Goal: Transaction & Acquisition: Purchase product/service

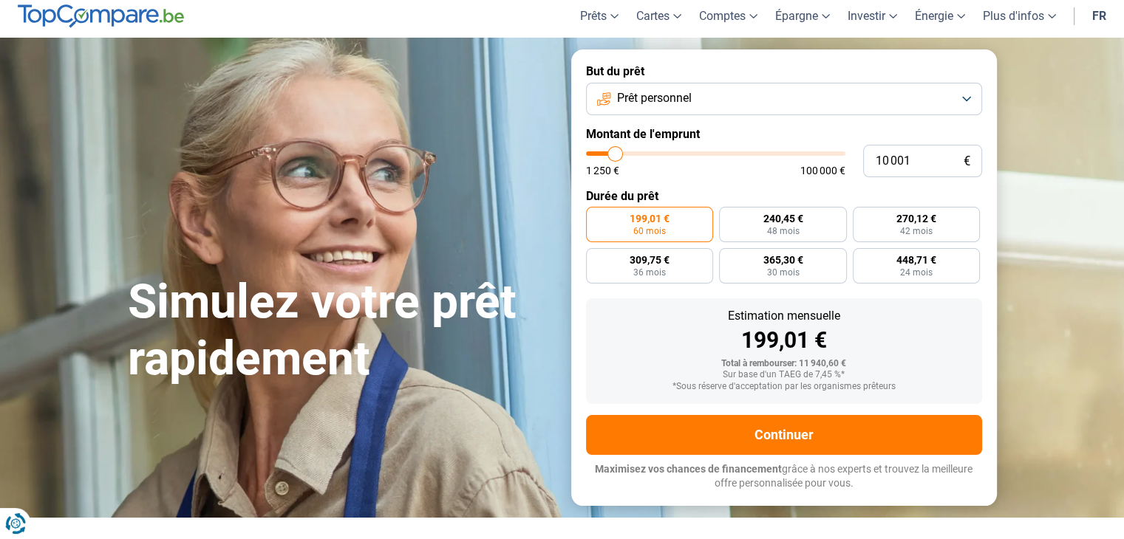
scroll to position [43, 0]
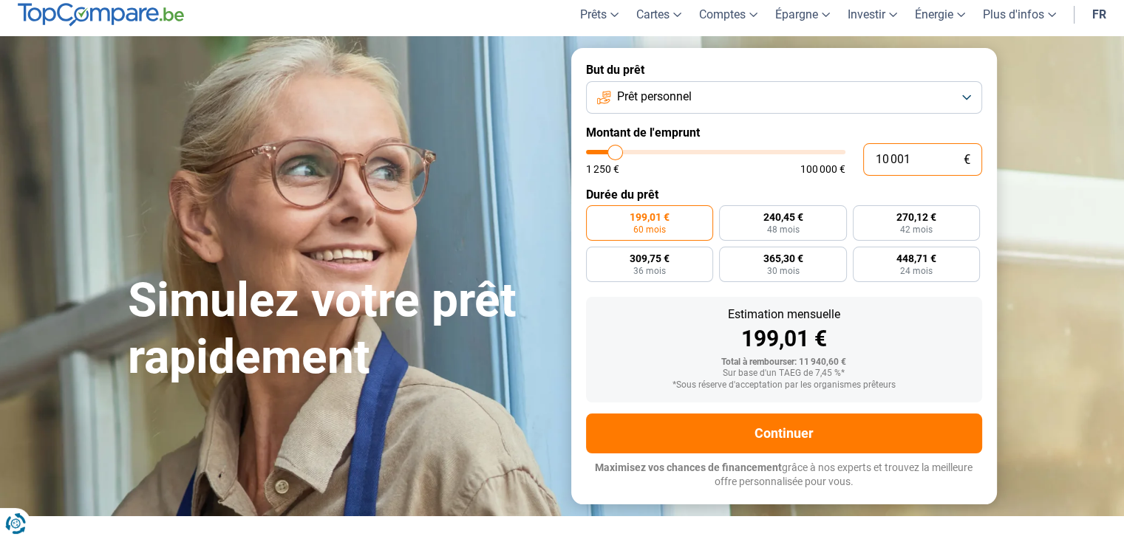
drag, startPoint x: 921, startPoint y: 160, endPoint x: 856, endPoint y: 149, distance: 65.2
click at [856, 149] on div "10 001 € 1 250 € 100 000 €" at bounding box center [784, 159] width 396 height 33
type input "2"
type input "1250"
type input "20"
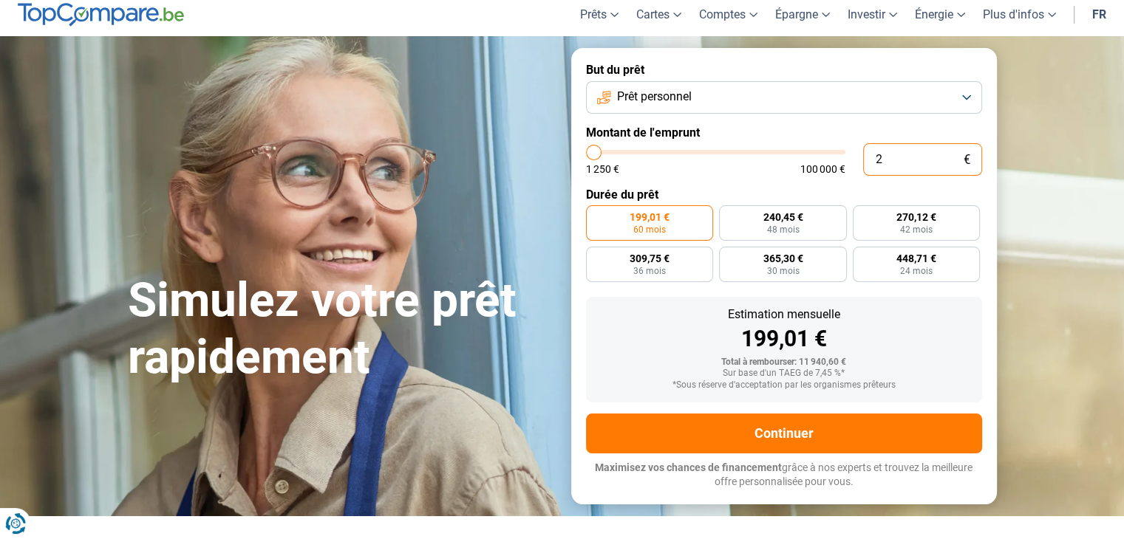
type input "1250"
type input "200"
type input "1250"
type input "2 000"
type input "2000"
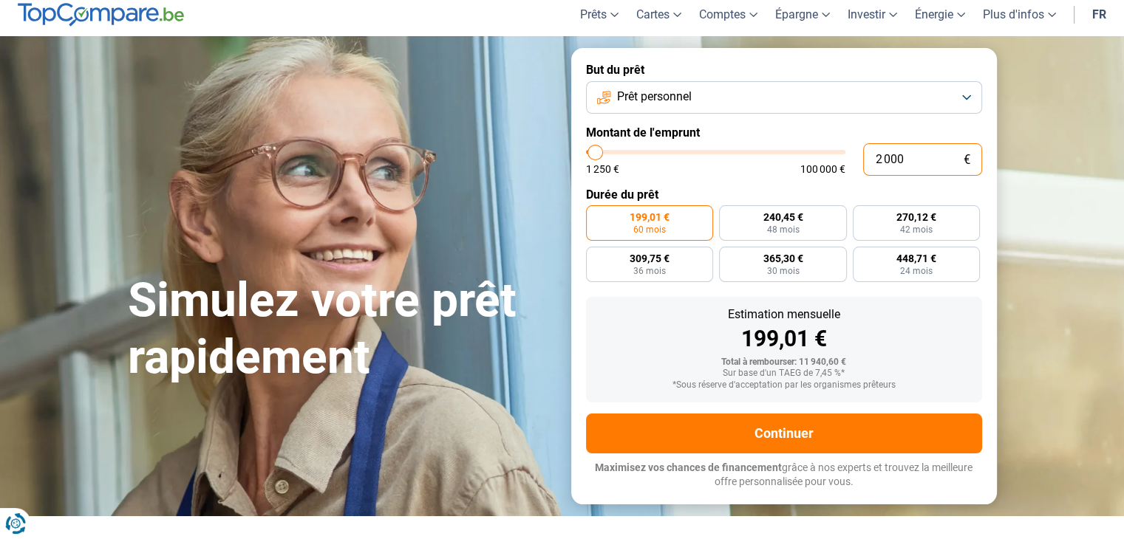
type input "20 000"
type input "20000"
radio input "false"
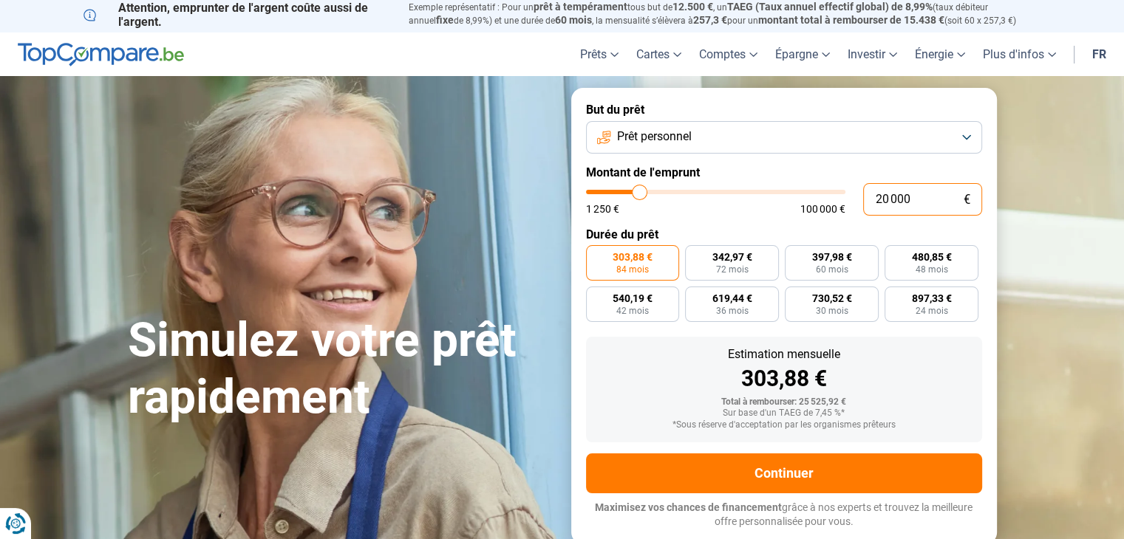
scroll to position [0, 0]
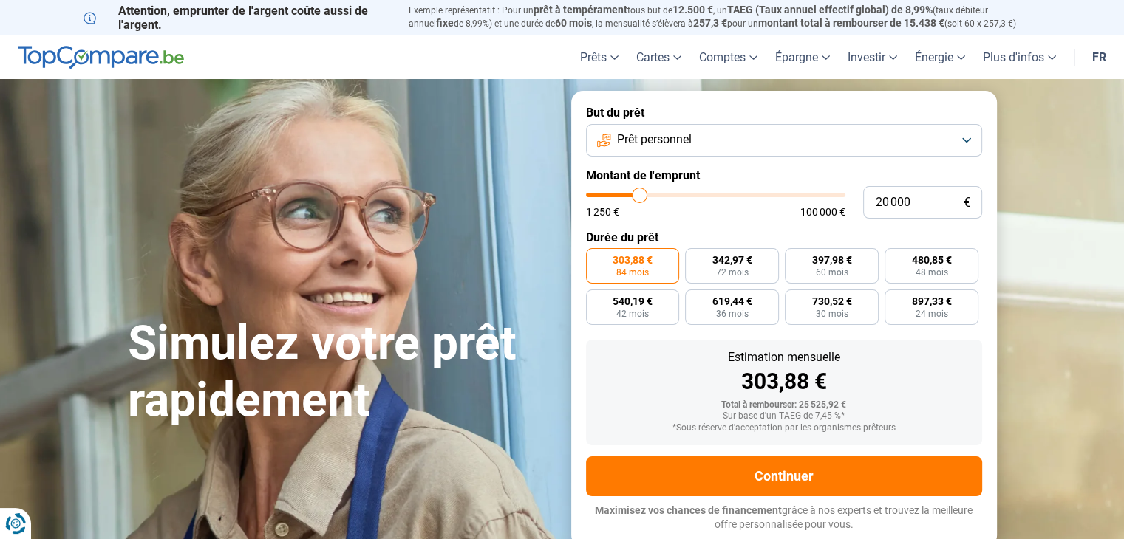
click at [712, 360] on div "Estimation mensuelle" at bounding box center [784, 358] width 372 height 12
click at [883, 202] on input "20 000" at bounding box center [922, 202] width 119 height 33
type input "0"
type input "1250"
type input "1"
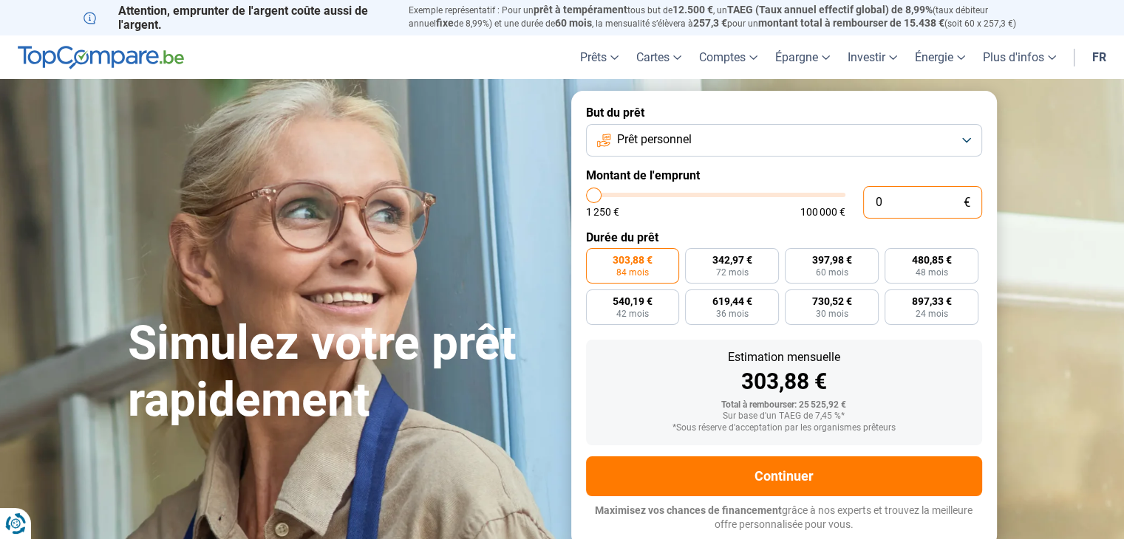
type input "1250"
type input "10"
type input "1250"
type input "100"
type input "1250"
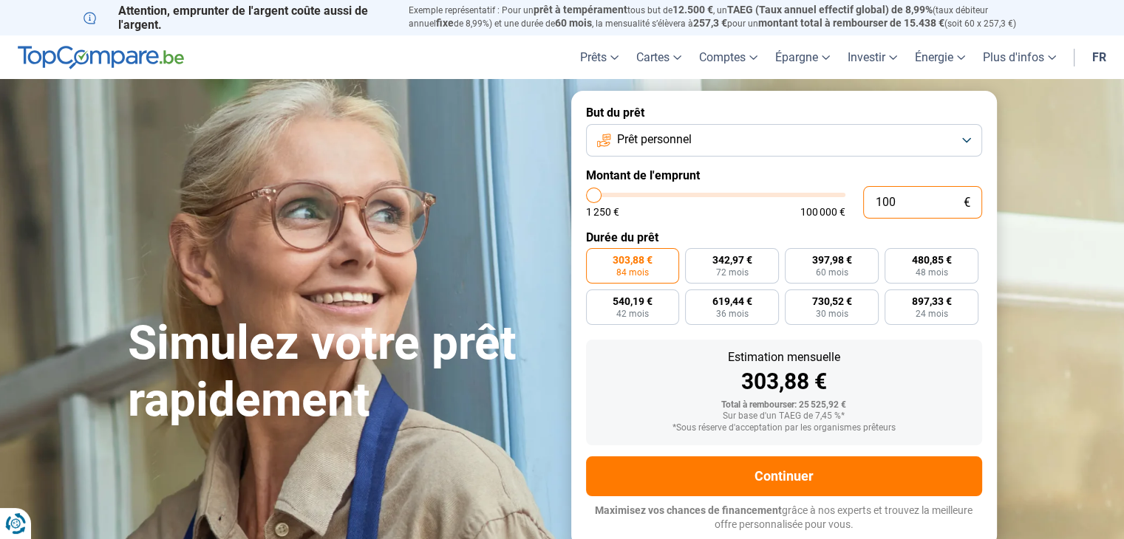
type input "1 000"
type input "1250"
type input "10 000"
type input "10000"
radio input "true"
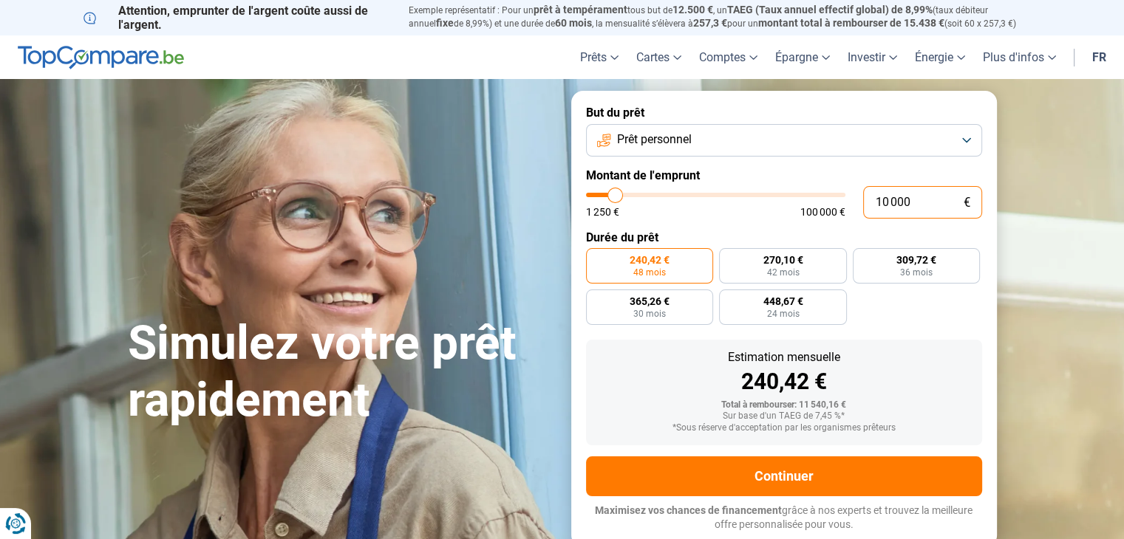
drag, startPoint x: 916, startPoint y: 211, endPoint x: 837, endPoint y: 197, distance: 80.3
click at [837, 197] on div "10 000 € 1 250 € 100 000 €" at bounding box center [784, 202] width 396 height 33
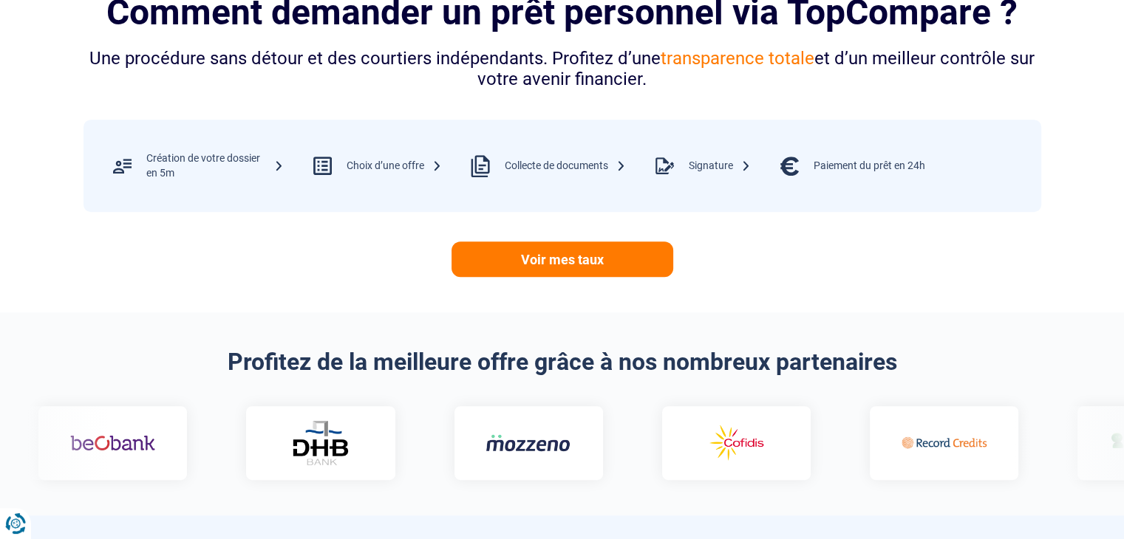
scroll to position [618, 0]
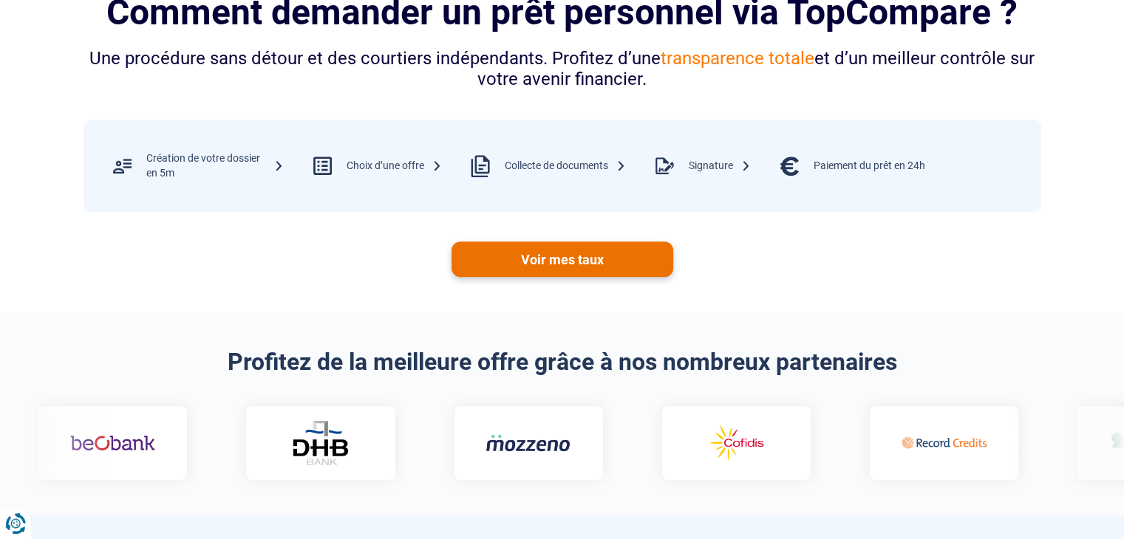
type input "10 000"
click at [609, 255] on link "Voir mes taux" at bounding box center [562, 259] width 222 height 35
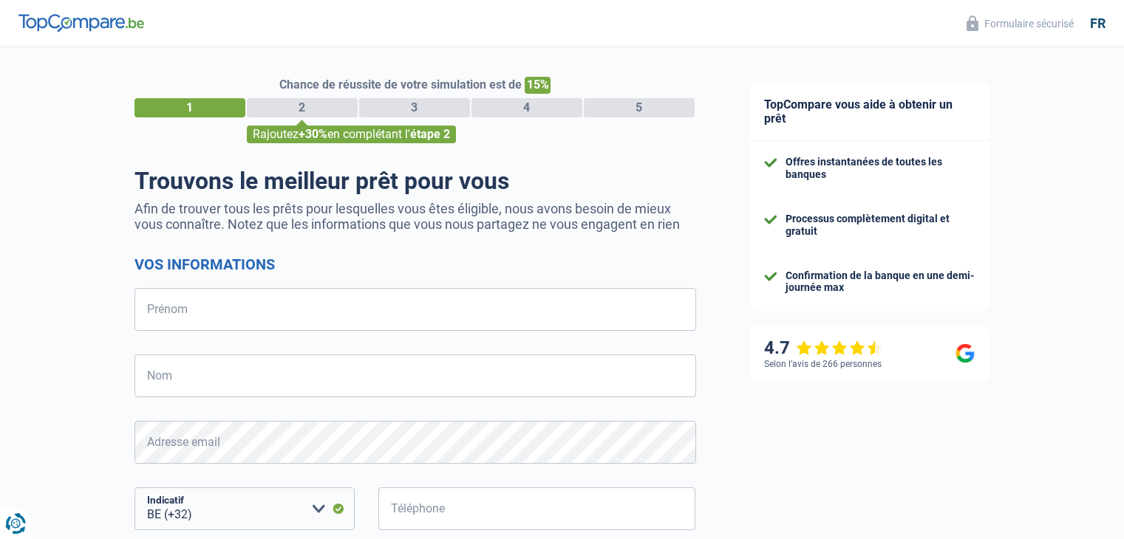
select select "32"
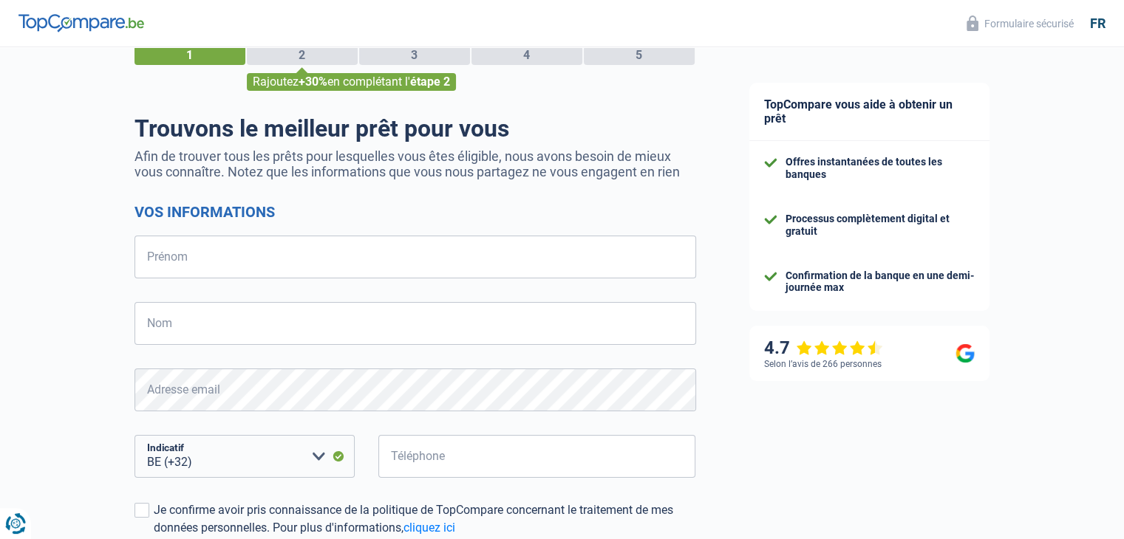
scroll to position [52, 0]
click at [352, 259] on input "Prénom" at bounding box center [415, 257] width 562 height 43
type input "n"
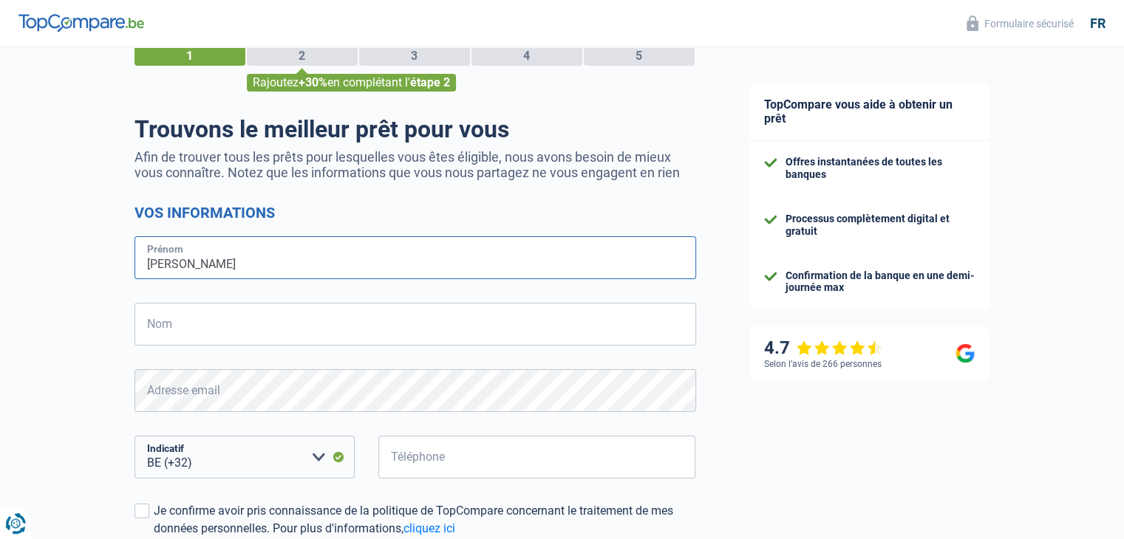
type input "Nicolas"
type input "Vande Pitte"
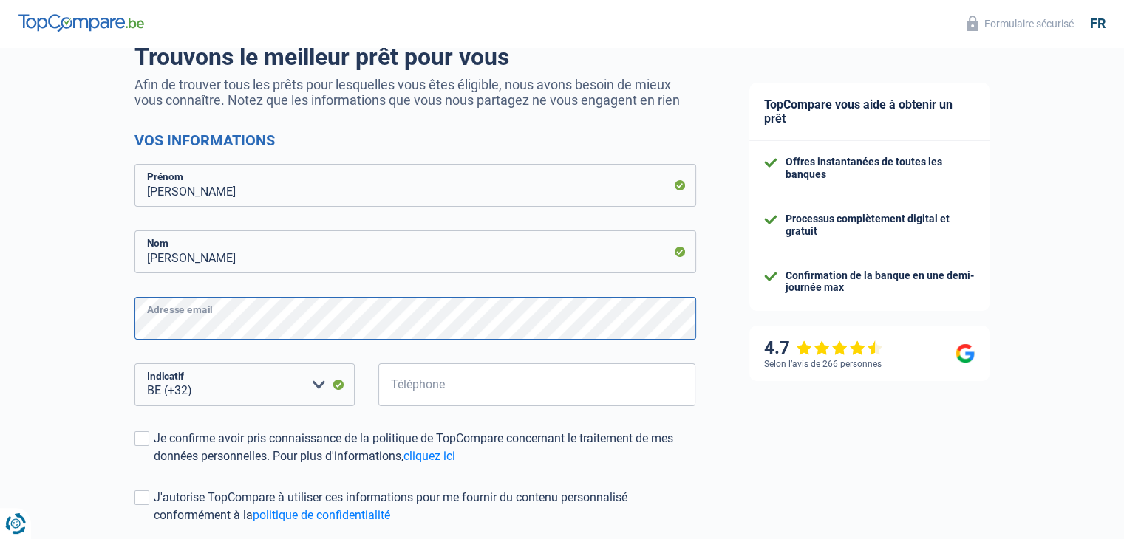
scroll to position [127, 0]
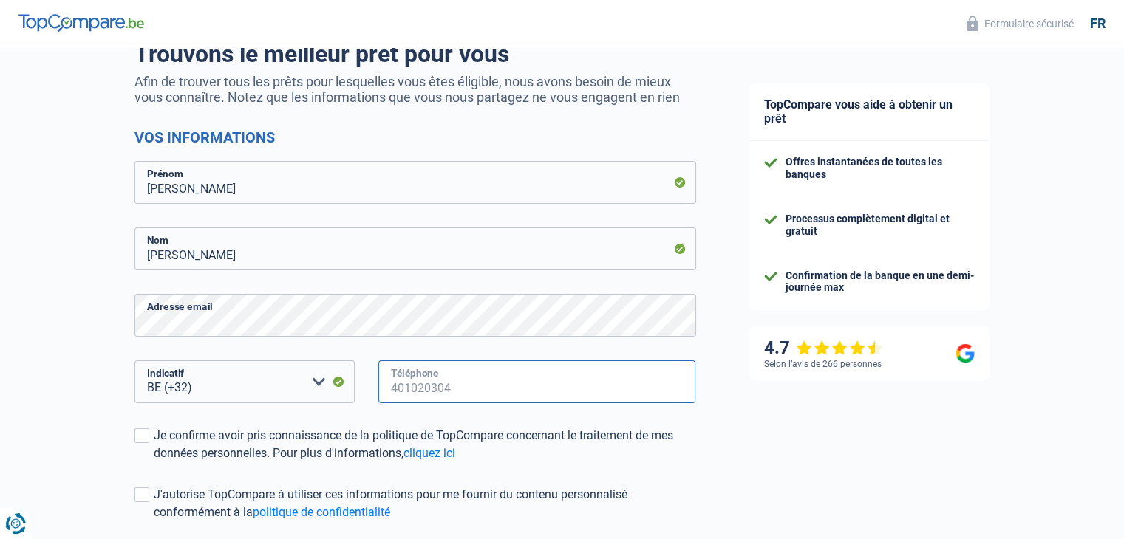
click at [446, 389] on input "Téléphone" at bounding box center [537, 382] width 318 height 43
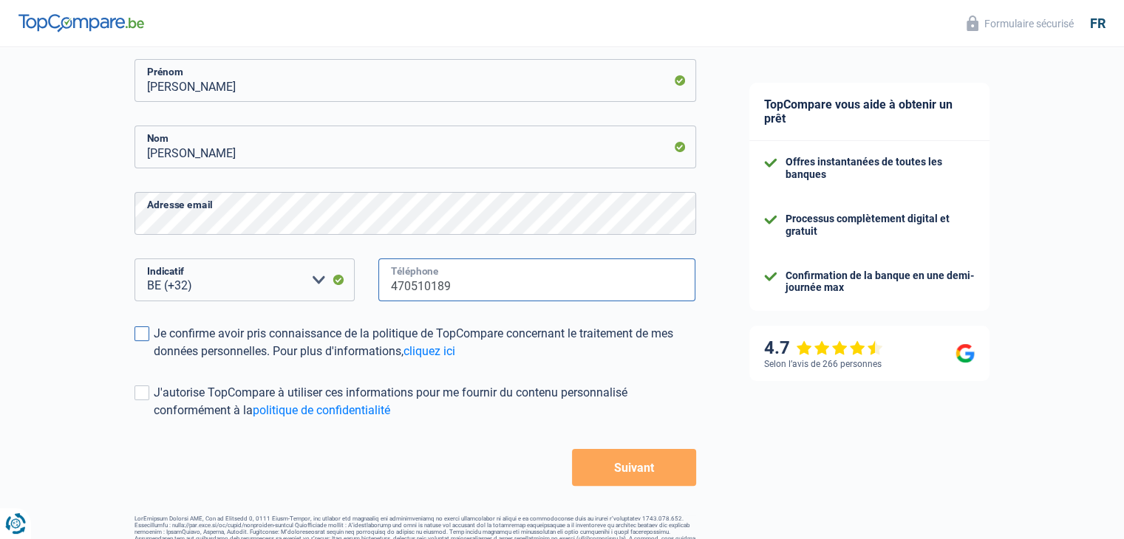
type input "470510189"
click at [140, 335] on span at bounding box center [141, 334] width 15 height 15
click at [154, 361] on input "Je confirme avoir pris connaissance de la politique de TopCompare concernant le…" at bounding box center [154, 361] width 0 height 0
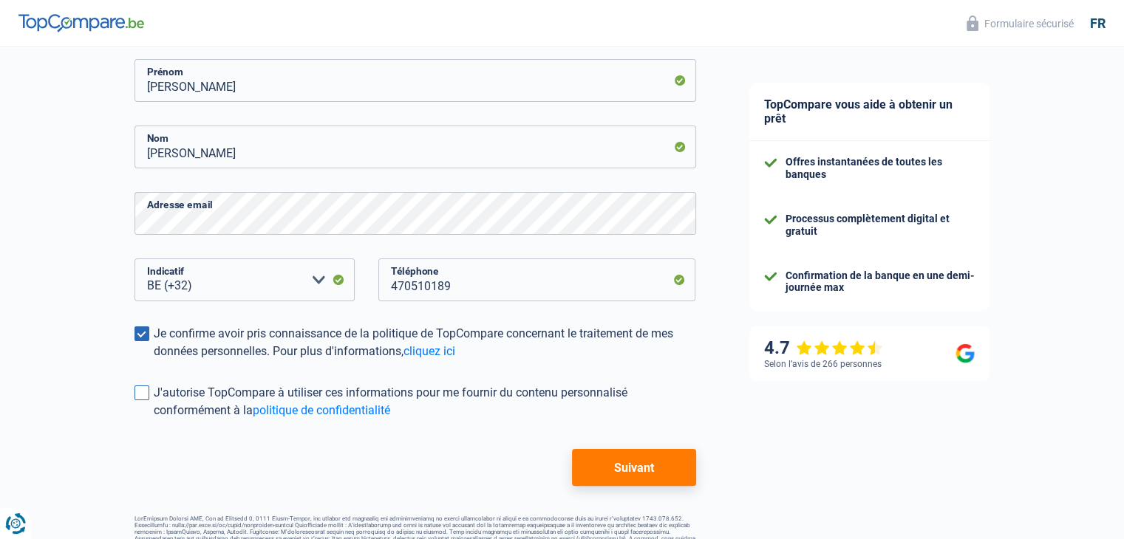
click at [144, 397] on span at bounding box center [141, 393] width 15 height 15
click at [154, 420] on input "J'autorise TopCompare à utiliser ces informations pour me fournir du contenu pe…" at bounding box center [154, 420] width 0 height 0
click at [618, 473] on button "Suivant" at bounding box center [633, 467] width 123 height 37
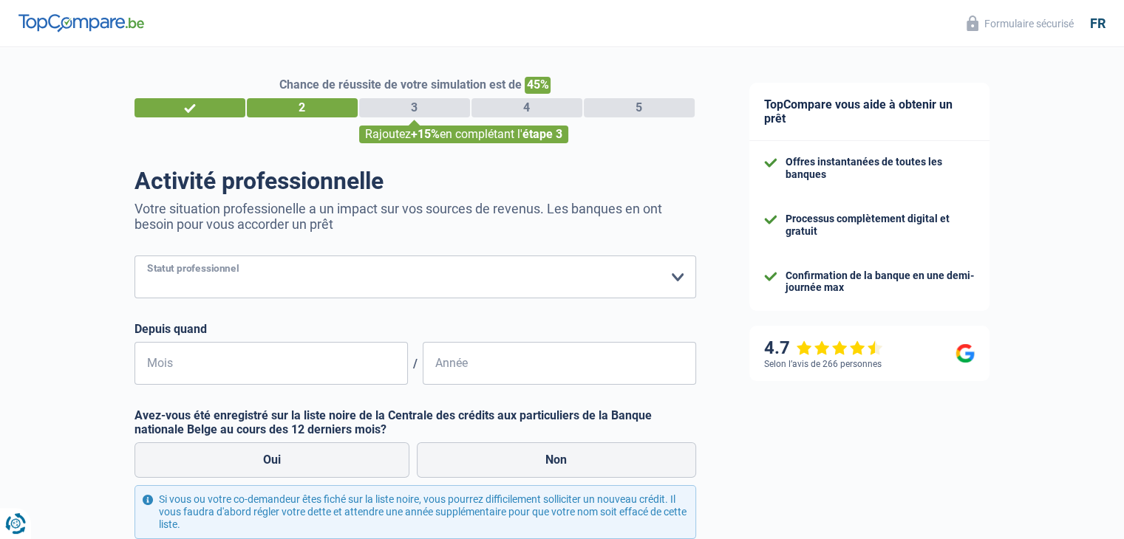
click at [594, 287] on select "Ouvrier Employé privé Employé public Invalide Indépendant Pensionné Chômeur Mut…" at bounding box center [415, 277] width 562 height 43
select select "publicEmployee"
click at [134, 256] on select "Ouvrier Employé privé Employé public Invalide Indépendant Pensionné Chômeur Mut…" at bounding box center [415, 277] width 562 height 43
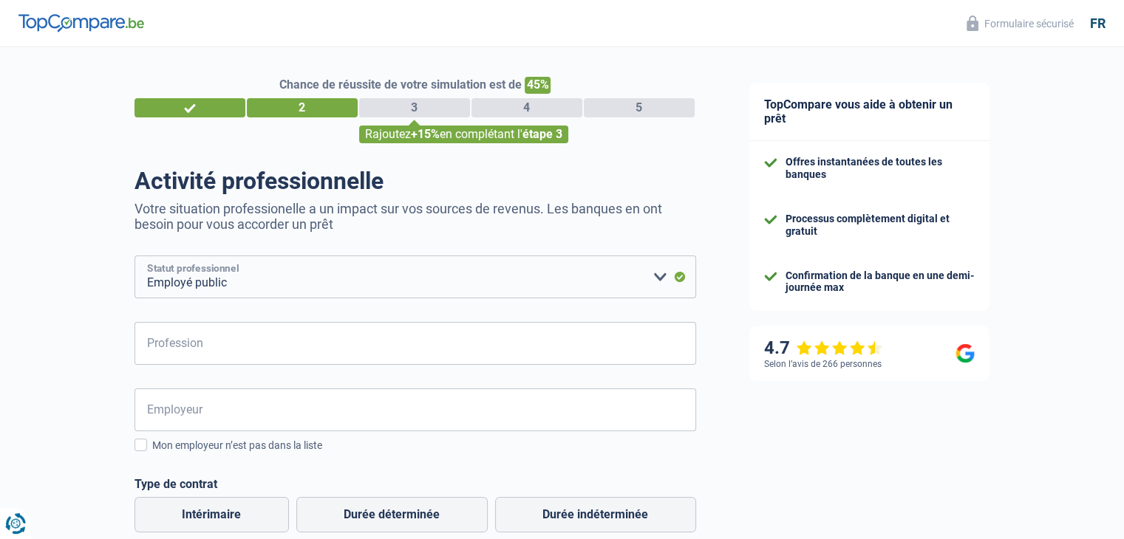
scroll to position [74, 0]
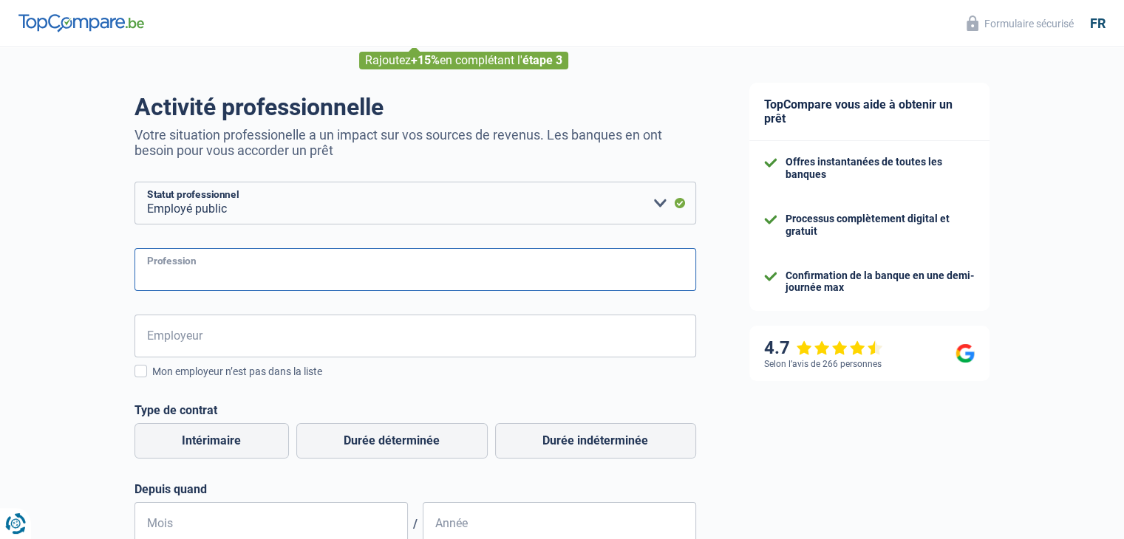
click at [277, 273] on input "Profession" at bounding box center [415, 269] width 562 height 43
type input "Informaticien"
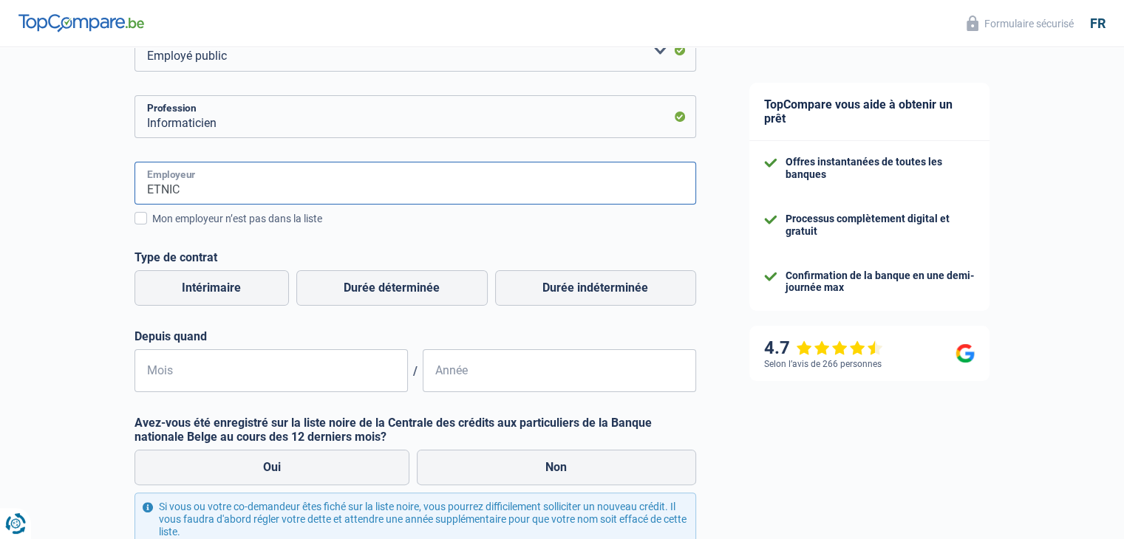
scroll to position [228, 0]
type input "ETNIC"
click at [575, 289] on label "Durée indéterminée" at bounding box center [595, 287] width 201 height 35
click at [575, 289] on input "Durée indéterminée" at bounding box center [595, 287] width 201 height 35
radio input "true"
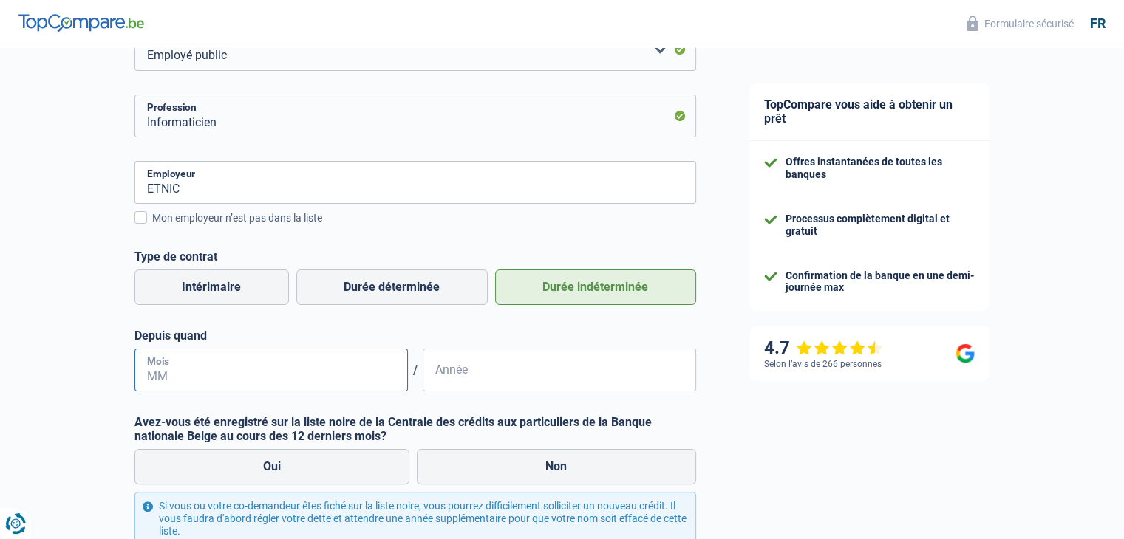
click at [321, 373] on input "Mois" at bounding box center [270, 370] width 273 height 43
type input "01"
type input "2021"
drag, startPoint x: 429, startPoint y: 349, endPoint x: 68, endPoint y: 397, distance: 363.6
click at [68, 397] on div "Chance de réussite de votre simulation est de 45% 1 2 3 4 5 Rajoutez +15% en co…" at bounding box center [361, 254] width 723 height 881
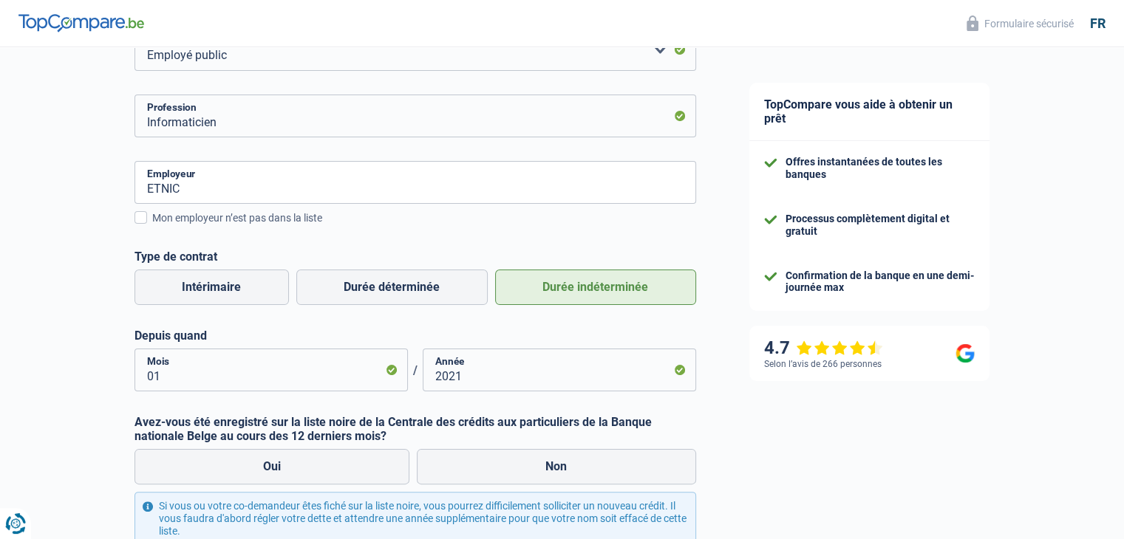
scroll to position [389, 0]
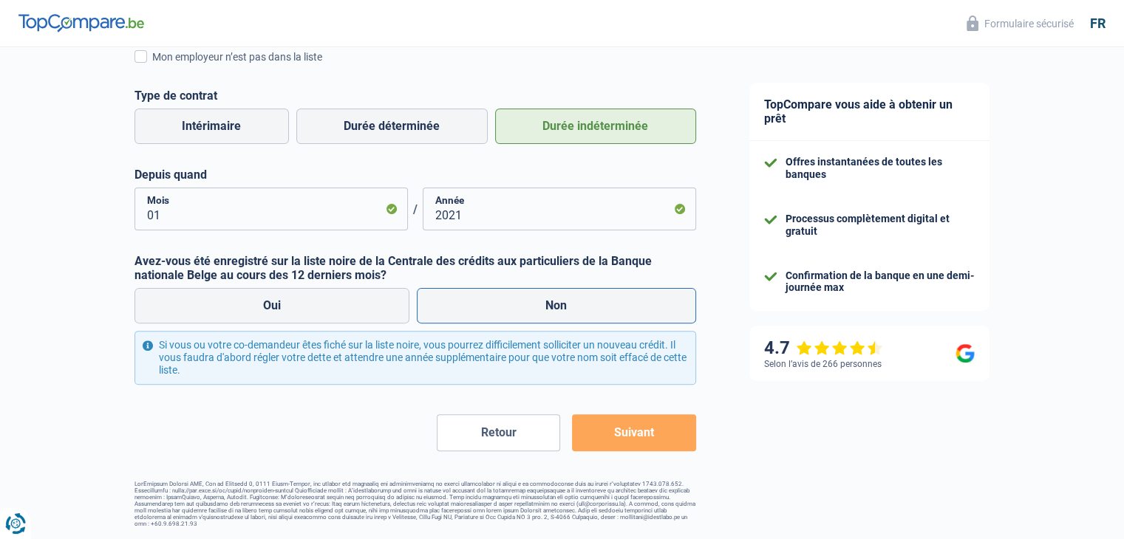
click at [476, 315] on label "Non" at bounding box center [556, 305] width 279 height 35
click at [476, 315] on input "Non" at bounding box center [556, 305] width 279 height 35
radio input "true"
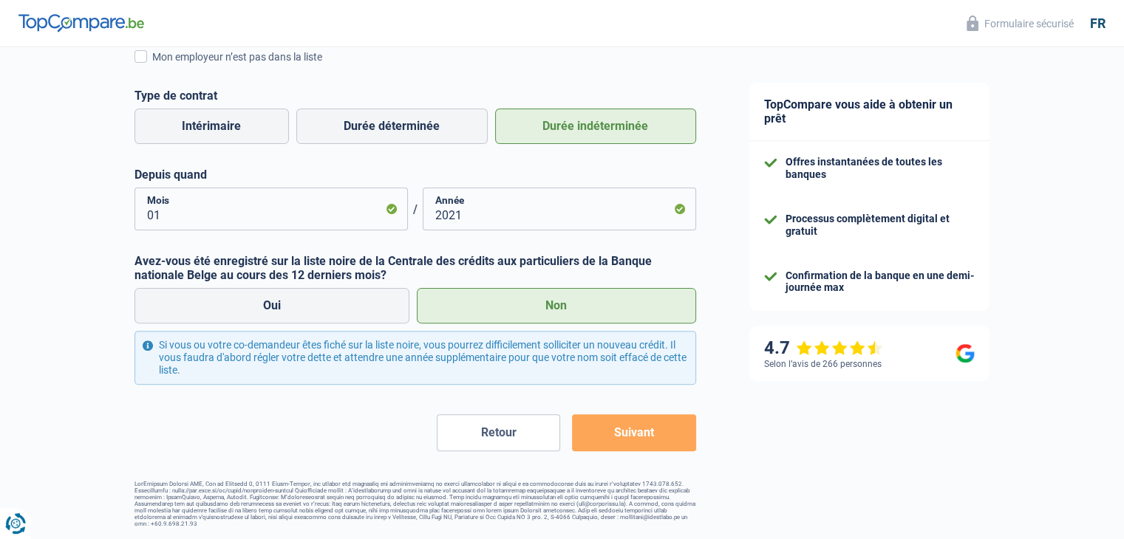
click at [627, 431] on button "Suivant" at bounding box center [633, 432] width 123 height 37
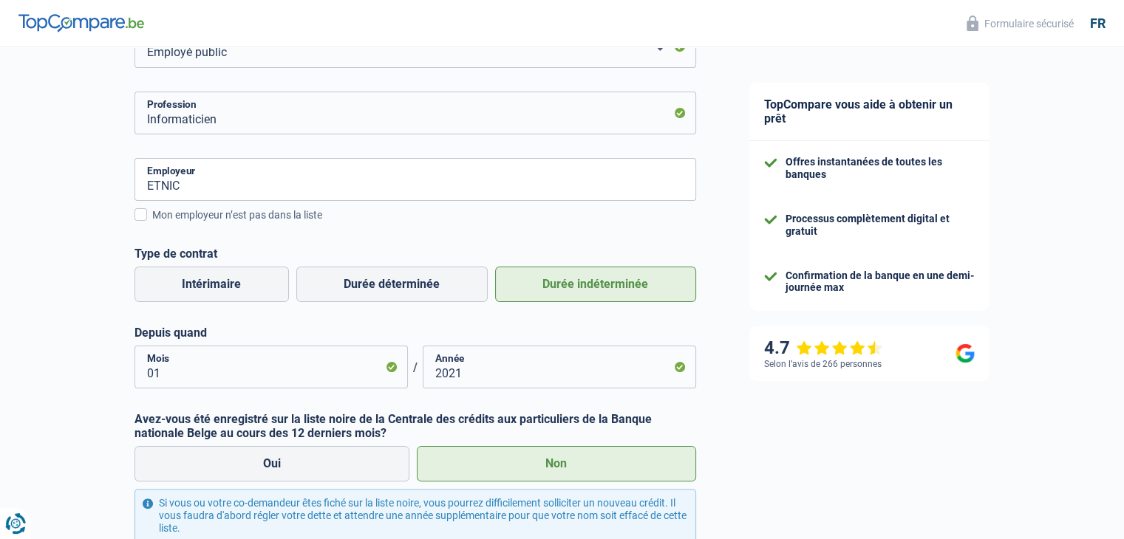
scroll to position [228, 0]
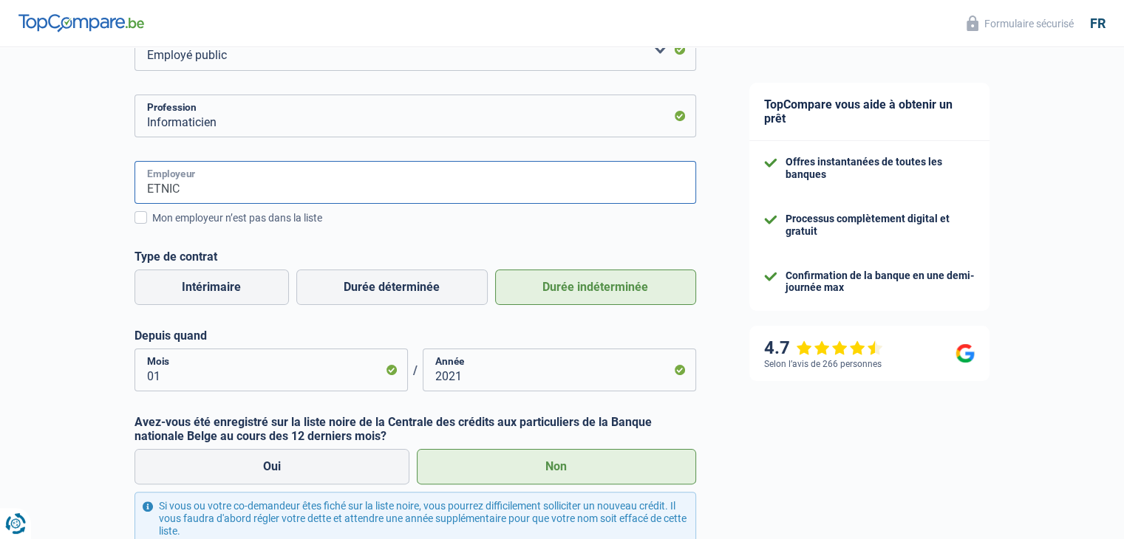
click at [253, 190] on input "ETNIC" at bounding box center [415, 182] width 562 height 43
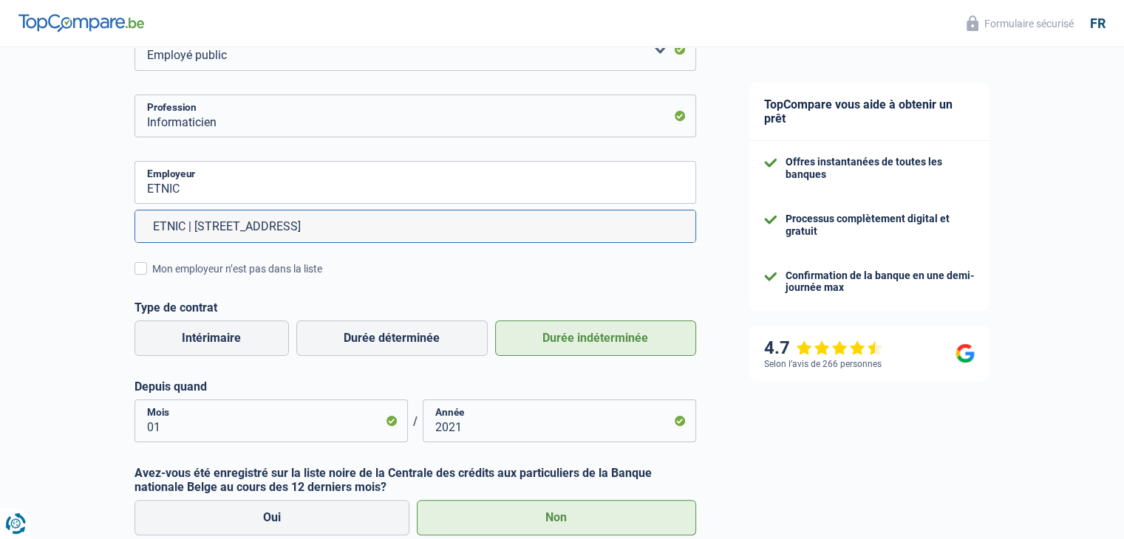
click at [256, 228] on li "ETNIC | Boulevard du Roi AlbertII, 37 | 1030 - Schaerbeek" at bounding box center [415, 227] width 560 height 32
type input "ETNIC | Boulevard du Roi AlbertII, 37 | 1030 - Schaerbeek"
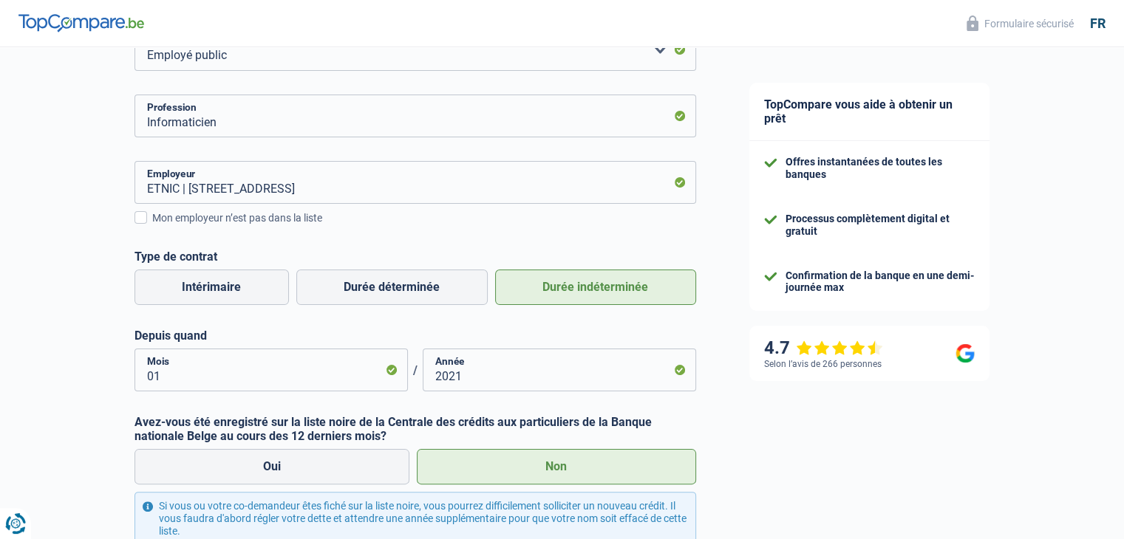
scroll to position [389, 0]
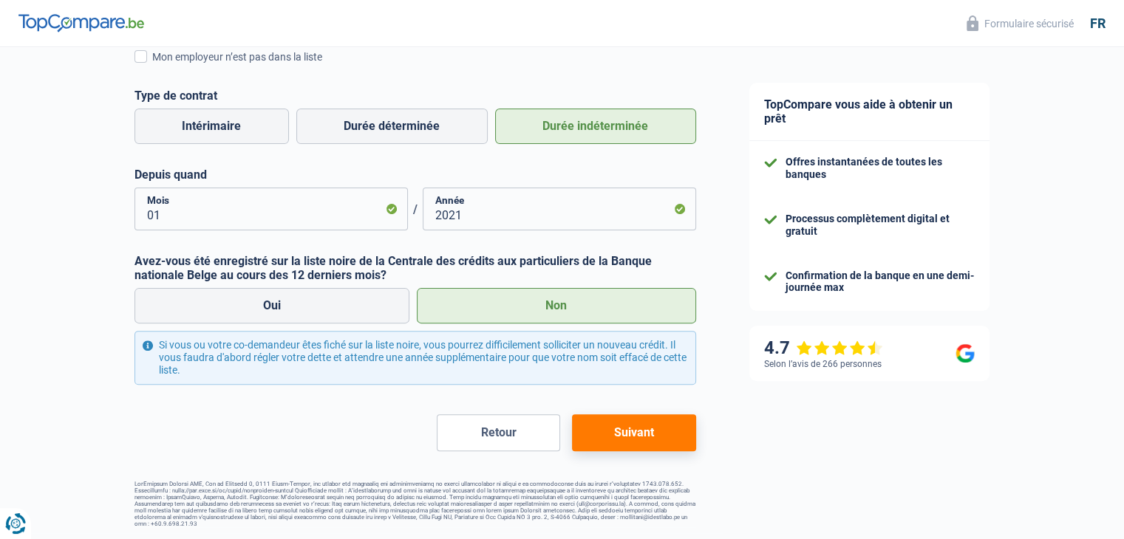
click at [591, 419] on button "Suivant" at bounding box center [633, 432] width 123 height 37
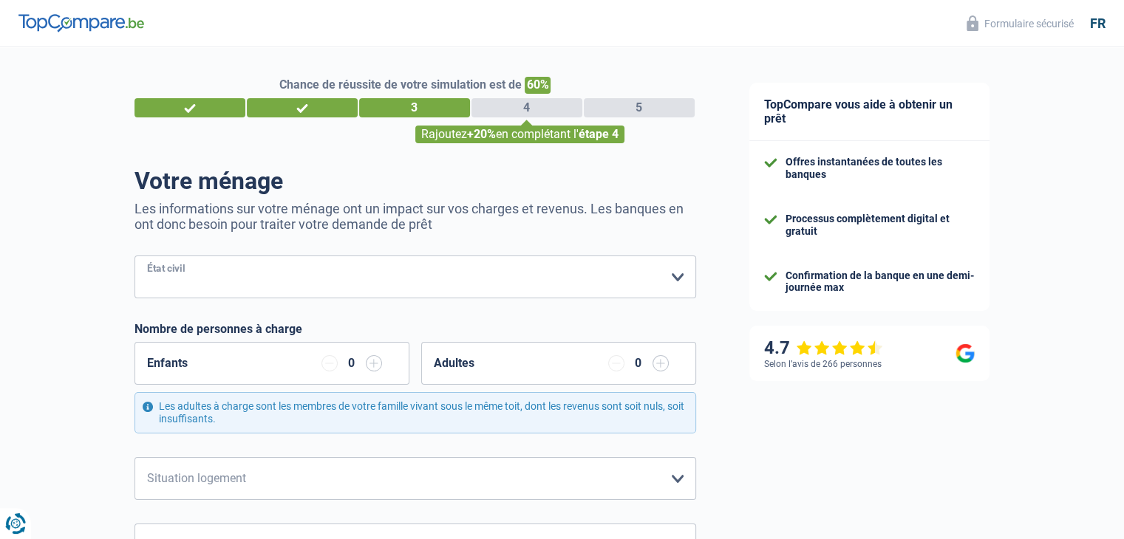
click at [455, 264] on select "Célibataire Marié(e) Cohabitant(e) légal(e) Divorcé(e) Veuf(ve) Séparé (de fait…" at bounding box center [415, 277] width 562 height 43
select select "single"
click at [134, 256] on select "Célibataire Marié(e) Cohabitant(e) légal(e) Divorcé(e) Veuf(ve) Séparé (de fait…" at bounding box center [415, 277] width 562 height 43
click at [376, 368] on input "button" at bounding box center [374, 363] width 16 height 16
click at [368, 279] on select "Célibataire Marié(e) Cohabitant(e) légal(e) Divorcé(e) Veuf(ve) Séparé (de fait…" at bounding box center [415, 277] width 562 height 43
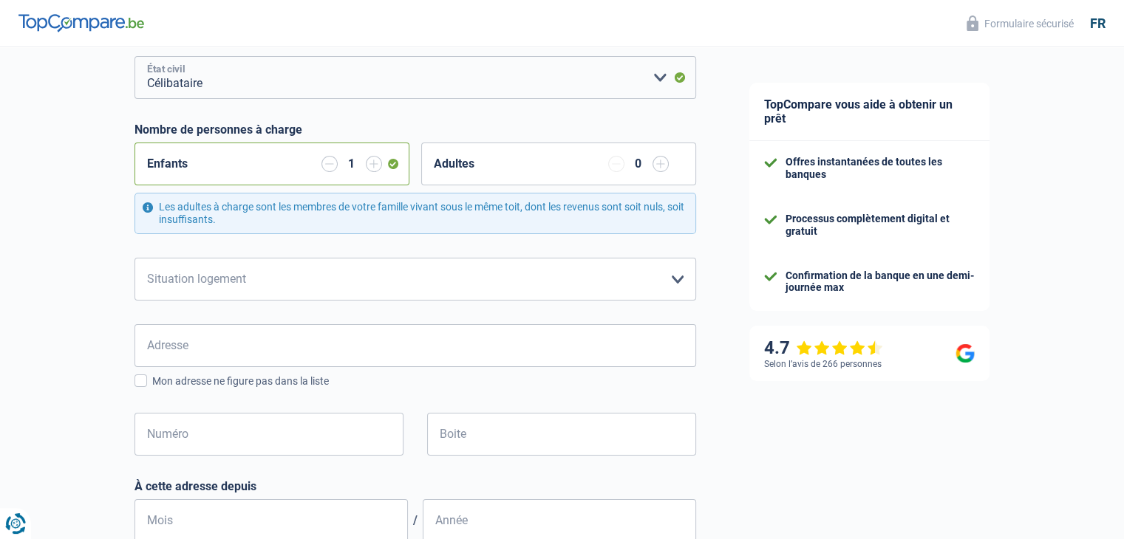
scroll to position [198, 0]
click at [339, 288] on select "Locataire Propriétaire avec prêt hypothécaire Propriétaire sans prêt hypothécai…" at bounding box center [415, 280] width 562 height 43
select select "ownerWithoutMortgage"
click at [134, 259] on select "Locataire Propriétaire avec prêt hypothécaire Propriétaire sans prêt hypothécai…" at bounding box center [415, 280] width 562 height 43
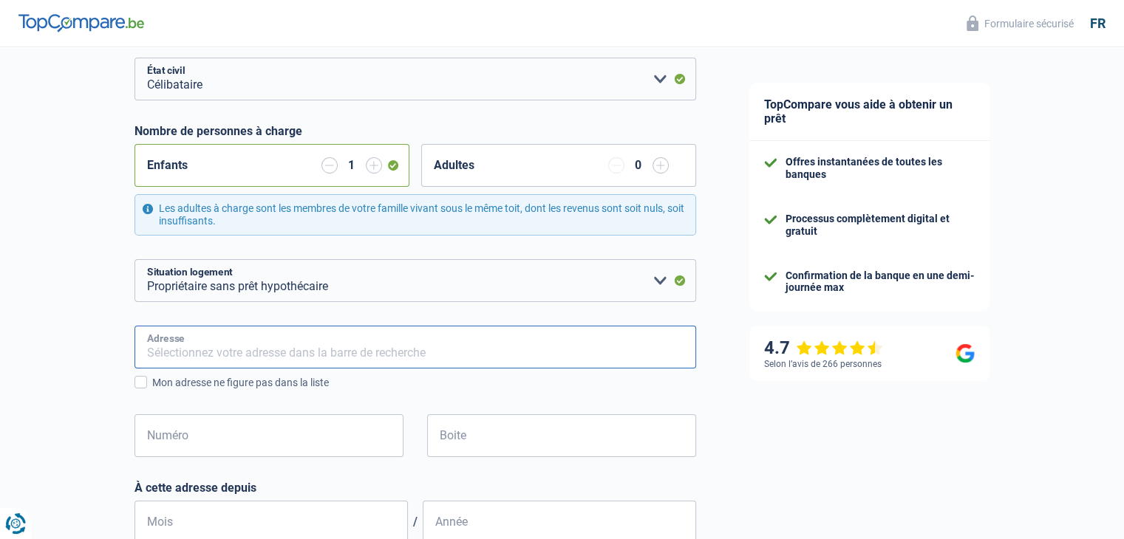
click at [182, 357] on input "Adresse" at bounding box center [415, 347] width 562 height 43
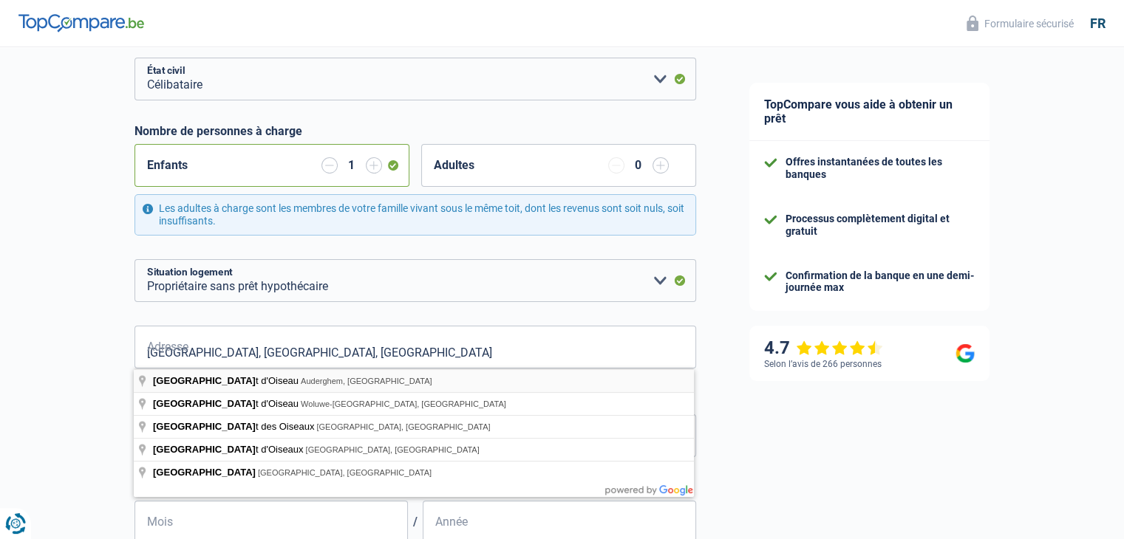
type input "Avenue du Chant d'Oiseau, 1160, Auderghem, BE"
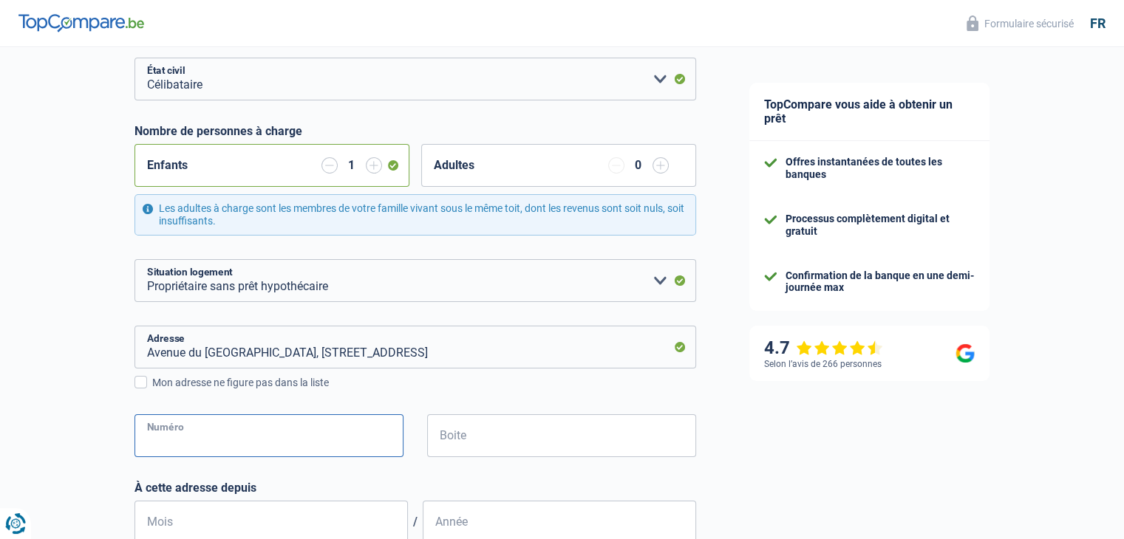
click at [210, 444] on input "Numéro" at bounding box center [268, 435] width 269 height 43
type input "128"
click at [522, 379] on div "Mon adresse ne figure pas dans la liste" at bounding box center [424, 383] width 544 height 16
click at [152, 391] on input "Mon adresse ne figure pas dans la liste" at bounding box center [152, 391] width 0 height 0
select select "BE"
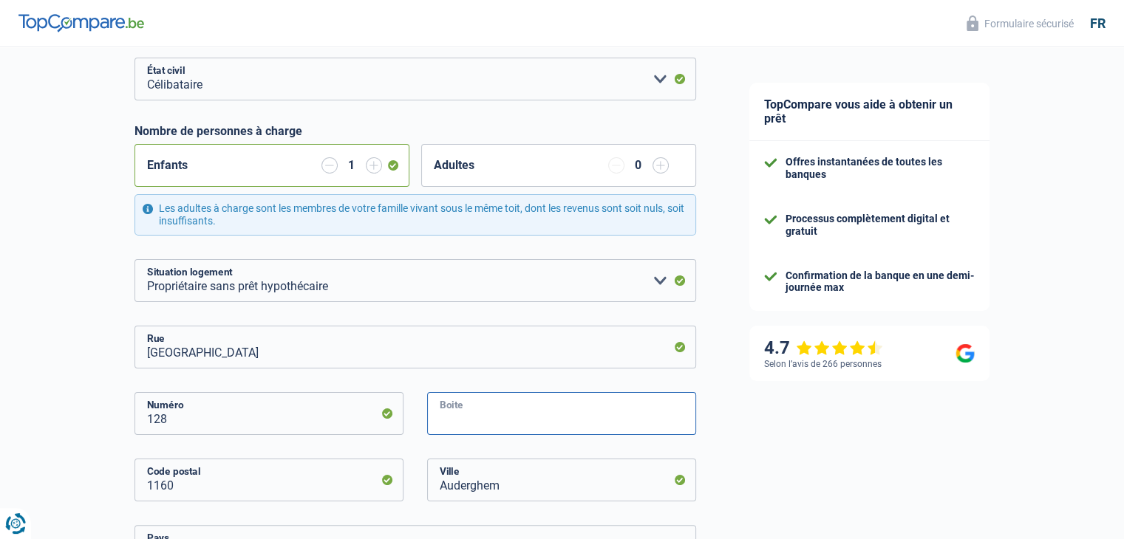
click at [476, 414] on input "Boite" at bounding box center [561, 413] width 269 height 43
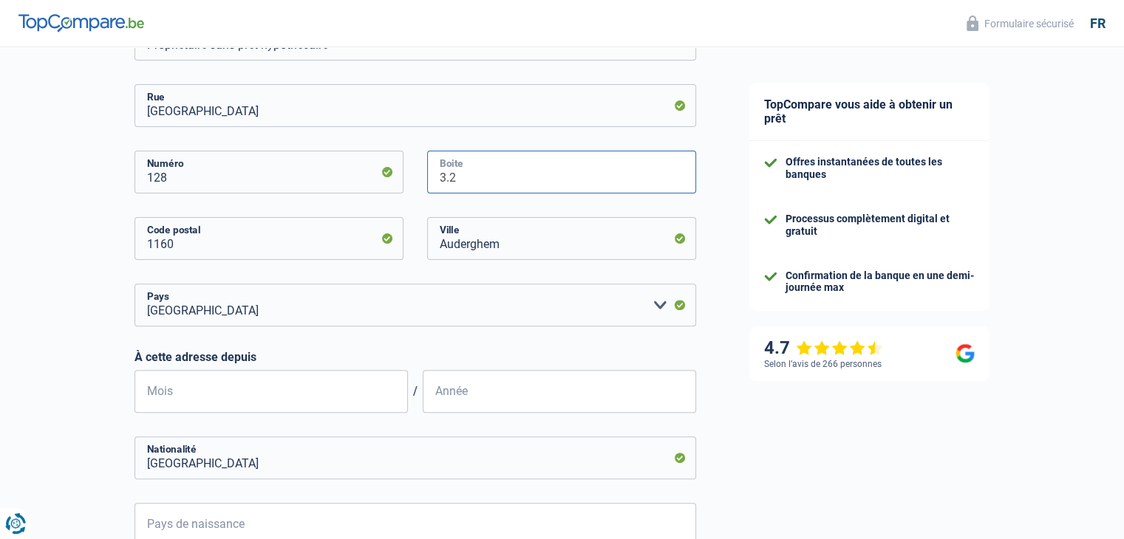
scroll to position [440, 0]
type input "3.2"
click at [449, 352] on form "Célibataire Marié(e) Cohabitant(e) légal(e) Divorcé(e) Veuf(ve) Séparé (de fait…" at bounding box center [415, 279] width 562 height 929
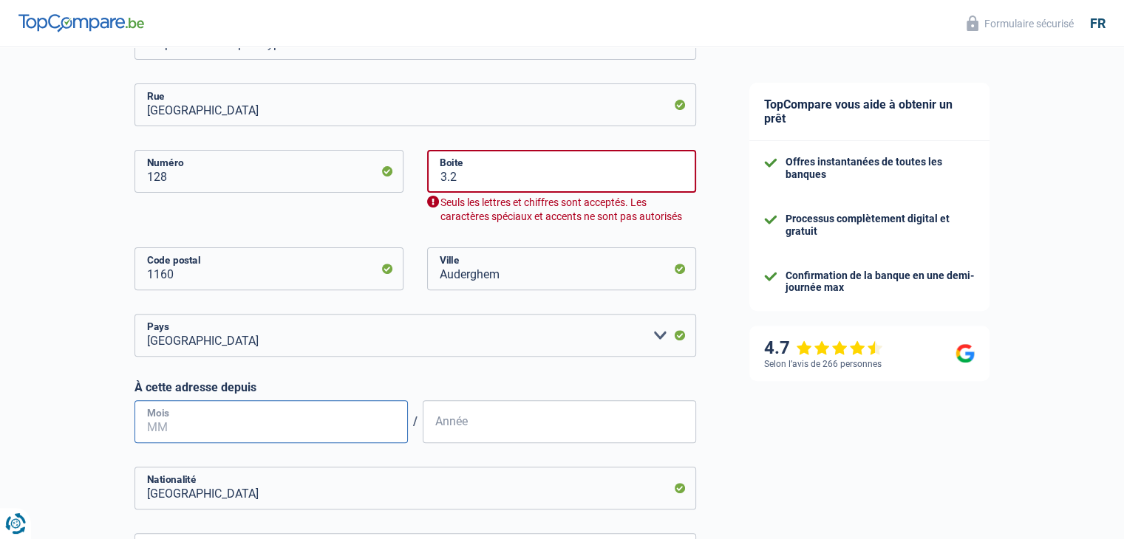
click at [293, 420] on input "Mois" at bounding box center [270, 421] width 273 height 43
click at [176, 429] on input "01" at bounding box center [270, 421] width 273 height 43
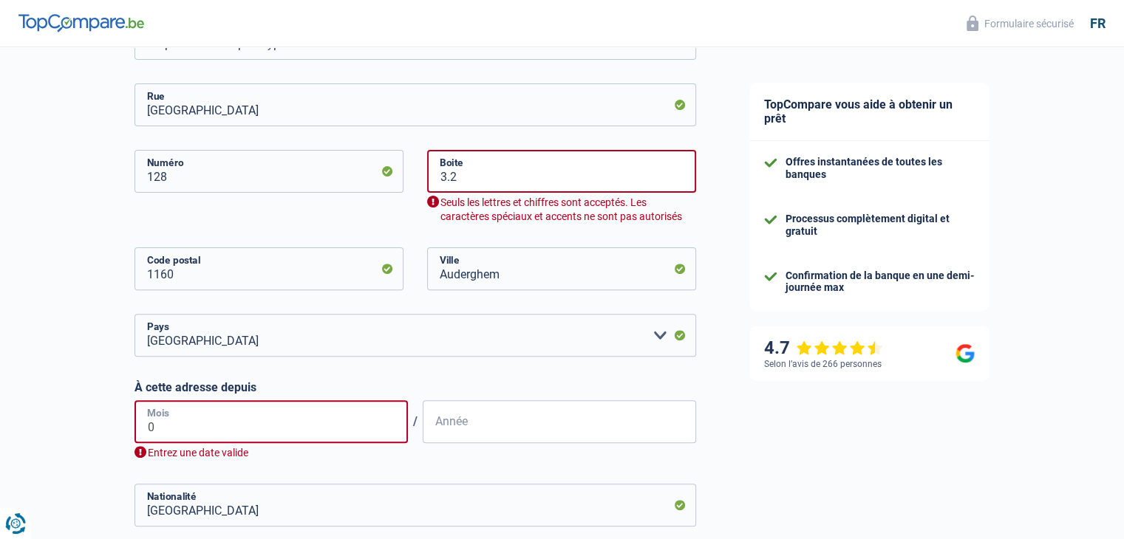
type input "09"
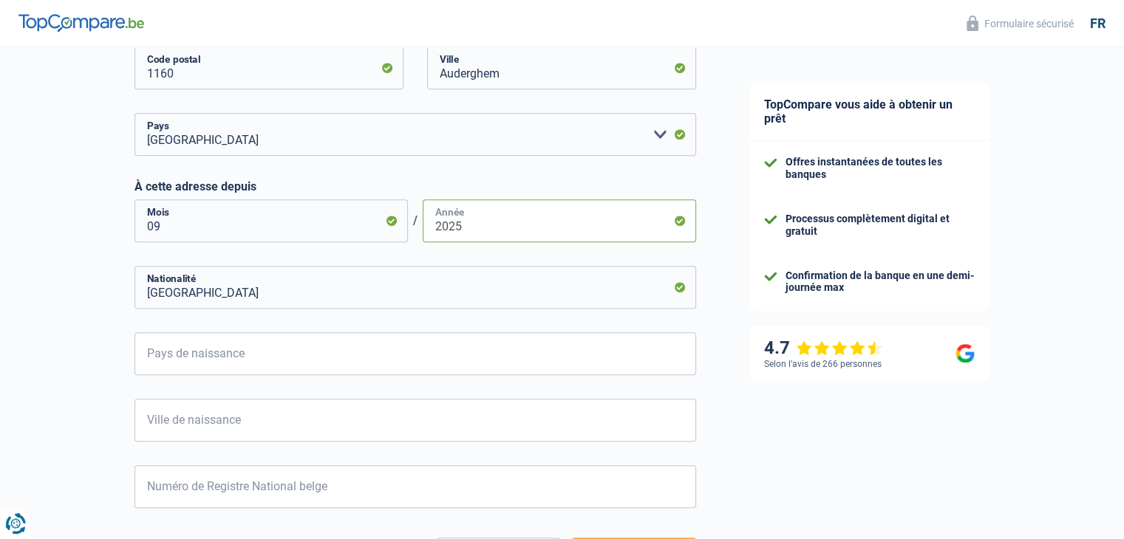
scroll to position [647, 0]
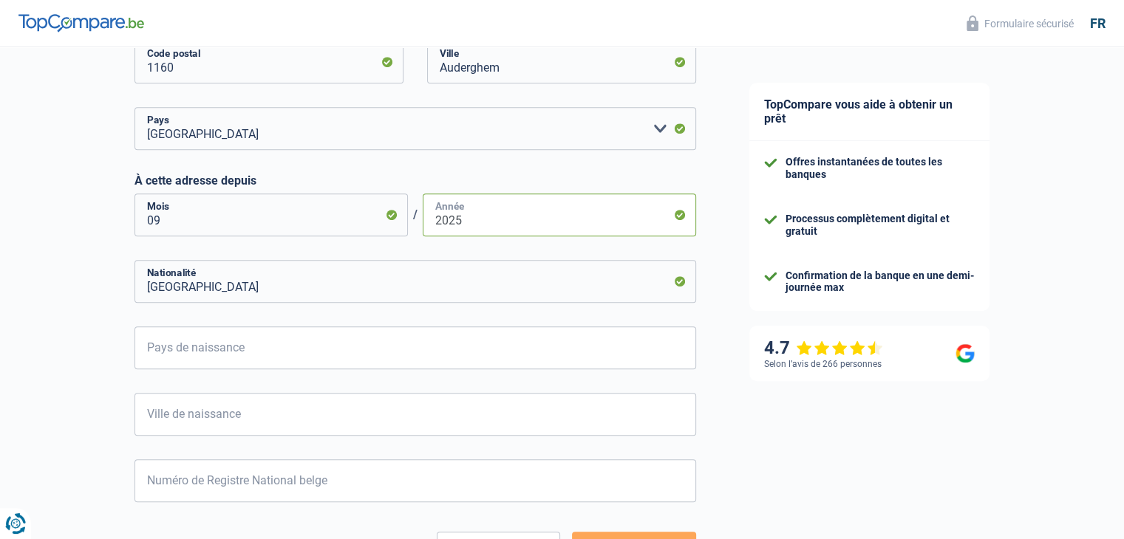
type input "2025"
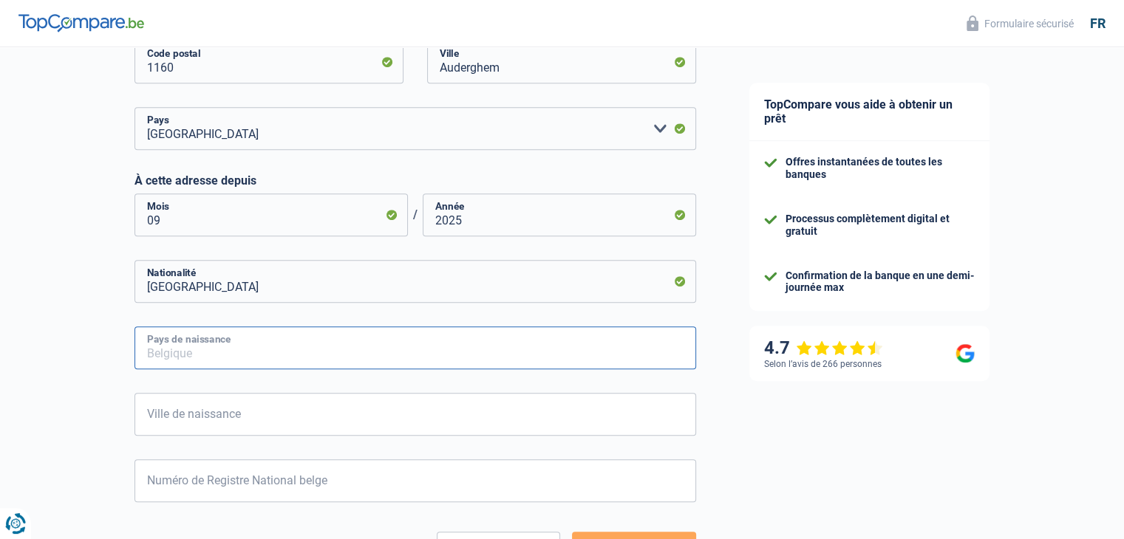
click at [338, 366] on input "Pays de naissance" at bounding box center [415, 348] width 562 height 43
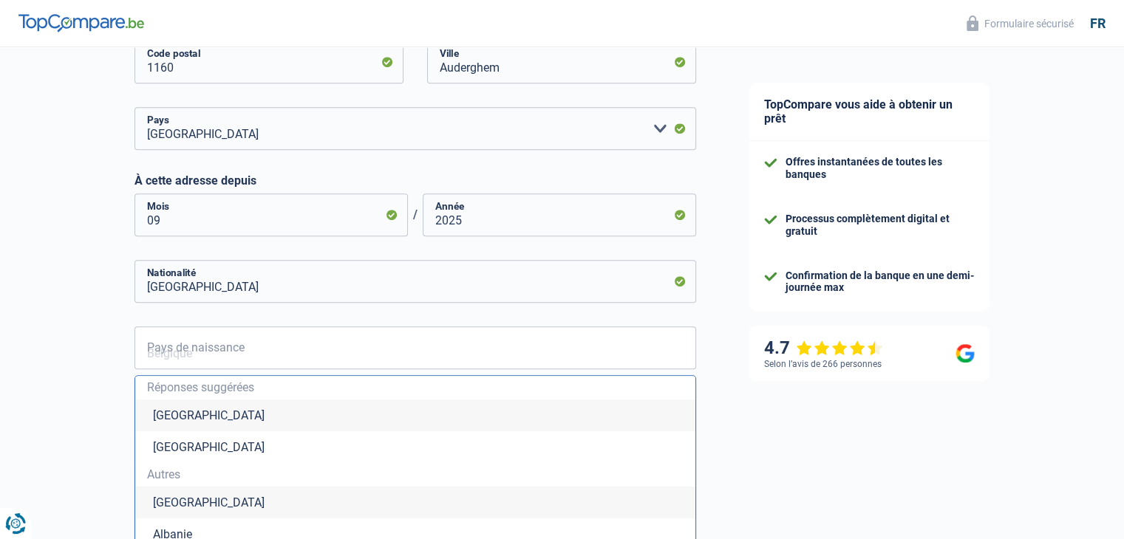
click at [228, 417] on li "Belgique" at bounding box center [415, 416] width 560 height 32
type input "Belgique"
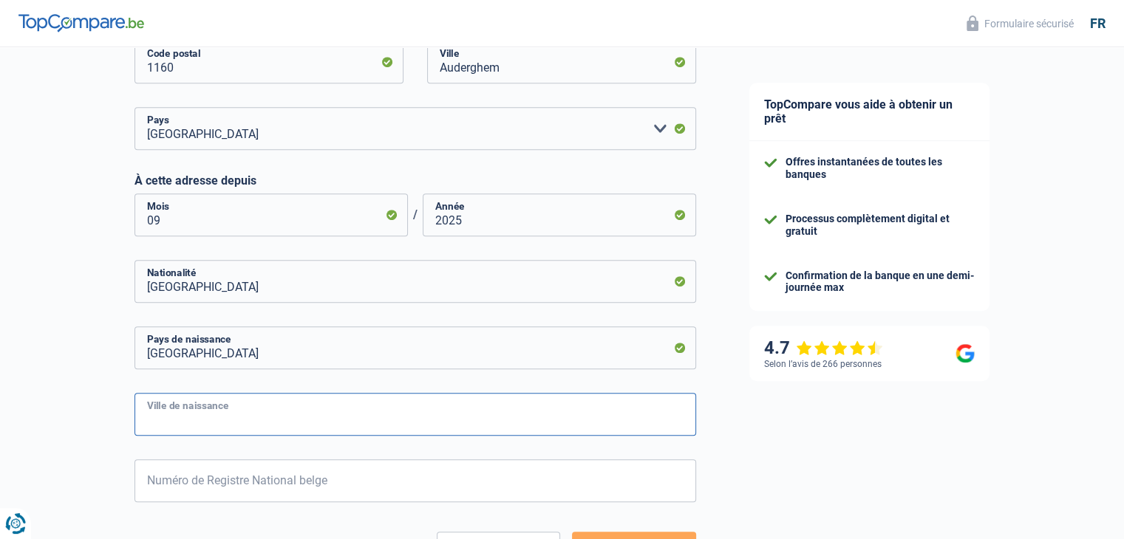
click at [229, 420] on input "Ville de naissance" at bounding box center [415, 414] width 562 height 43
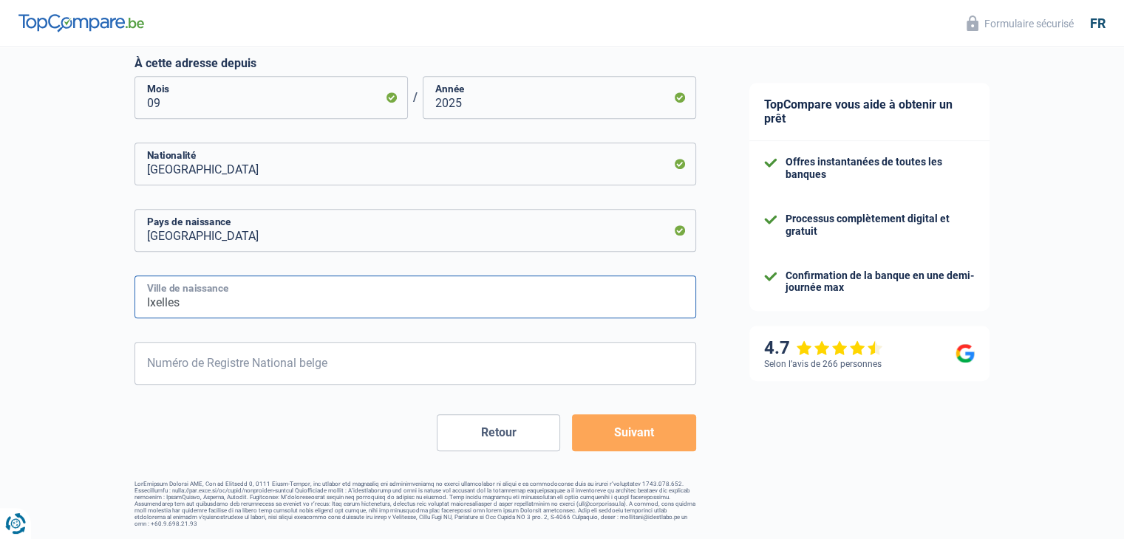
type input "Ixelles"
type input "2"
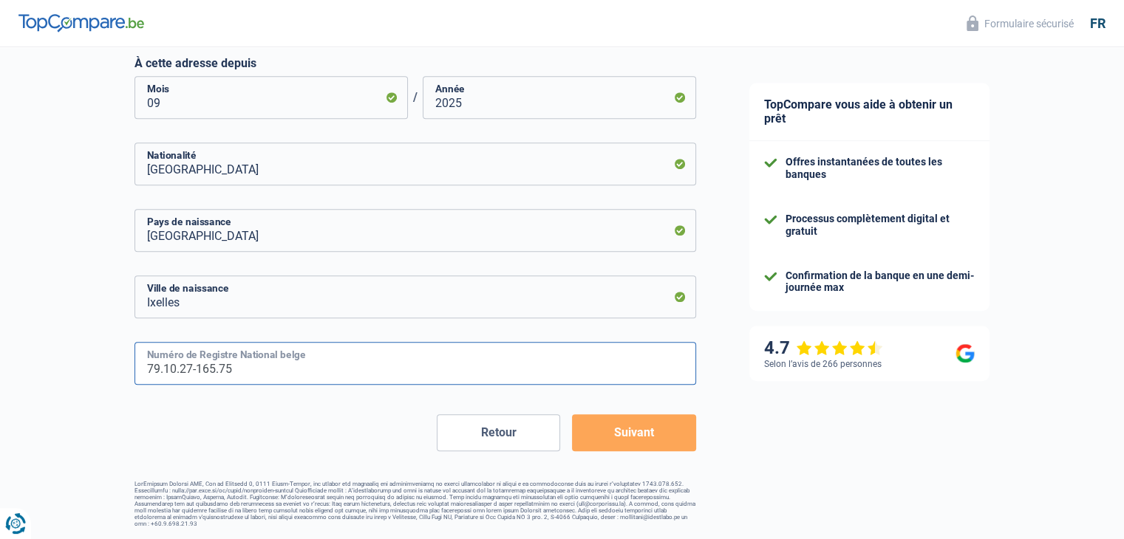
type input "79.10.27-165.75"
click at [650, 440] on button "Suivant" at bounding box center [633, 432] width 123 height 37
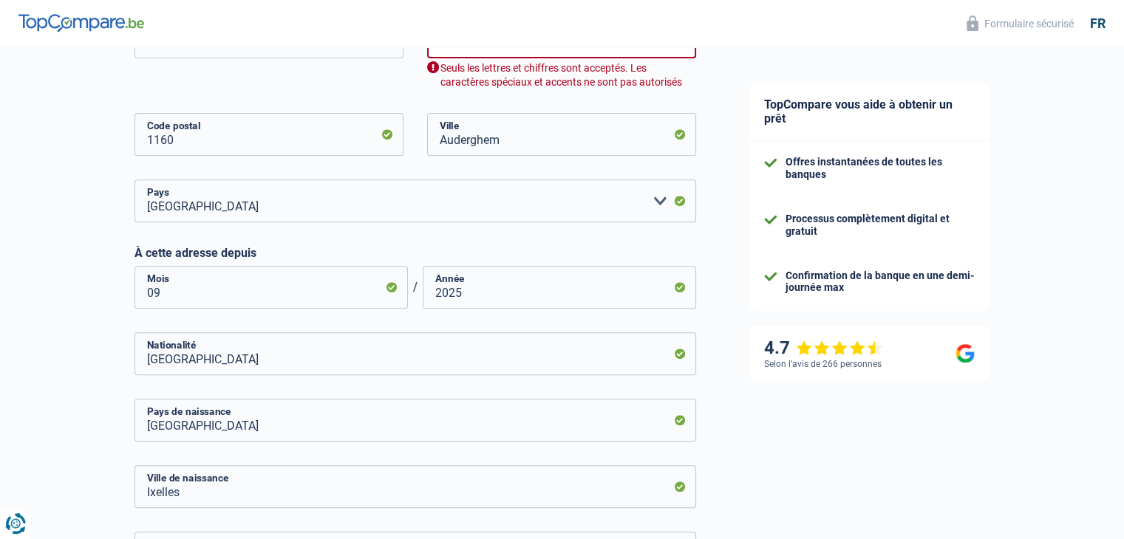
scroll to position [535, 0]
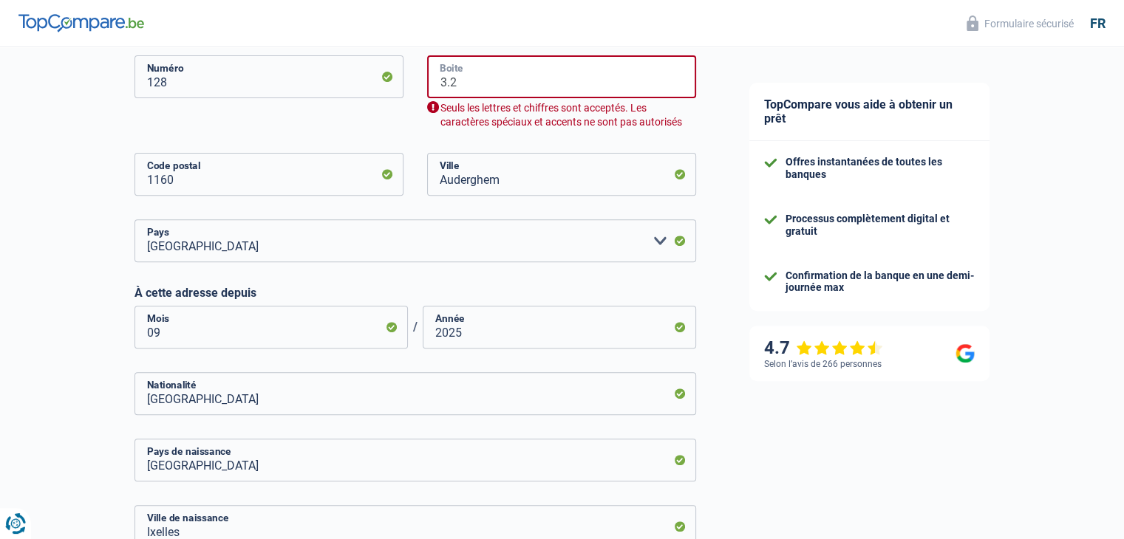
click at [461, 90] on input "3.2" at bounding box center [561, 76] width 269 height 43
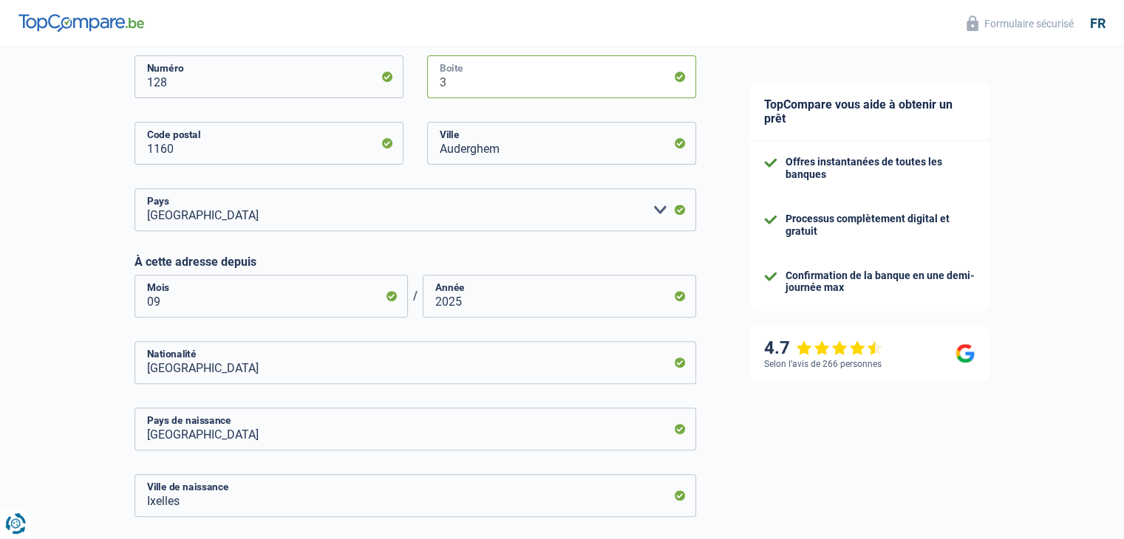
scroll to position [734, 0]
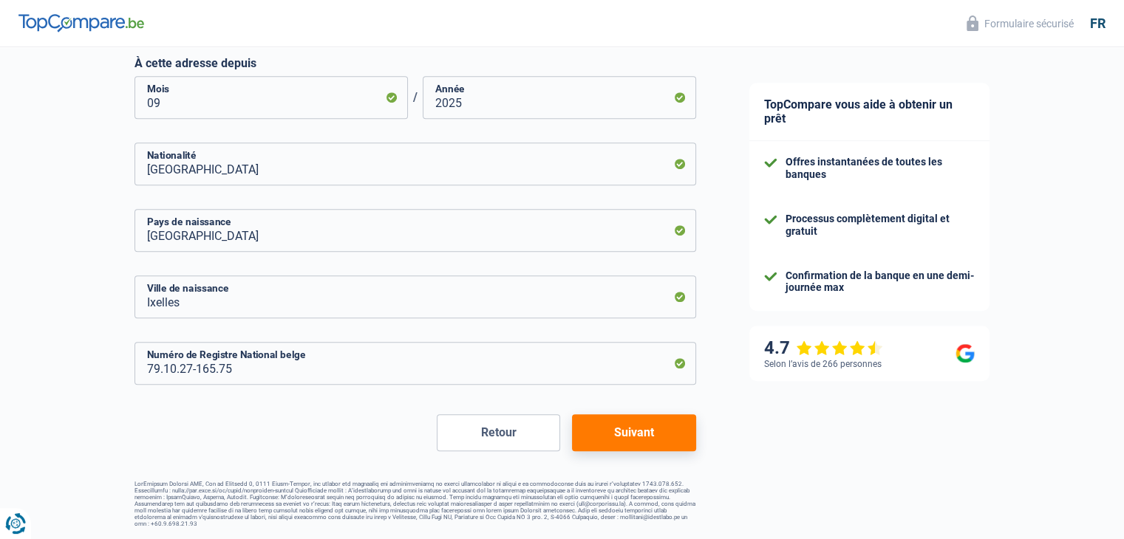
type input "3"
click at [612, 426] on button "Suivant" at bounding box center [633, 432] width 123 height 37
select select "familyAllowances"
select select "netSalary"
select select "mealVouchers"
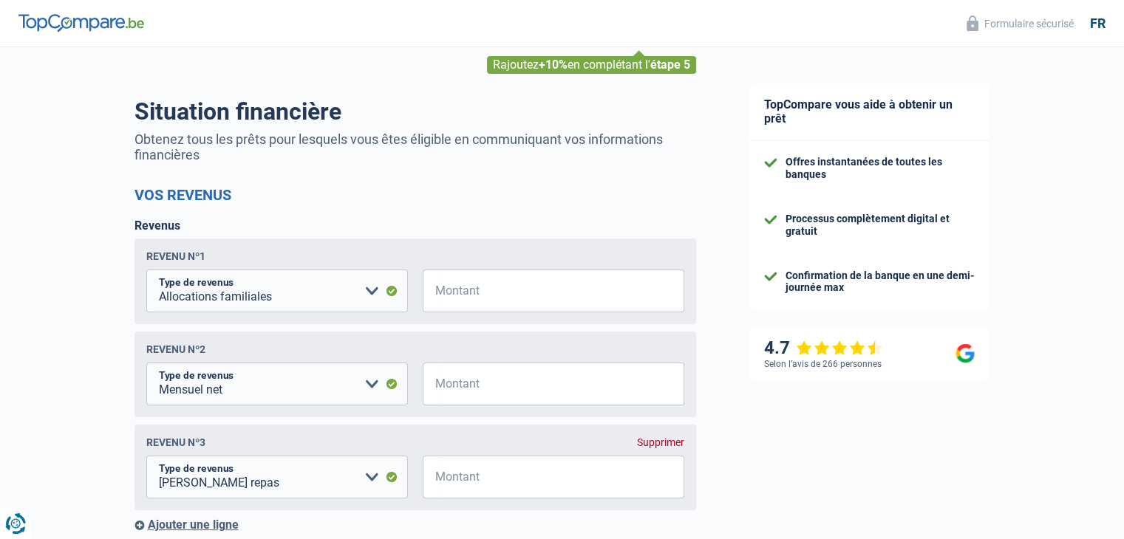
scroll to position [70, 0]
click at [327, 296] on select "Allocation d'handicap Allocations chômage Allocations familiales Chèques repas …" at bounding box center [277, 290] width 262 height 43
click at [267, 321] on div "Revenu nº1 Allocation d'handicap Allocations chômage Allocations familiales Chè…" at bounding box center [415, 281] width 562 height 86
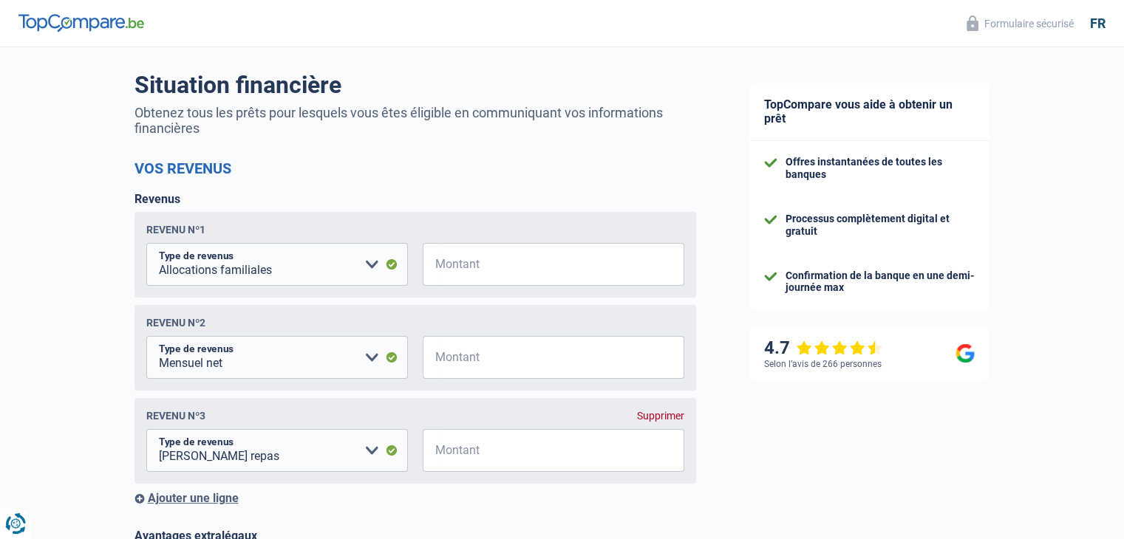
scroll to position [97, 0]
click at [275, 279] on select "Allocation d'handicap Allocations chômage Allocations familiales Chèques repas …" at bounding box center [277, 263] width 262 height 43
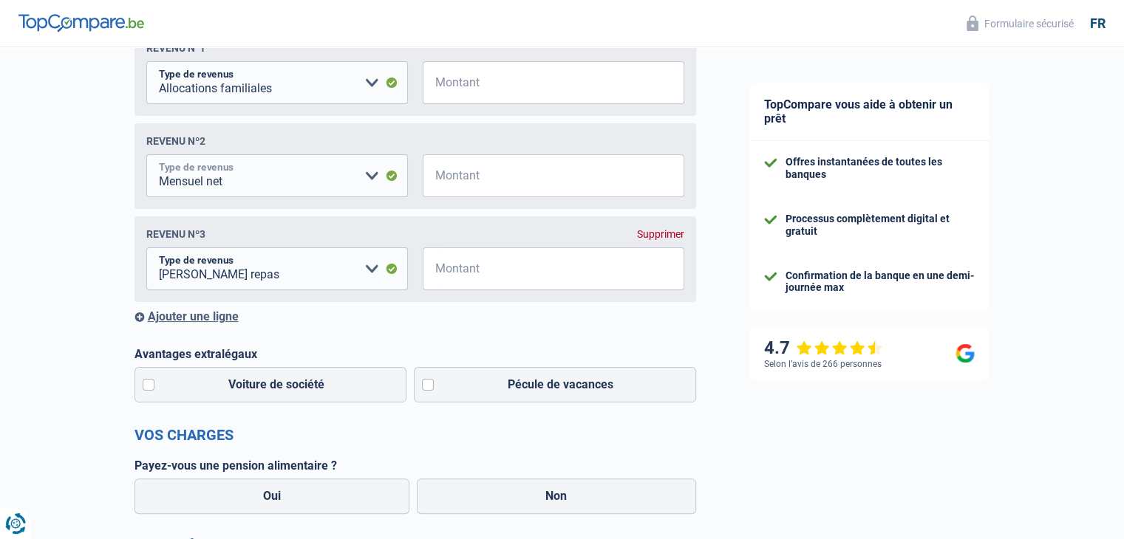
click at [253, 190] on select "Allocation d'handicap Allocations chômage Allocations familiales Chèques repas …" at bounding box center [277, 175] width 262 height 43
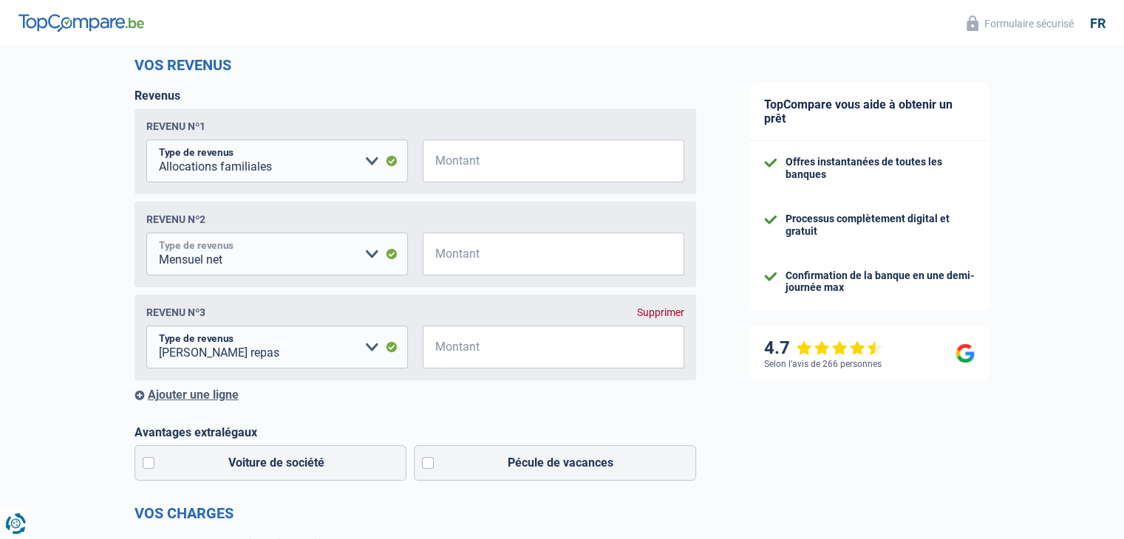
scroll to position [195, 0]
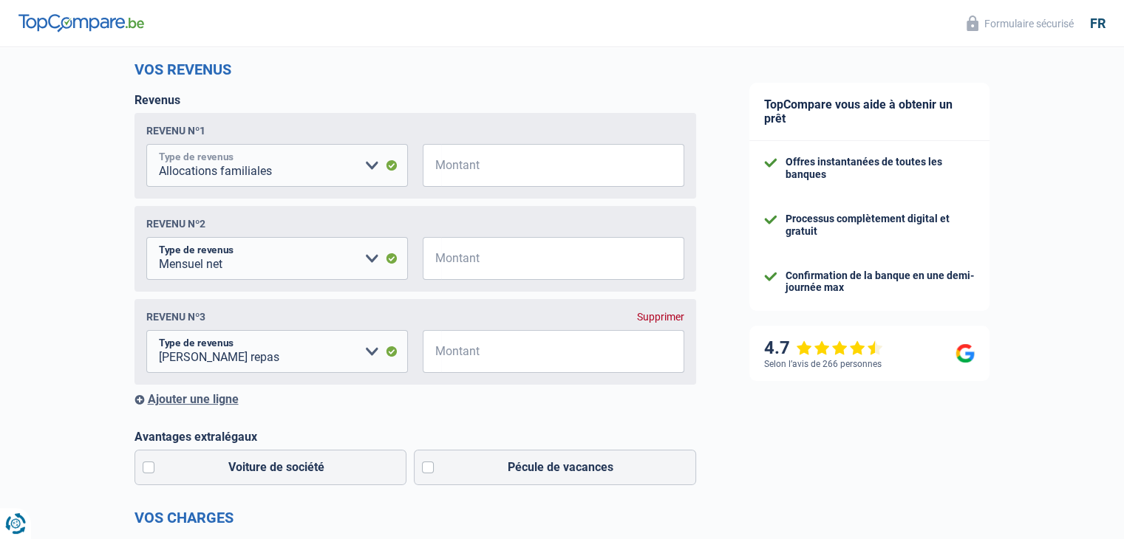
click at [267, 166] on select "Allocation d'handicap Allocations chômage Allocations familiales Chèques repas …" at bounding box center [277, 165] width 262 height 43
select select "netSalary"
click at [146, 145] on select "Allocation d'handicap Allocations chômage Allocations familiales Chèques repas …" at bounding box center [277, 165] width 262 height 43
click at [488, 176] on input "Montant" at bounding box center [562, 165] width 243 height 43
type input "3.650"
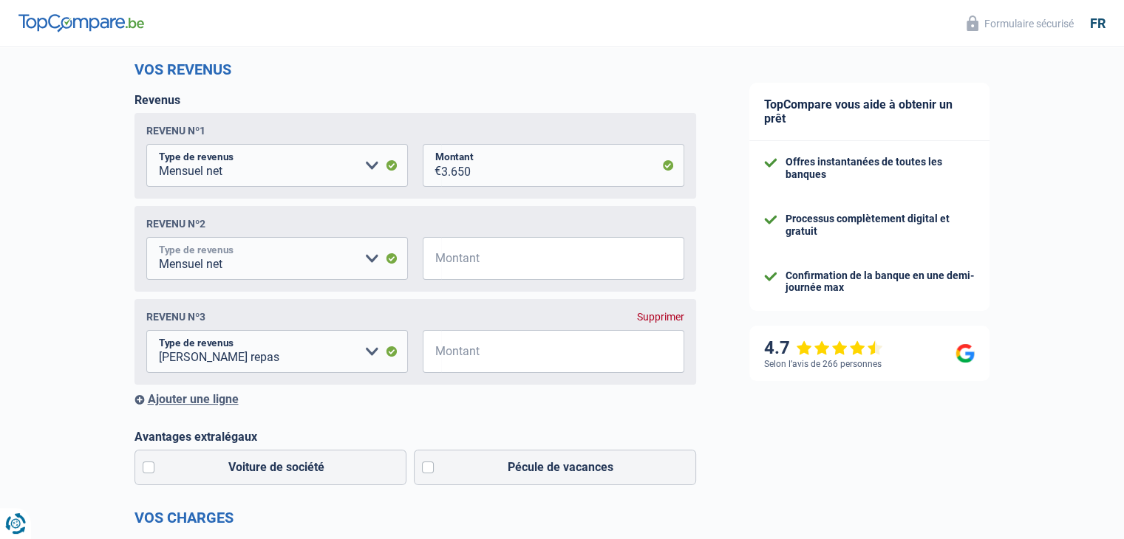
click at [307, 254] on select "Allocation d'handicap Allocations chômage Allocations familiales Chèques repas …" at bounding box center [277, 258] width 262 height 43
select select "rentalIncome"
click at [146, 239] on select "Allocation d'handicap Allocations chômage Allocations familiales Chèques repas …" at bounding box center [277, 258] width 262 height 43
click at [494, 269] on input "Montant" at bounding box center [562, 258] width 243 height 43
type input "1.750"
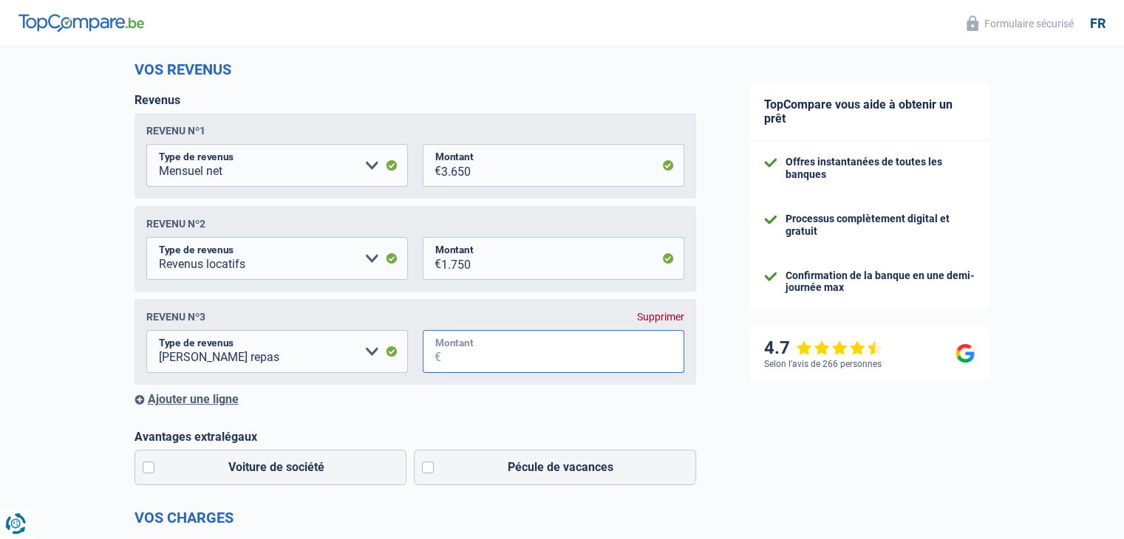
click at [467, 354] on input "Montant" at bounding box center [562, 351] width 243 height 43
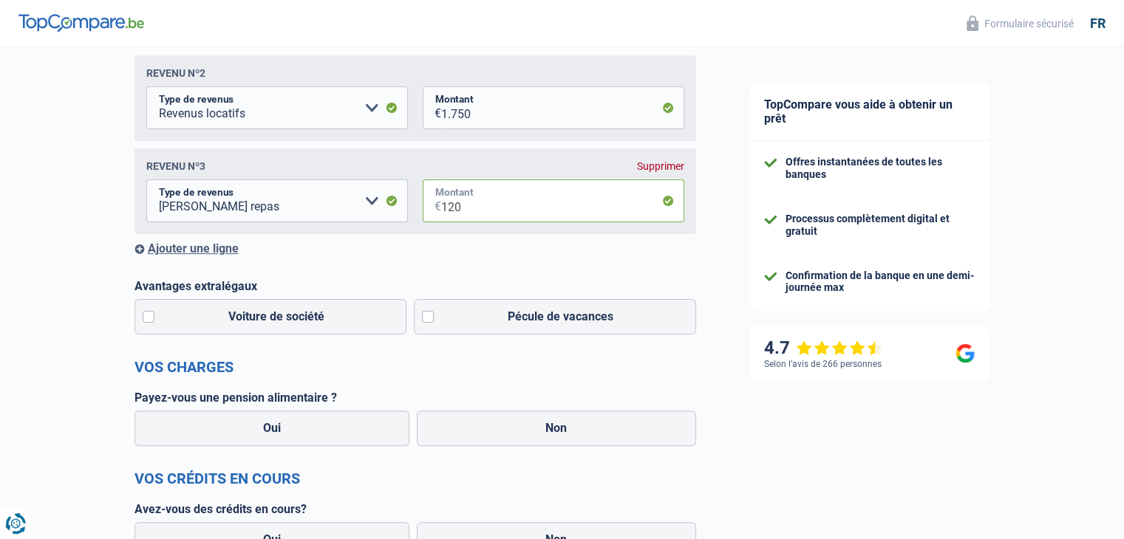
scroll to position [348, 0]
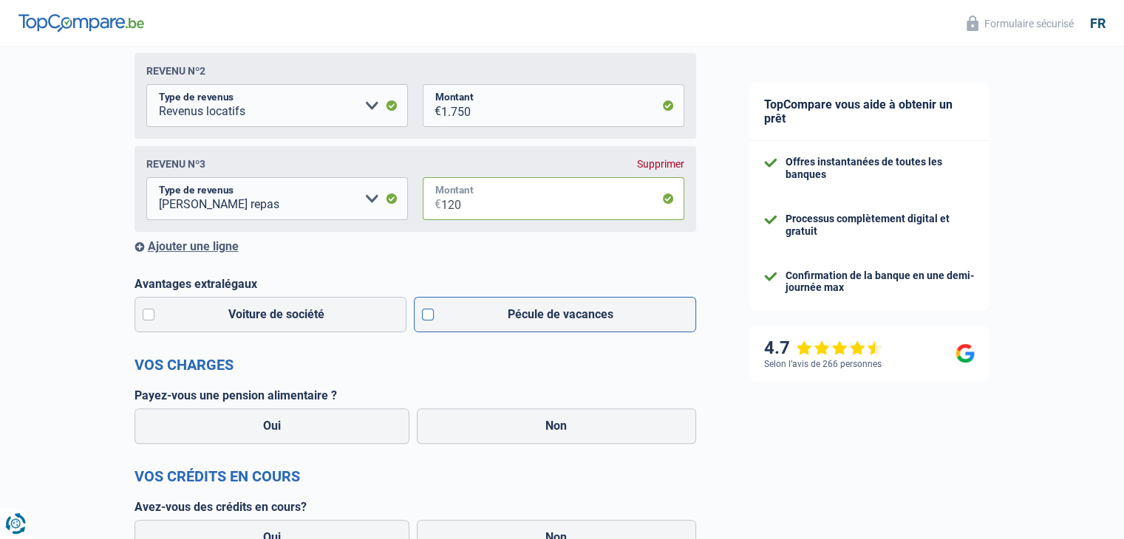
type input "120"
click at [431, 315] on label "Pécule de vacances" at bounding box center [555, 314] width 282 height 35
click at [431, 315] on input "Pécule de vacances" at bounding box center [555, 314] width 282 height 35
checkbox input "true"
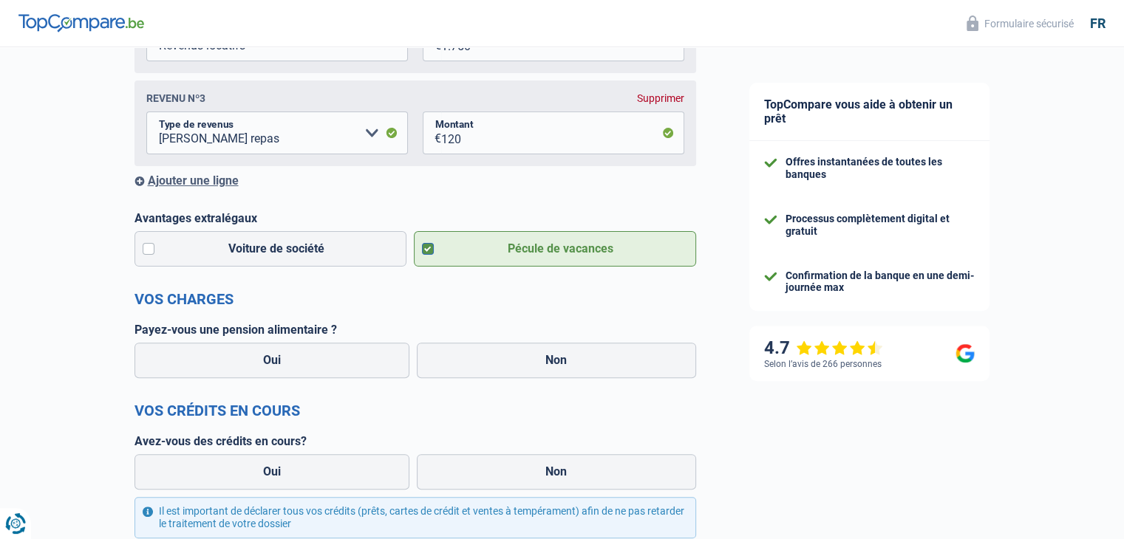
scroll to position [415, 0]
click at [478, 358] on label "Non" at bounding box center [556, 358] width 279 height 35
click at [478, 358] on input "Non" at bounding box center [556, 358] width 279 height 35
radio input "true"
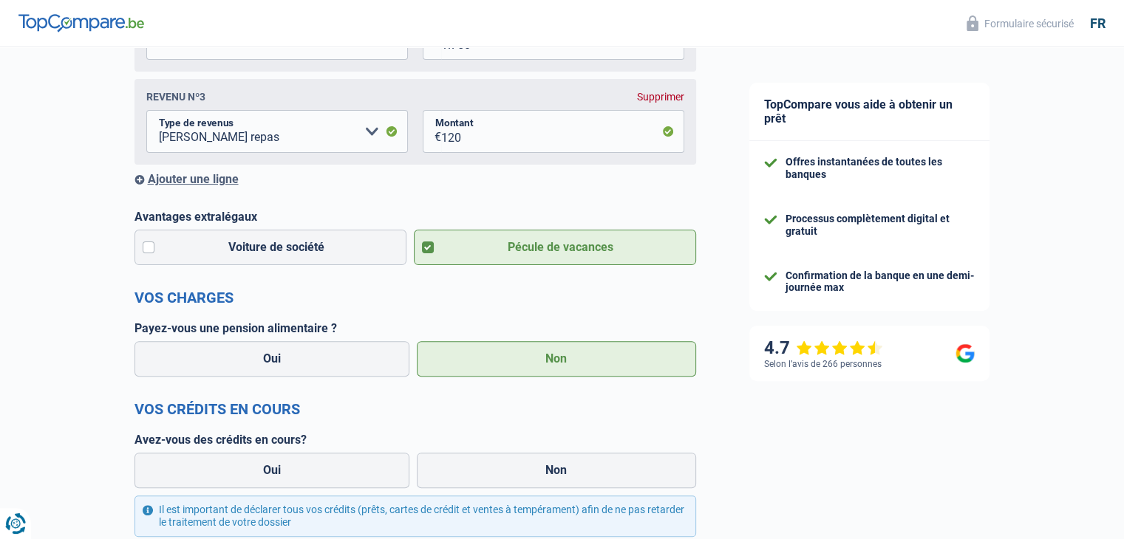
select select "familyAllowances"
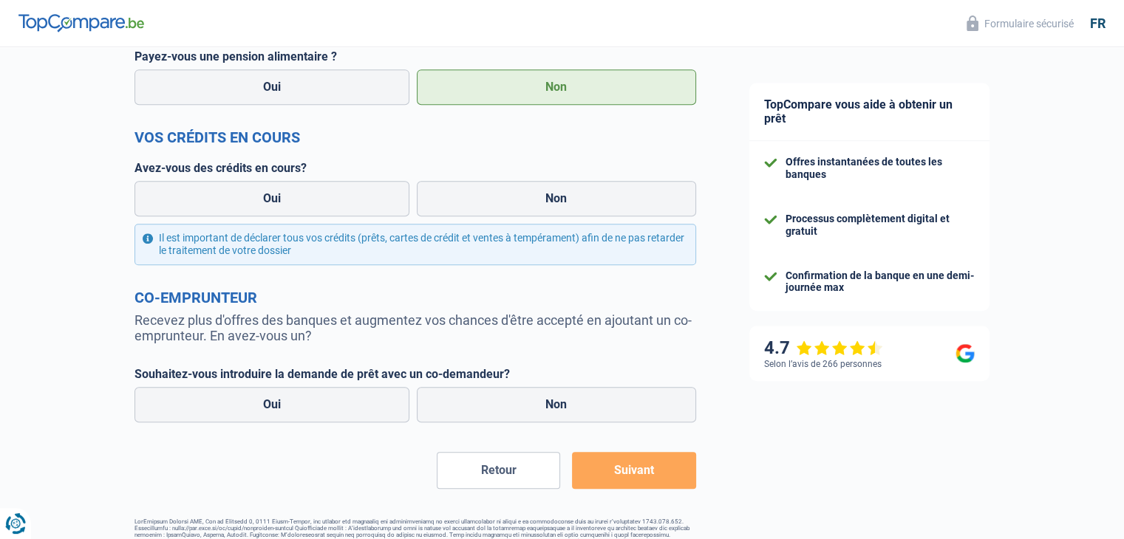
scroll to position [779, 0]
click at [318, 196] on label "Oui" at bounding box center [272, 199] width 276 height 35
click at [318, 196] on input "Oui" at bounding box center [272, 199] width 276 height 35
radio input "true"
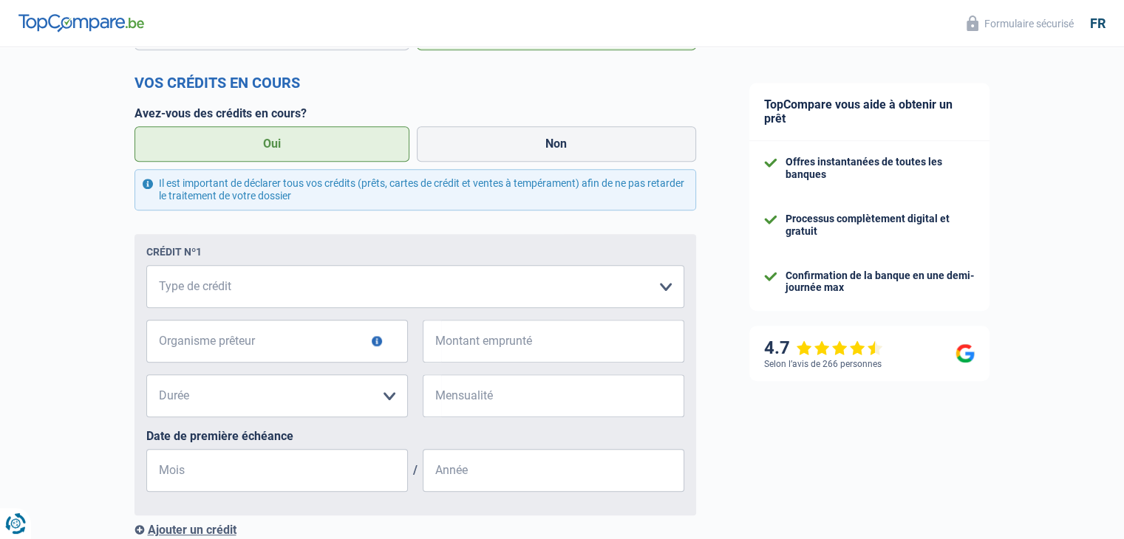
scroll to position [836, 0]
click at [276, 287] on select "Carte ou ouverture de crédit Prêt hypothécaire Vente à tempérament Prêt à tempé…" at bounding box center [415, 286] width 538 height 43
select select "personalLoan"
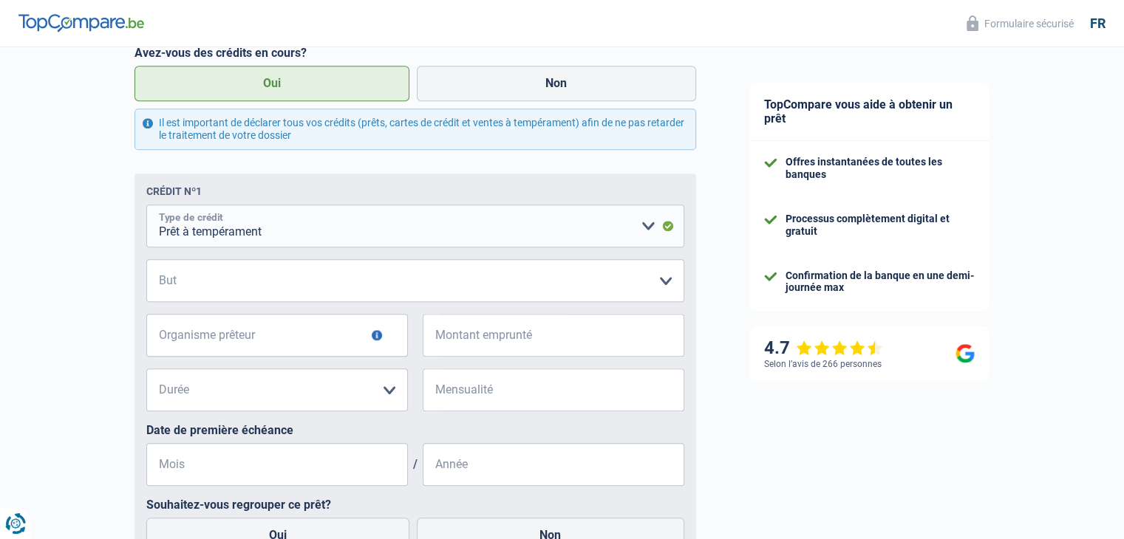
scroll to position [895, 0]
click at [245, 286] on select "Confort maison: meubles, textile, peinture, électroménager, outillage non-profe…" at bounding box center [415, 280] width 538 height 43
select select "carRestore"
click at [146, 262] on select "Confort maison: meubles, textile, peinture, électroménager, outillage non-profe…" at bounding box center [415, 280] width 538 height 43
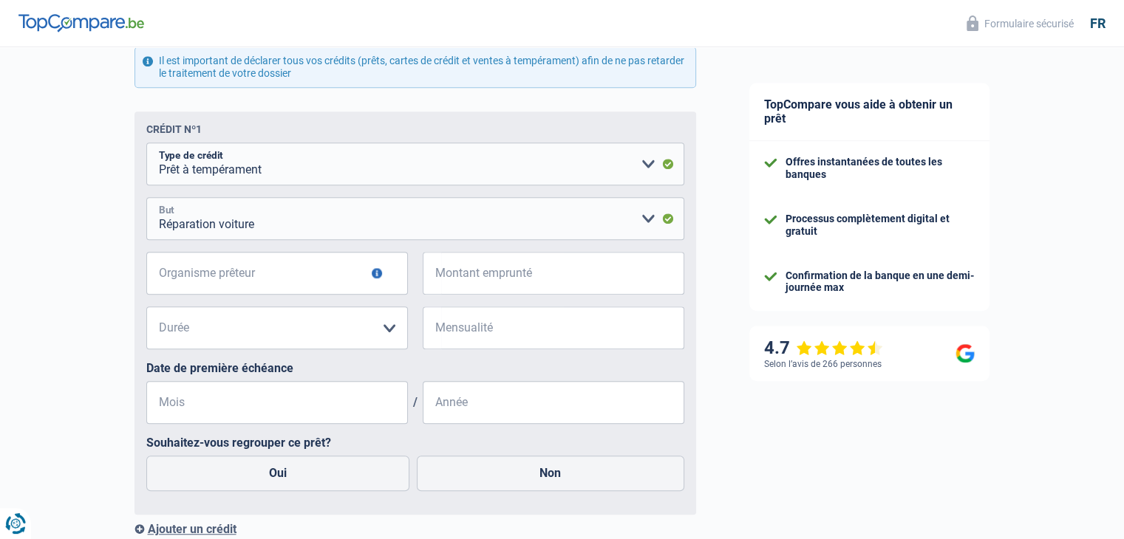
scroll to position [958, 0]
click at [240, 267] on input "Organisme prêteur" at bounding box center [277, 273] width 262 height 43
type input "BNP"
click at [473, 279] on input "Montant emprunté" at bounding box center [562, 273] width 243 height 43
type input "6.000"
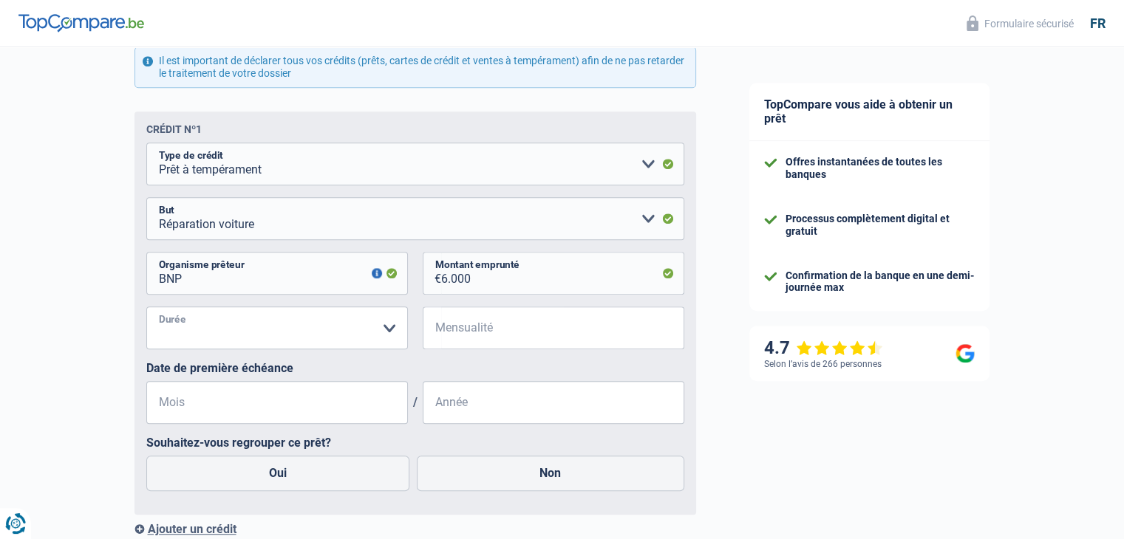
click at [274, 338] on select "12 mois 18 mois 24 mois 30 mois 36 mois 42 mois Veuillez sélectionner une option" at bounding box center [277, 328] width 262 height 43
select select "42"
click at [146, 310] on select "12 mois 18 mois 24 mois 30 mois 36 mois 42 mois Veuillez sélectionner une option" at bounding box center [277, 328] width 262 height 43
click at [468, 332] on input "Mensualité" at bounding box center [562, 328] width 243 height 43
type input "170"
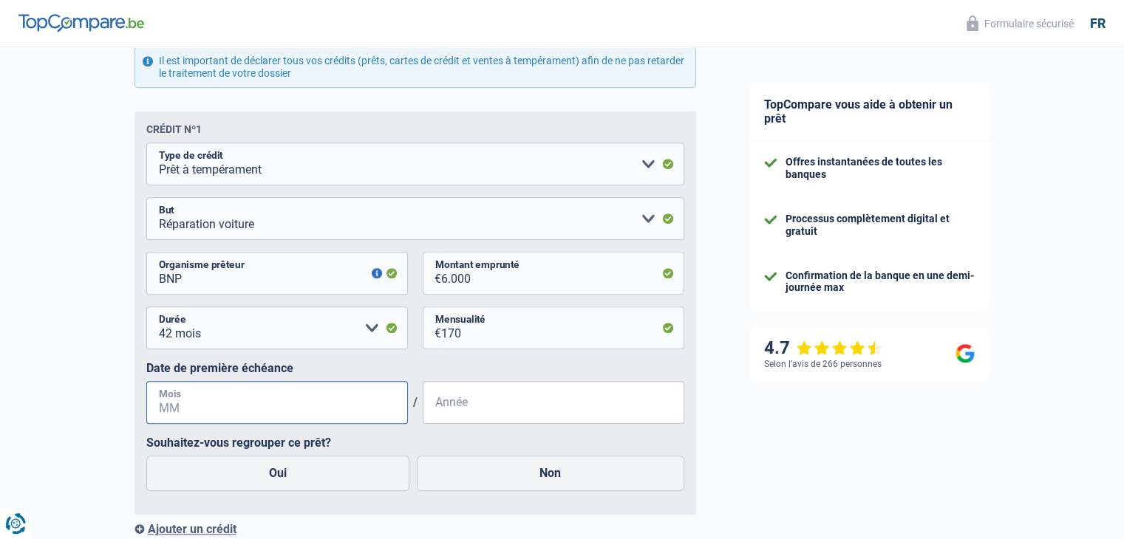
click at [355, 397] on input "Mois" at bounding box center [277, 402] width 262 height 43
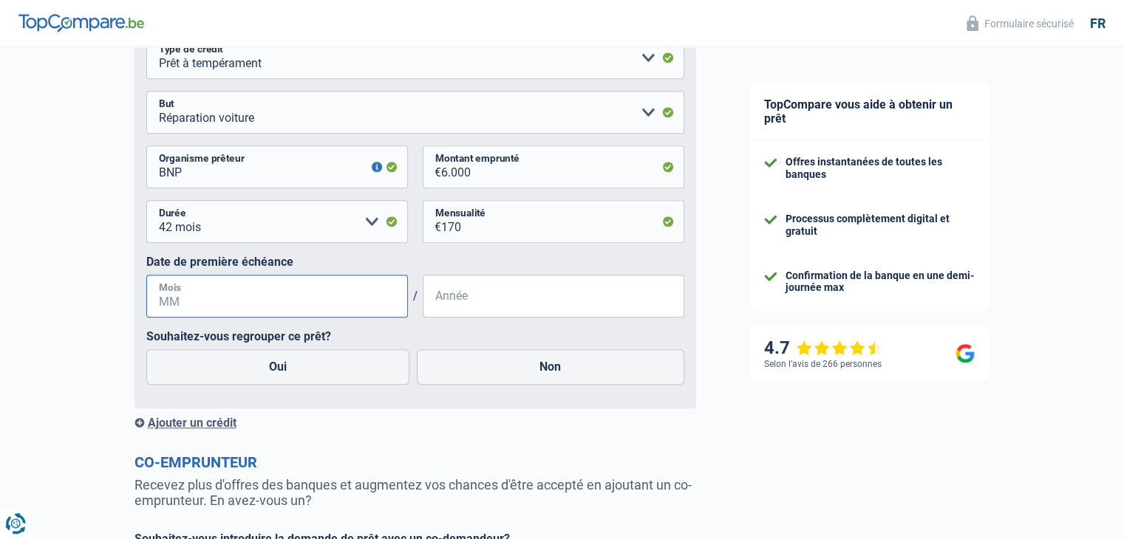
scroll to position [1067, 0]
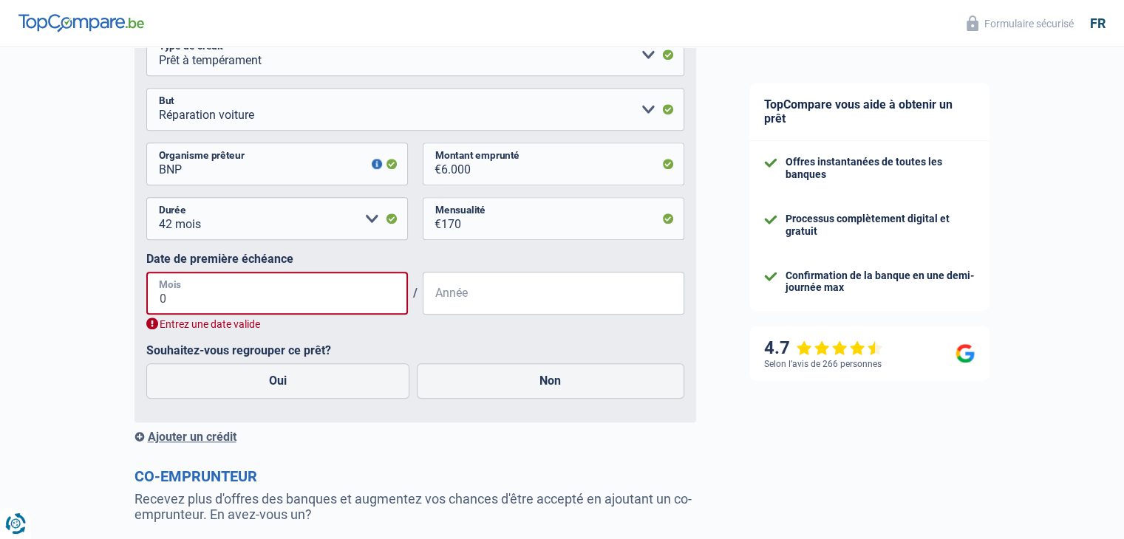
type input "03"
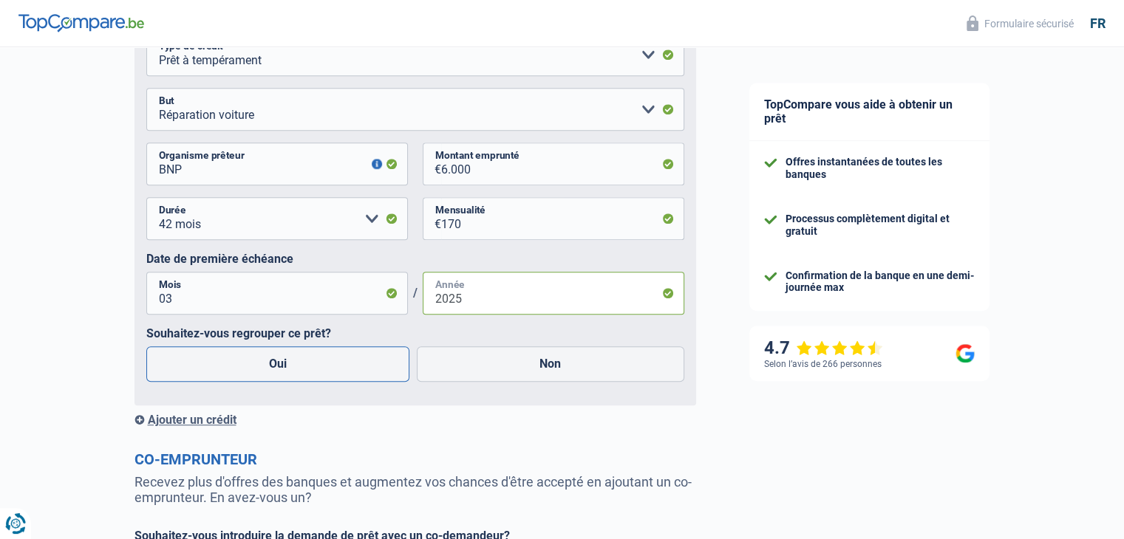
type input "2025"
click at [320, 366] on label "Oui" at bounding box center [278, 364] width 264 height 35
click at [320, 366] on input "Oui" at bounding box center [278, 364] width 264 height 35
radio input "true"
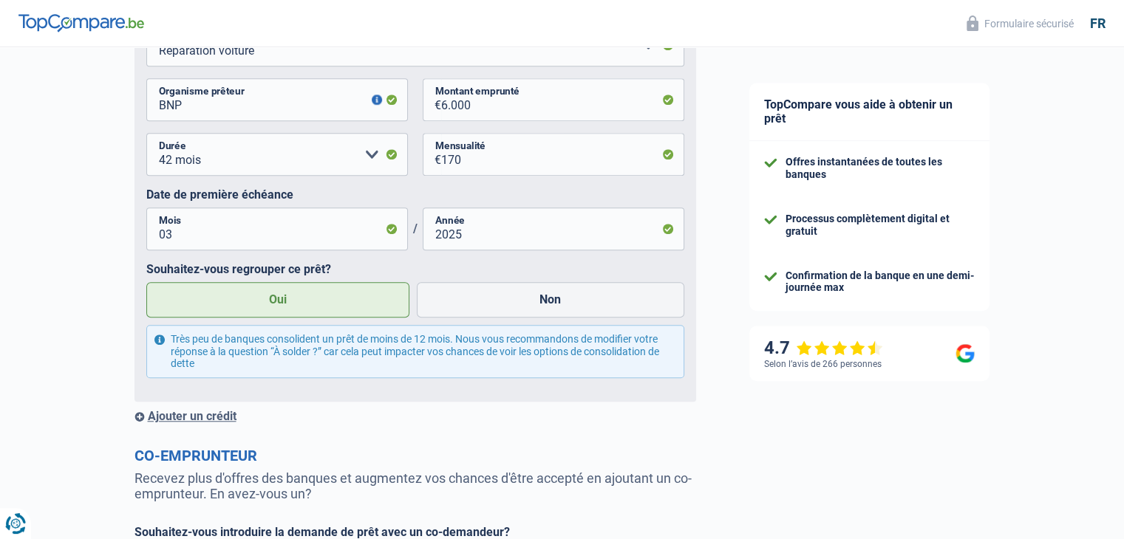
scroll to position [1130, 0]
click at [209, 417] on div "Ajouter un crédit" at bounding box center [415, 417] width 562 height 14
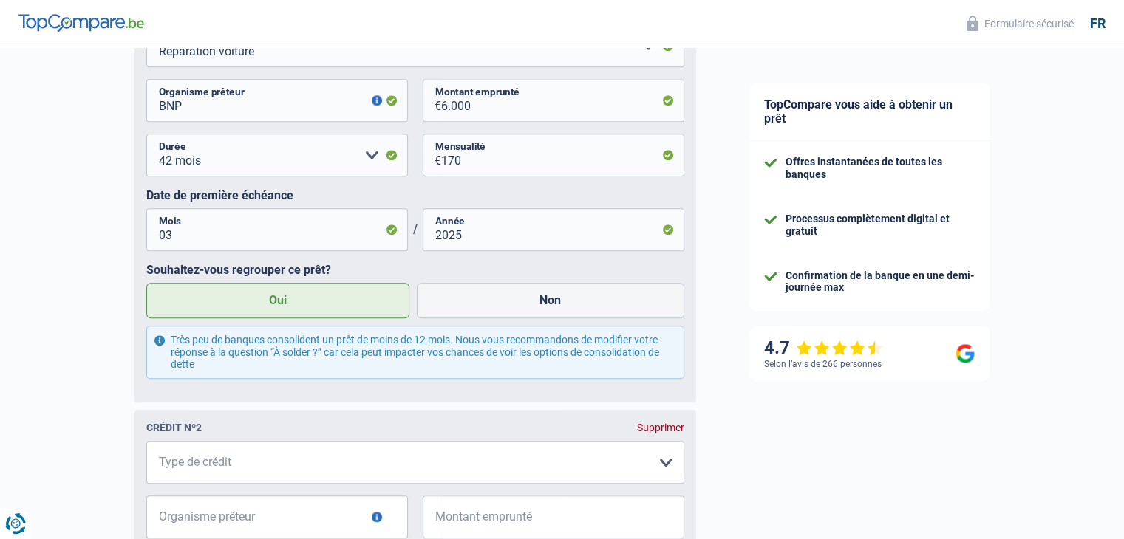
scroll to position [1241, 0]
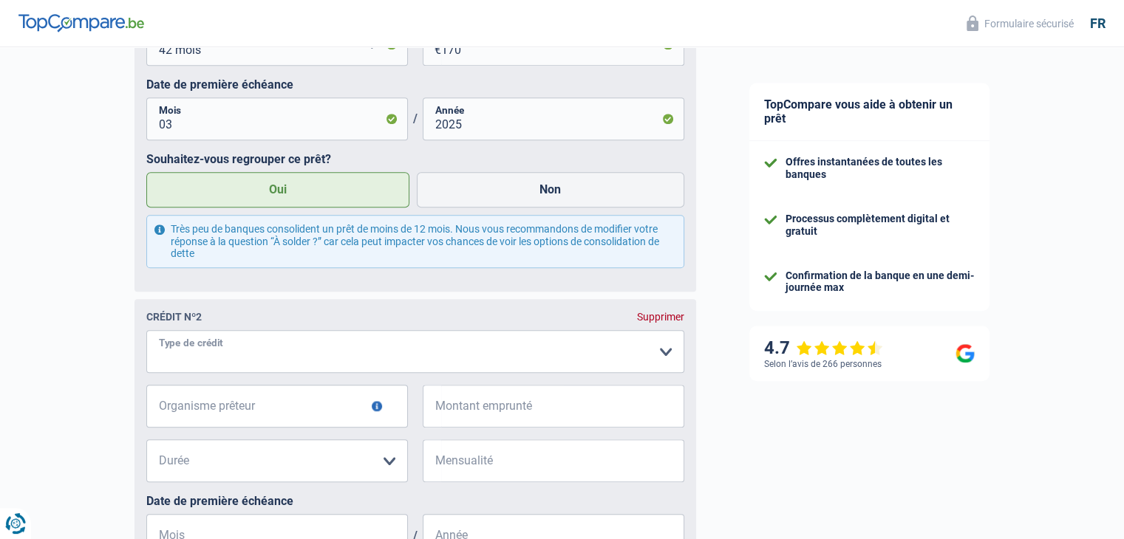
click at [233, 364] on select "Carte ou ouverture de crédit Prêt hypothécaire Vente à tempérament Prêt à tempé…" at bounding box center [415, 351] width 538 height 43
select select "renovationLoan"
click at [233, 409] on input "Organisme prêteur" at bounding box center [277, 406] width 262 height 43
type input "crelan"
click at [505, 414] on input "Montant emprunté" at bounding box center [562, 406] width 243 height 43
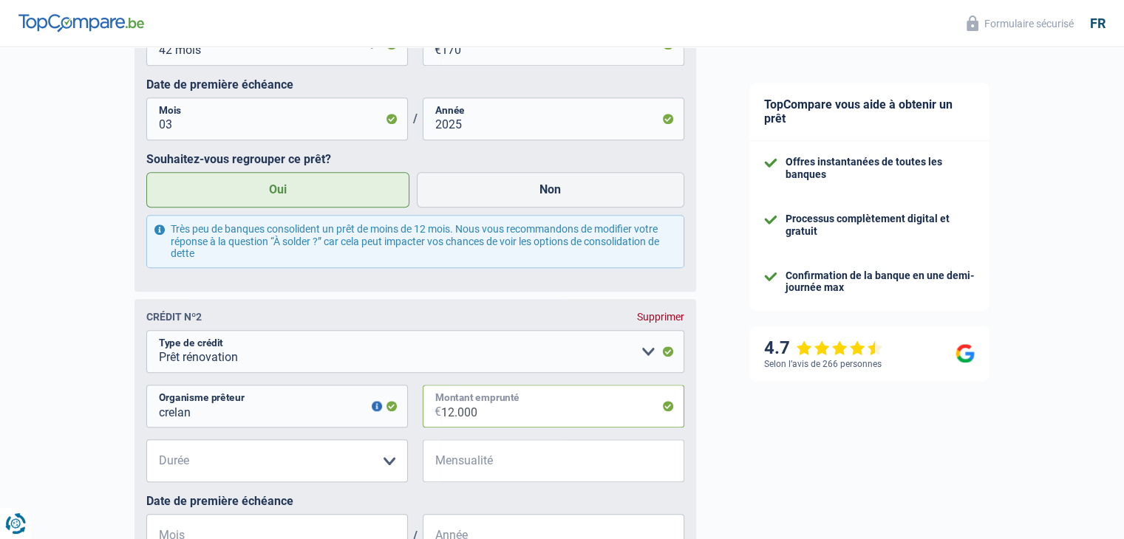
type input "12.000"
click at [454, 468] on input "Mensualité" at bounding box center [562, 461] width 243 height 43
type input "219"
click at [341, 465] on select "12 mois 18 mois 24 mois 30 mois 36 mois 42 mois 48 mois 60 mois Veuillez sélect…" at bounding box center [277, 461] width 262 height 43
select select "60"
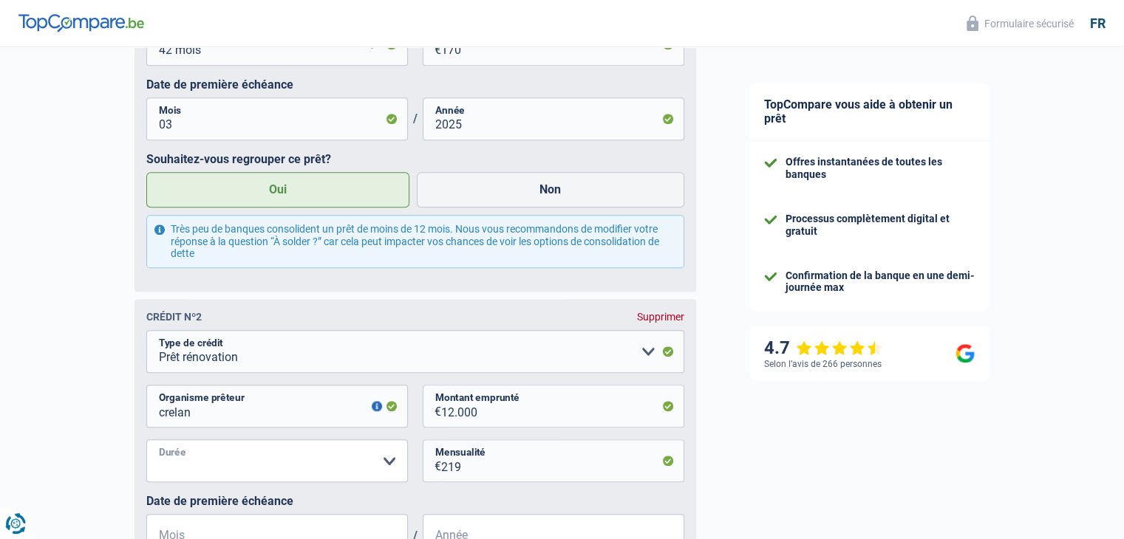
click at [146, 444] on select "12 mois 18 mois 24 mois 30 mois 36 mois 42 mois 48 mois 60 mois Veuillez sélect…" at bounding box center [277, 461] width 262 height 43
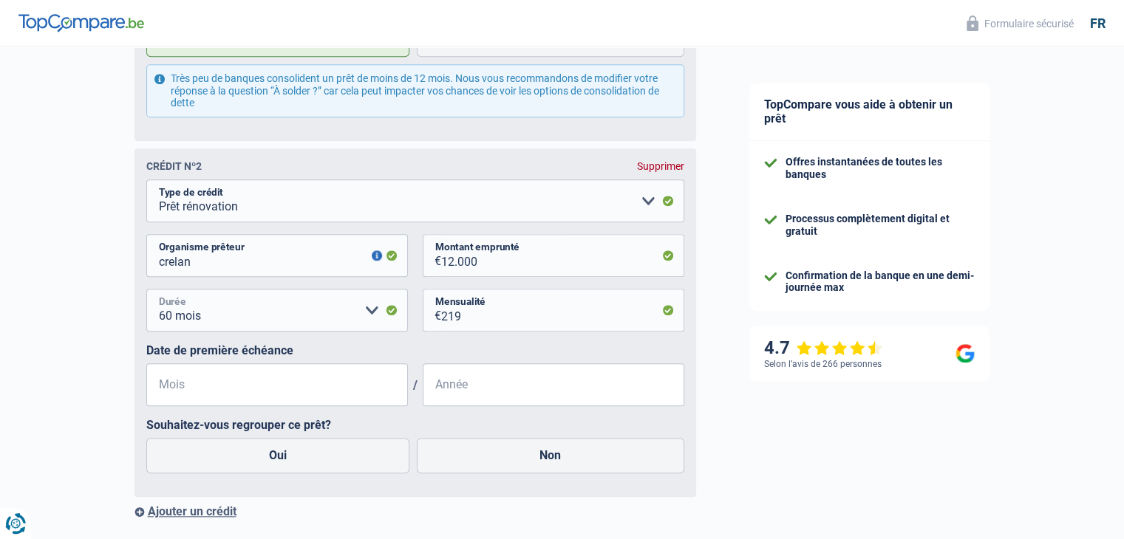
scroll to position [1392, 0]
click at [228, 394] on input "Mois" at bounding box center [277, 385] width 262 height 43
type input "12"
type input "2022"
click at [183, 457] on label "Oui" at bounding box center [278, 455] width 264 height 35
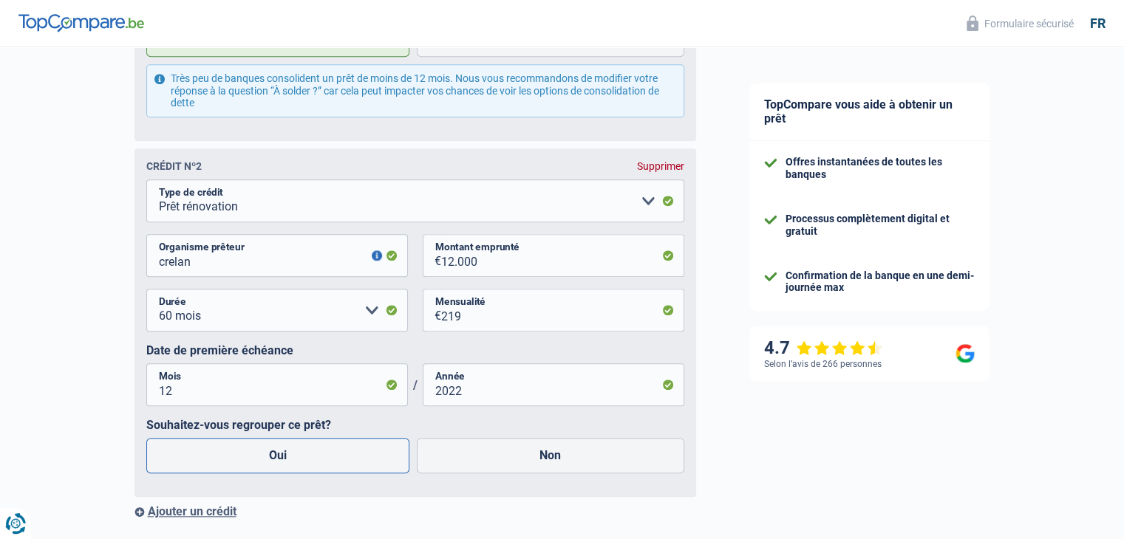
click at [183, 457] on input "Oui" at bounding box center [278, 455] width 264 height 35
radio input "true"
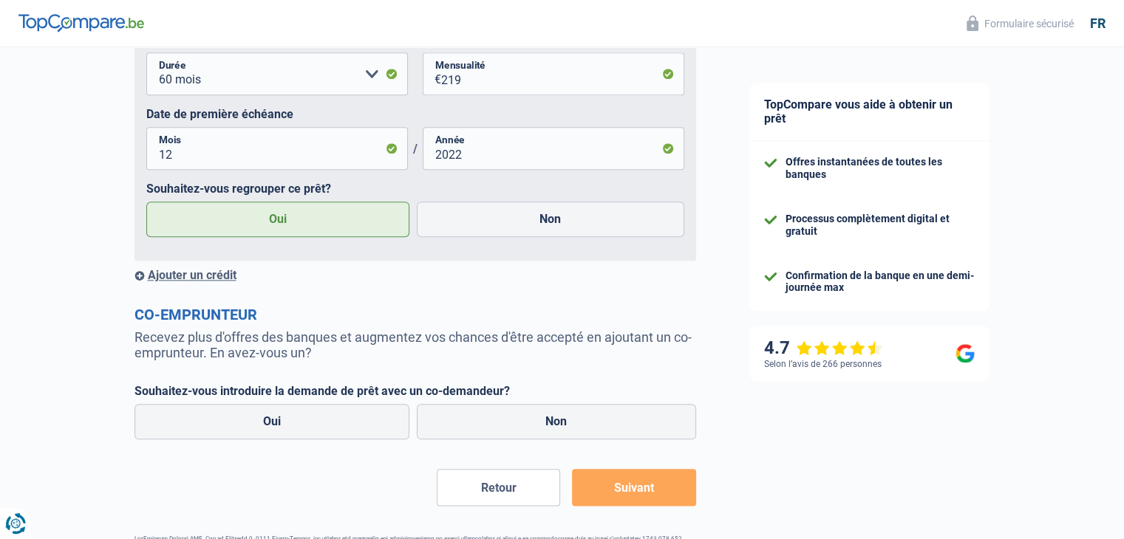
scroll to position [1689, 0]
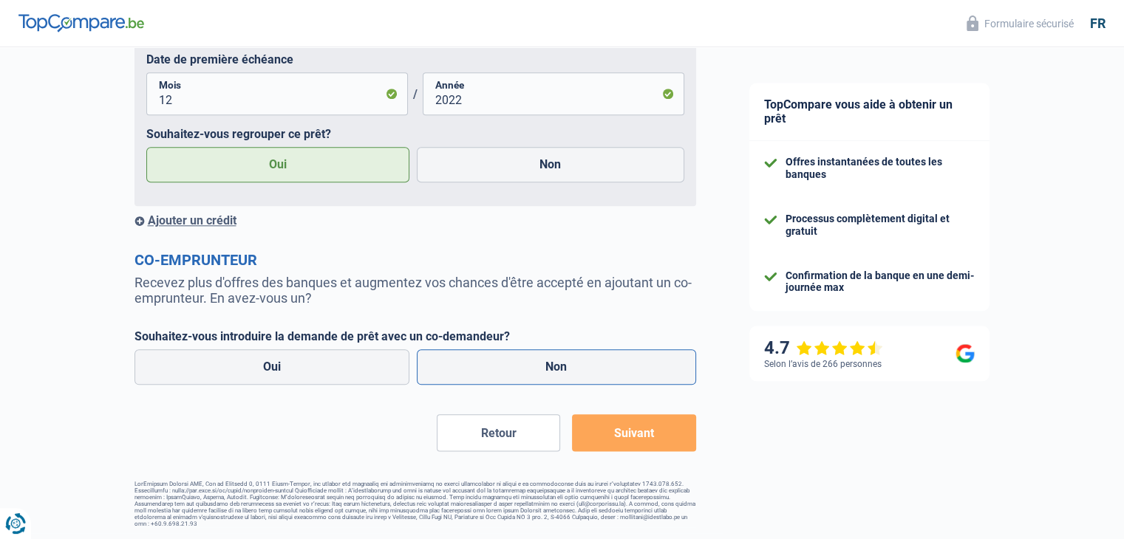
click at [524, 378] on label "Non" at bounding box center [556, 366] width 279 height 35
click at [524, 378] on input "Non" at bounding box center [556, 366] width 279 height 35
radio input "true"
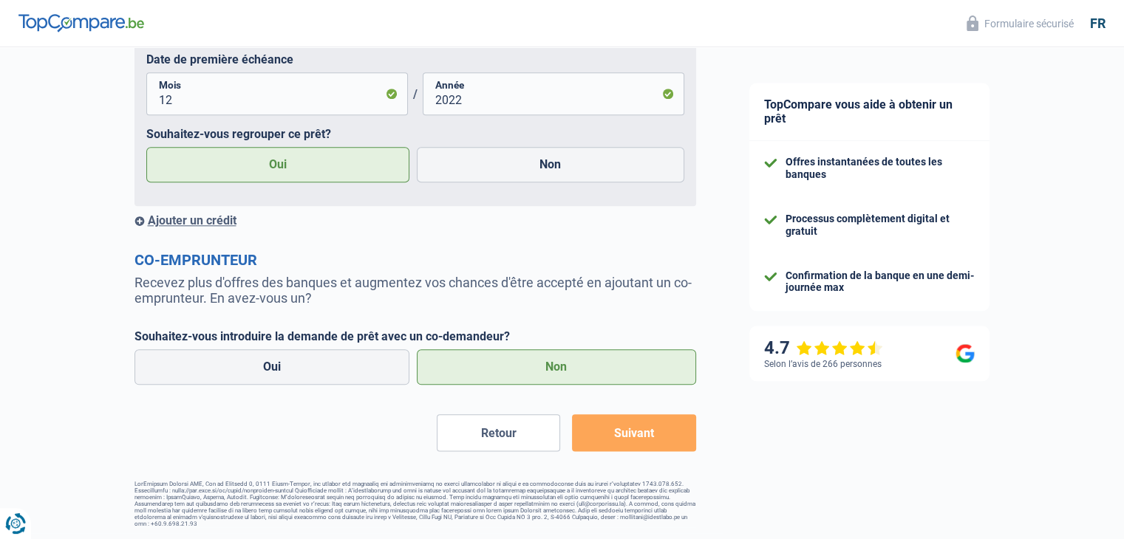
click at [638, 437] on button "Suivant" at bounding box center [633, 432] width 123 height 37
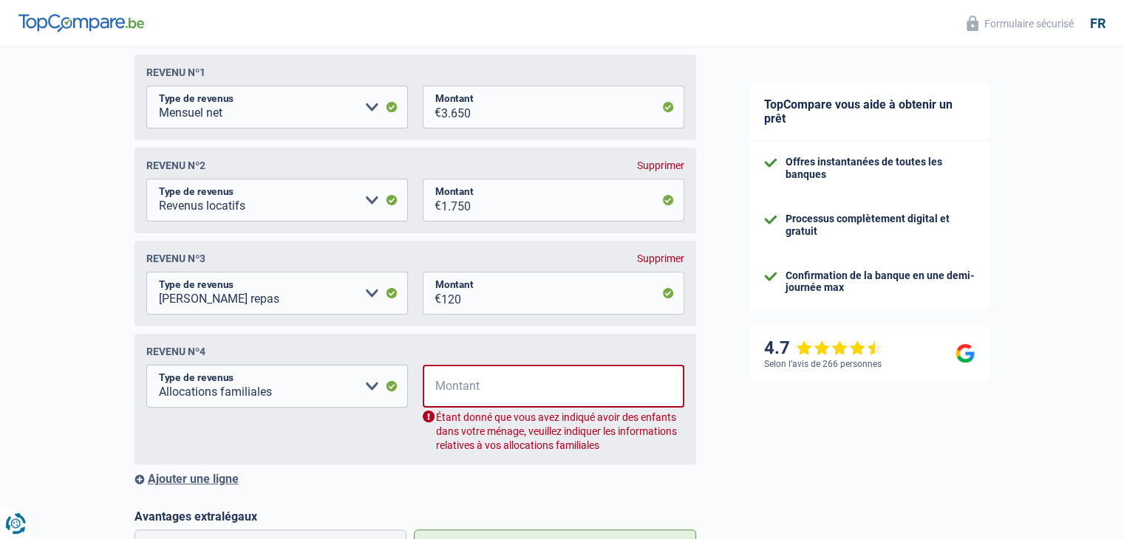
scroll to position [239, 0]
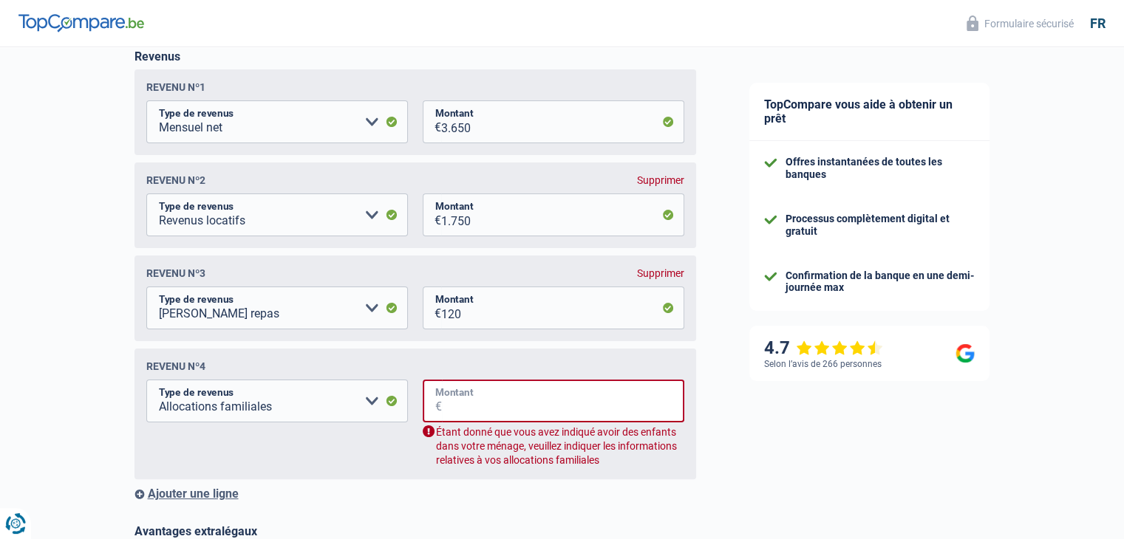
click at [488, 420] on input "Montant" at bounding box center [563, 401] width 242 height 43
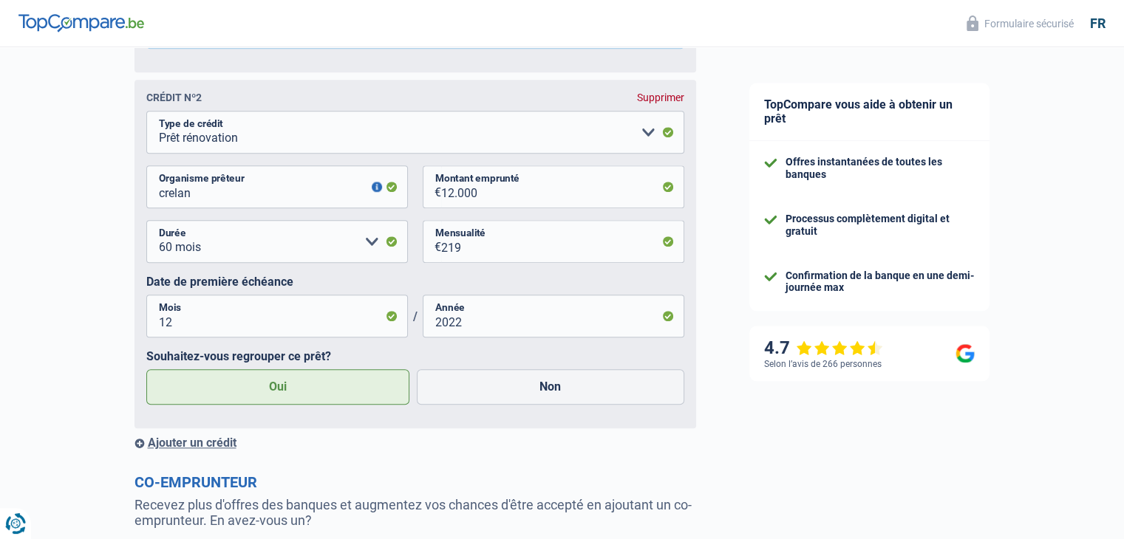
scroll to position [1714, 0]
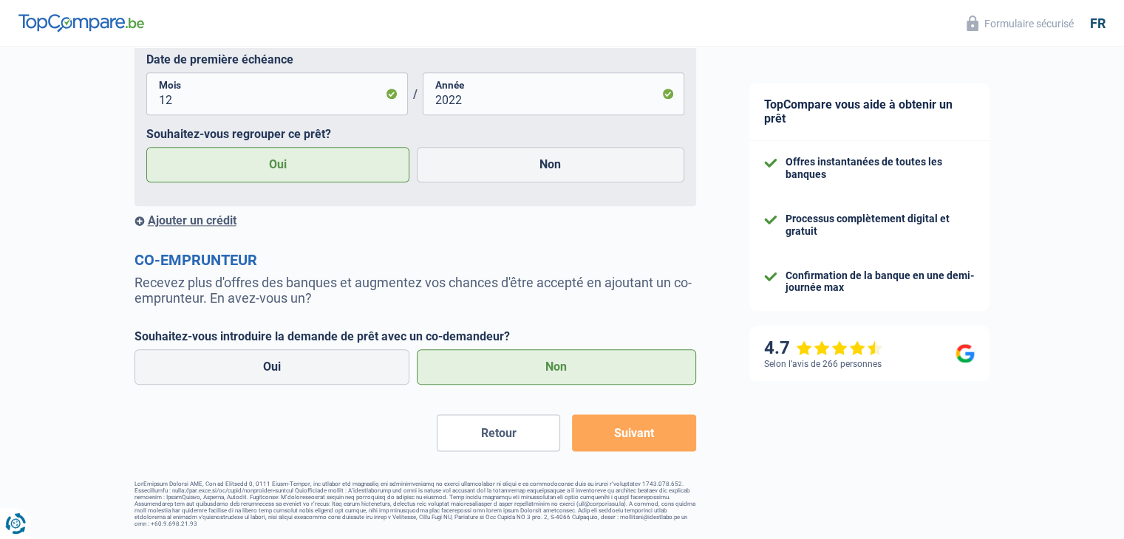
type input "0"
click at [603, 440] on button "Suivant" at bounding box center [633, 432] width 123 height 37
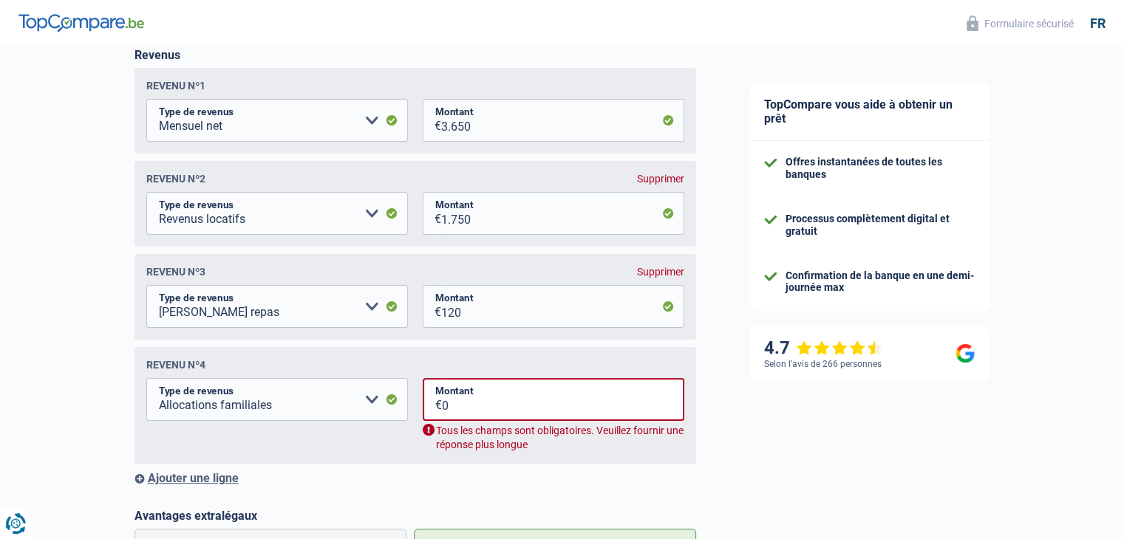
scroll to position [239, 0]
click at [491, 400] on input "0" at bounding box center [563, 401] width 242 height 43
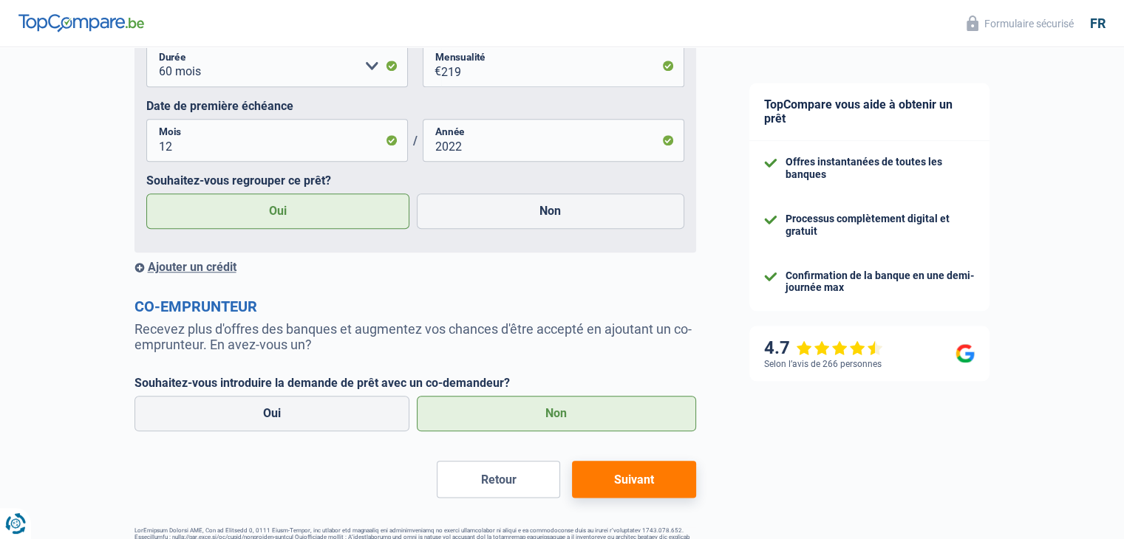
scroll to position [1689, 0]
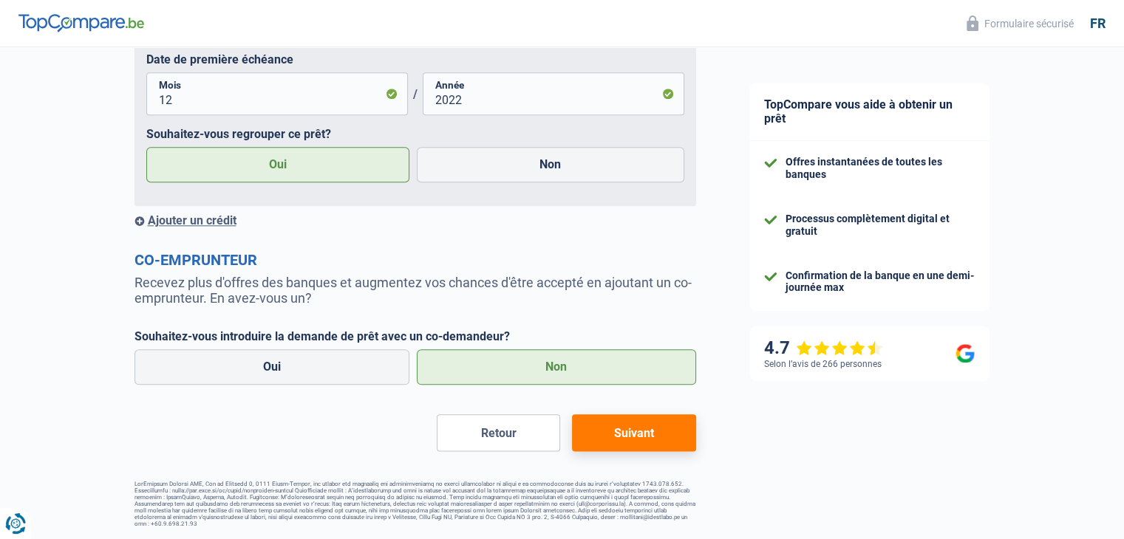
type input "1"
click at [594, 438] on button "Suivant" at bounding box center [633, 432] width 123 height 37
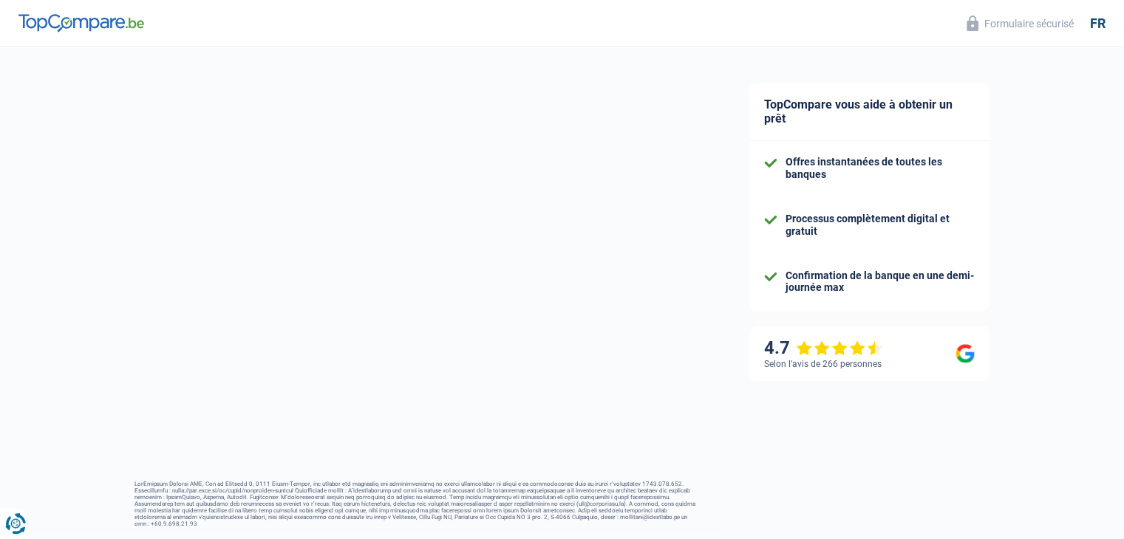
select select "refinancing"
select select "60"
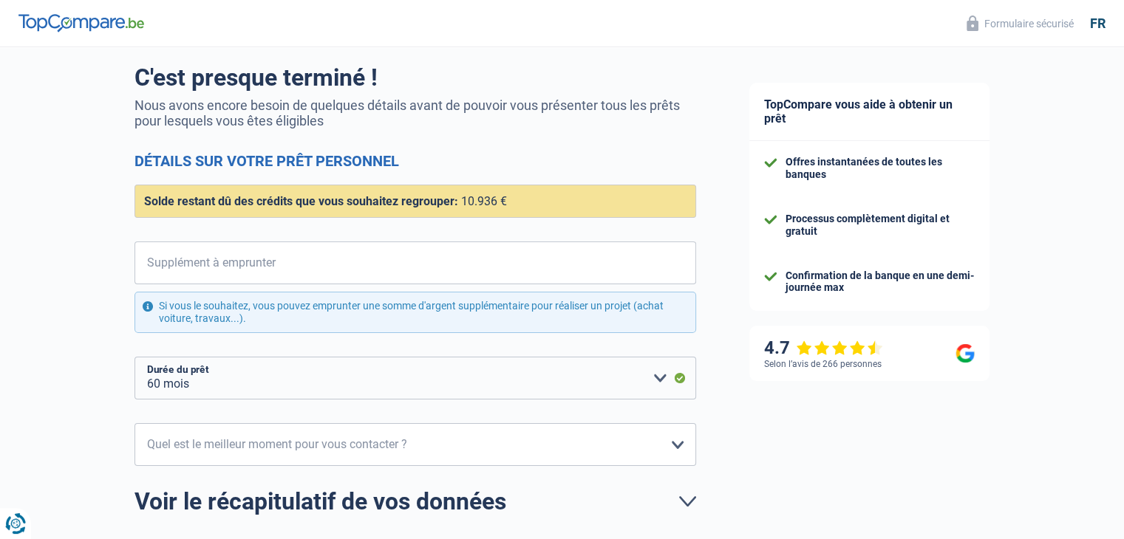
scroll to position [102, 0]
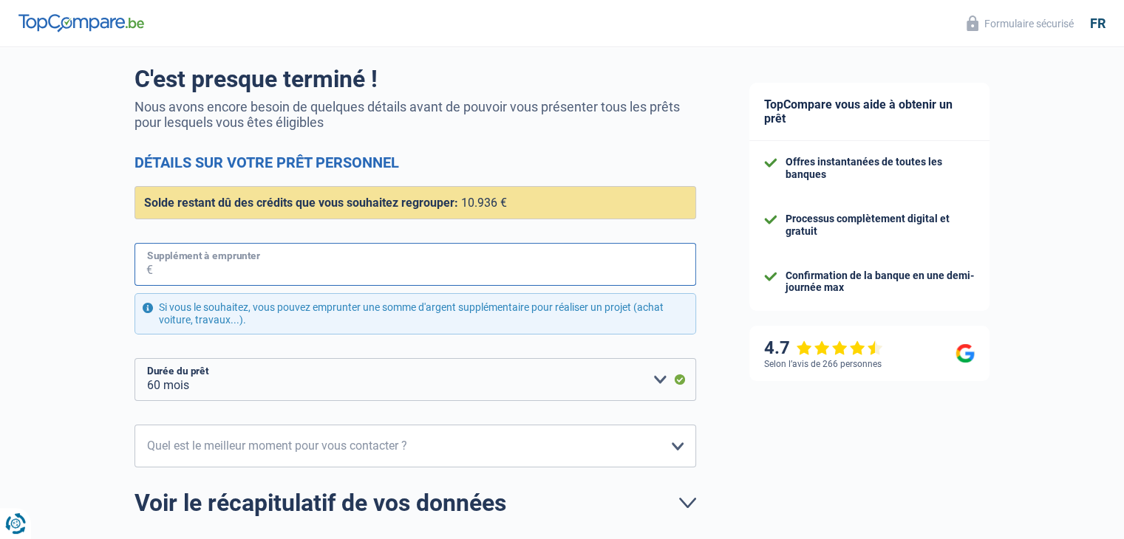
click at [299, 262] on input "Supplément à emprunter" at bounding box center [424, 264] width 543 height 43
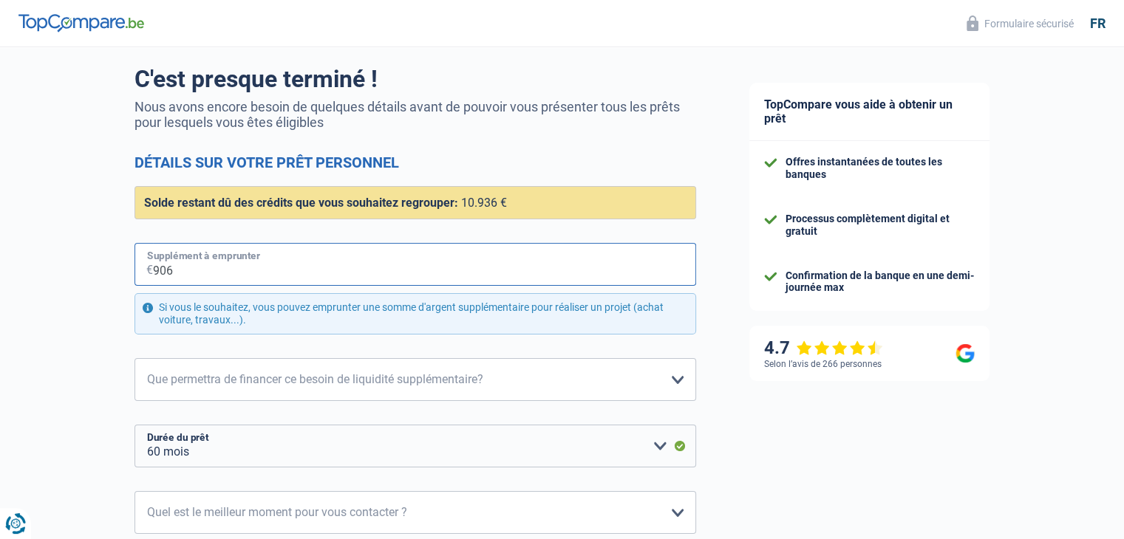
type input "9.064"
select select "84"
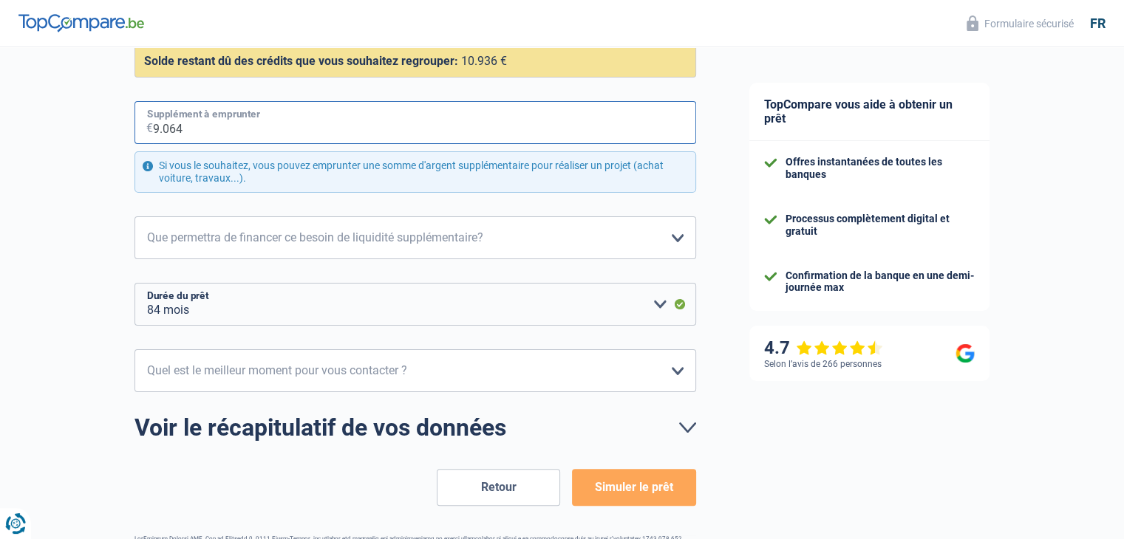
scroll to position [245, 0]
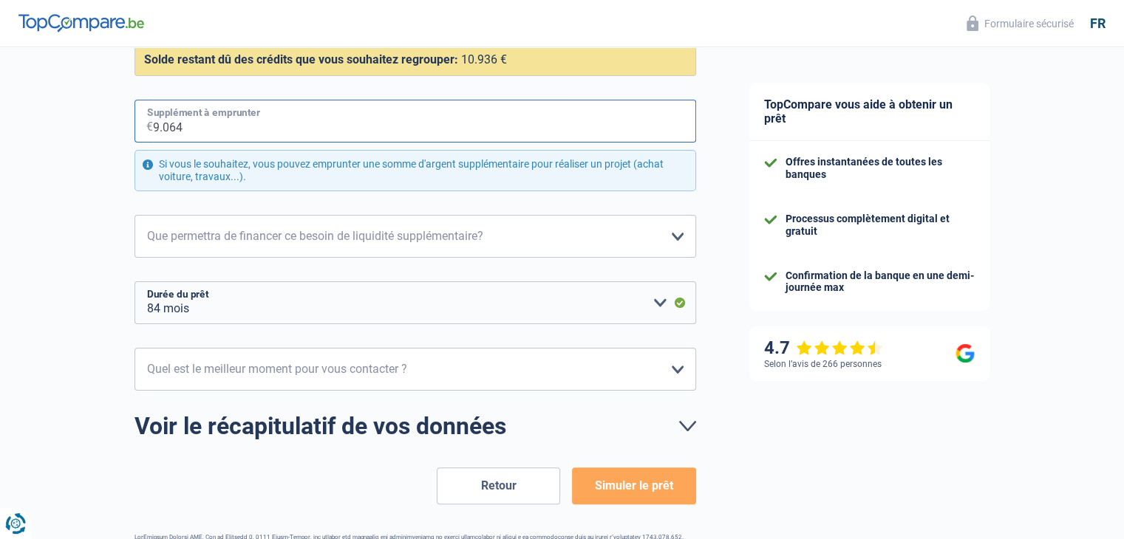
type input "9.064"
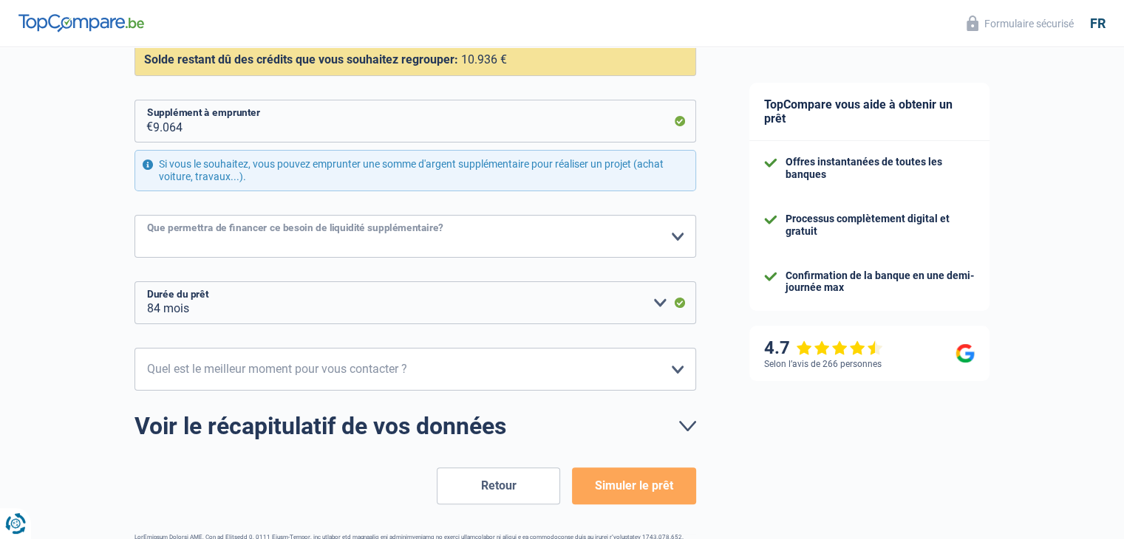
click at [348, 231] on select "Confort maison: meubles, textile, peinture, électroménager, outillage non-profe…" at bounding box center [415, 236] width 562 height 43
click at [134, 215] on select "Confort maison: meubles, textile, peinture, électroménager, outillage non-profe…" at bounding box center [415, 236] width 562 height 43
click at [284, 247] on select "Confort maison: meubles, textile, peinture, électroménager, outillage non-profe…" at bounding box center [415, 236] width 562 height 43
select select "movingOrInstallation"
click at [134, 215] on select "Confort maison: meubles, textile, peinture, électroménager, outillage non-profe…" at bounding box center [415, 236] width 562 height 43
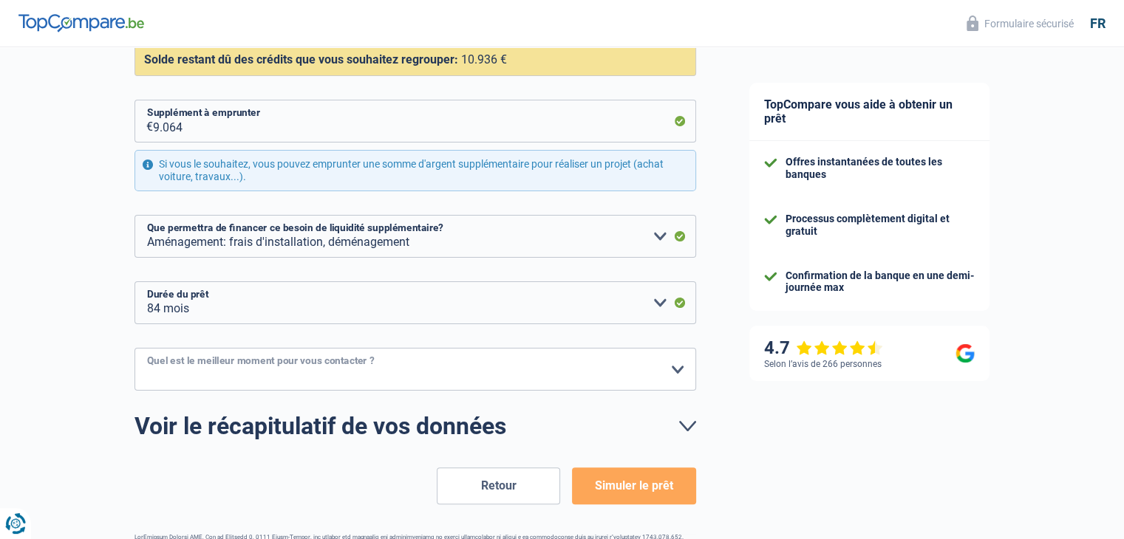
click at [213, 374] on select "10h-12h 12h-14h 14h-16h 16h-18h Veuillez sélectionner une option" at bounding box center [415, 369] width 562 height 43
select select "16-18"
click at [134, 348] on select "10h-12h 12h-14h 14h-16h 16h-18h Veuillez sélectionner une option" at bounding box center [415, 369] width 562 height 43
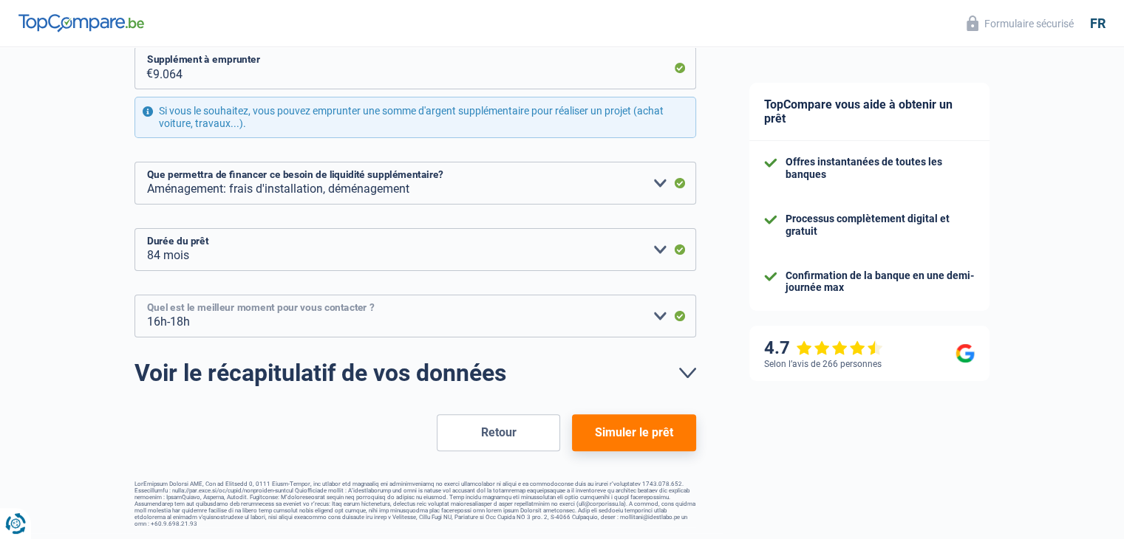
scroll to position [298, 0]
click at [604, 435] on button "Simuler le prêt" at bounding box center [633, 433] width 123 height 37
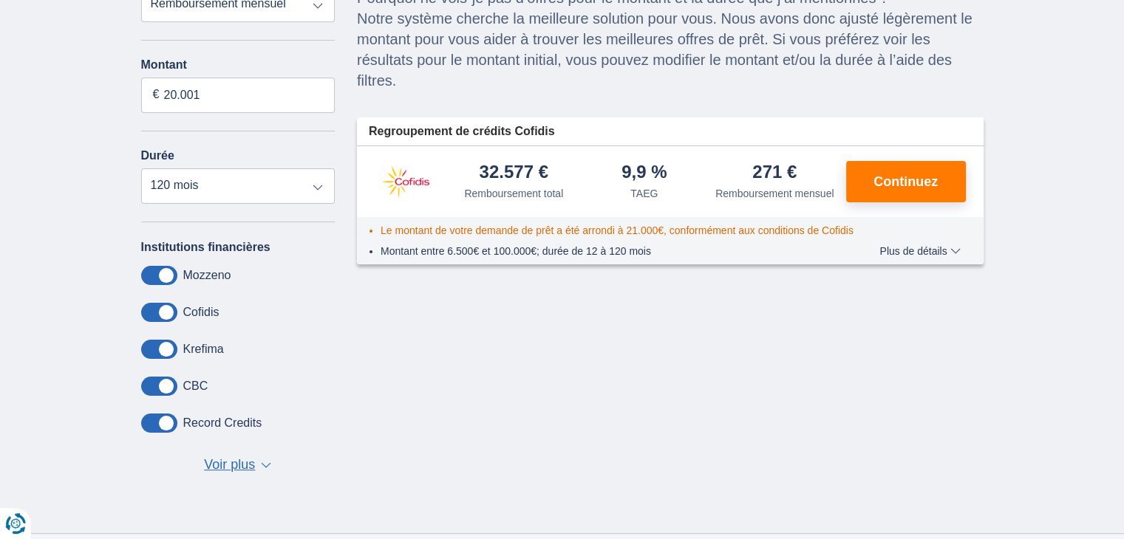
scroll to position [185, 0]
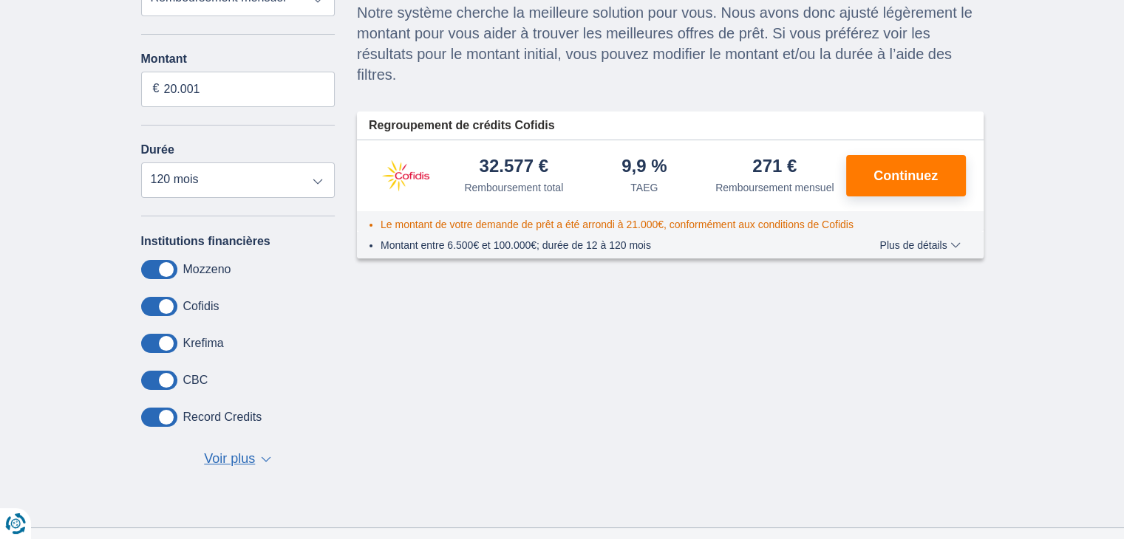
click at [149, 312] on span at bounding box center [159, 306] width 36 height 19
click at [0, 0] on input "checkbox" at bounding box center [0, 0] width 0 height 0
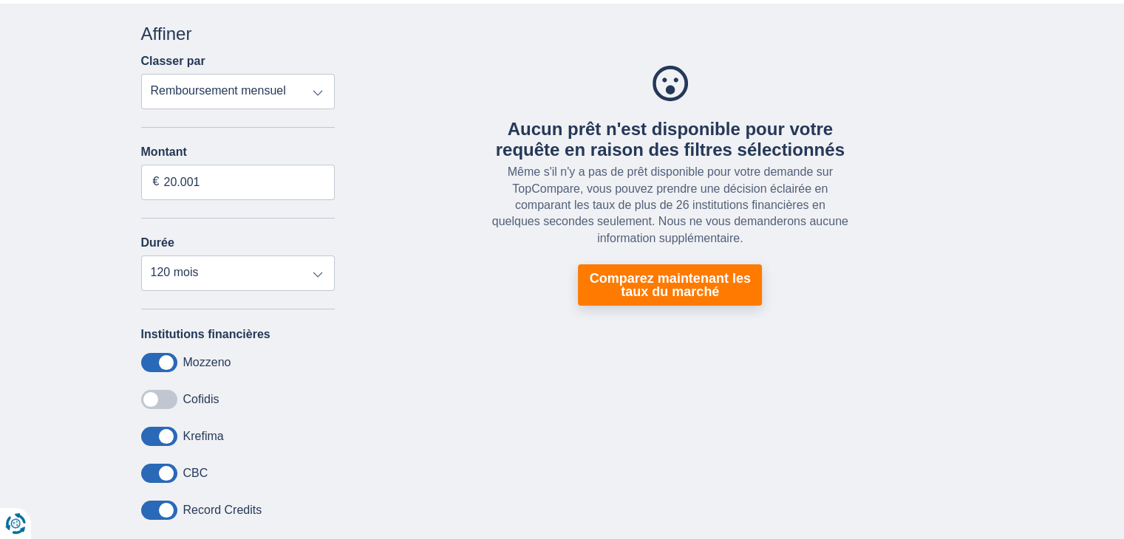
scroll to position [90, 0]
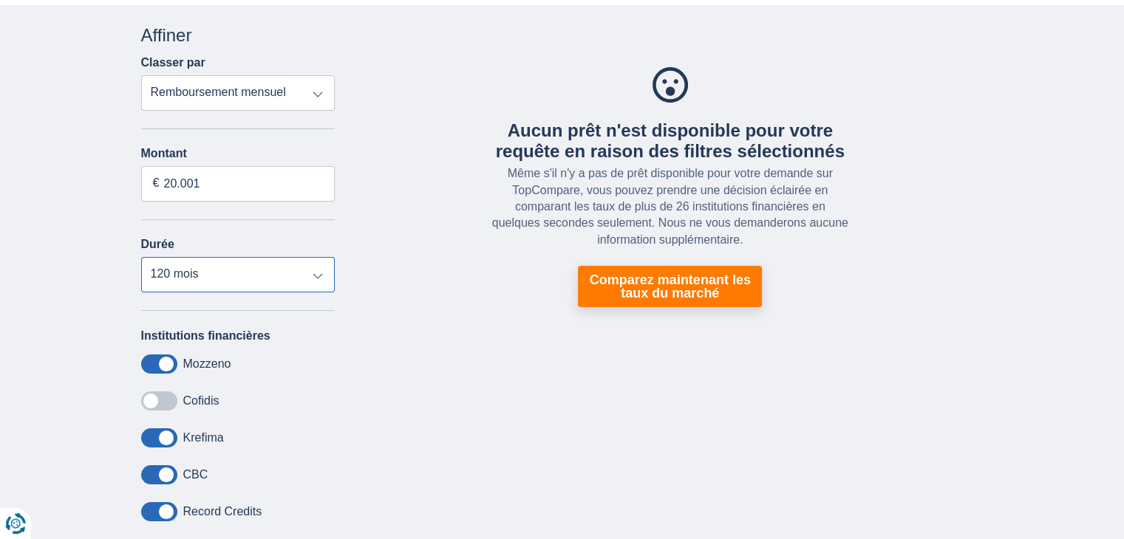
click at [261, 282] on select "12 mois 18 mois 24 mois 30 mois 36 mois 42 mois 48 mois 60 mois 72 mois 84 mois…" at bounding box center [238, 274] width 194 height 35
select select "84"
click at [141, 259] on select "12 mois 18 mois 24 mois 30 mois 36 mois 42 mois 48 mois 60 mois 72 mois 84 mois…" at bounding box center [238, 274] width 194 height 35
click at [712, 308] on div "Aucun prêt n'est disponible pour votre requête en raison des filtres sélectionn…" at bounding box center [670, 188] width 649 height 330
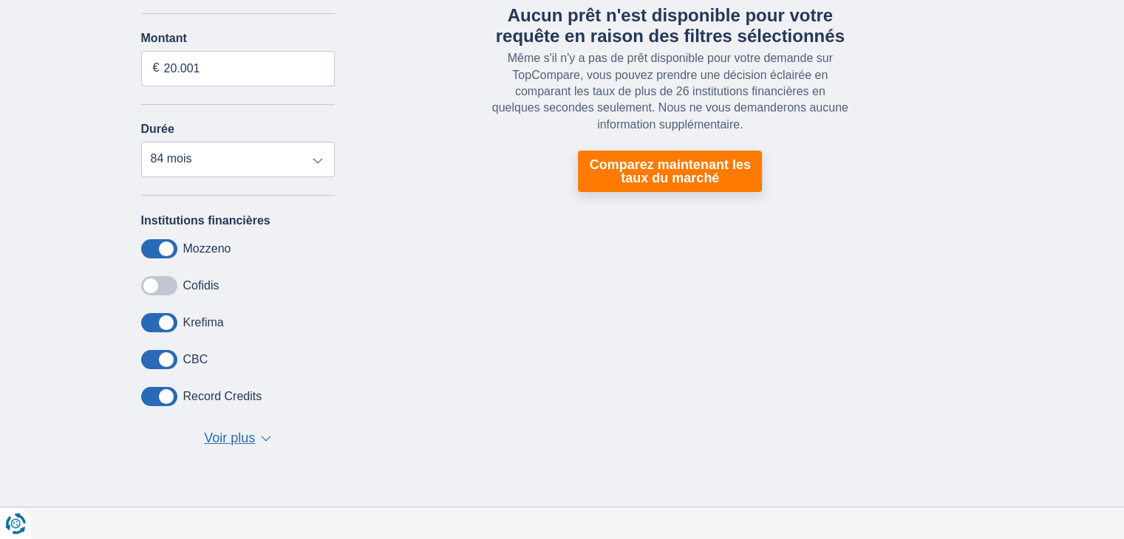
scroll to position [206, 0]
click at [248, 445] on span "Voir plus" at bounding box center [229, 438] width 51 height 19
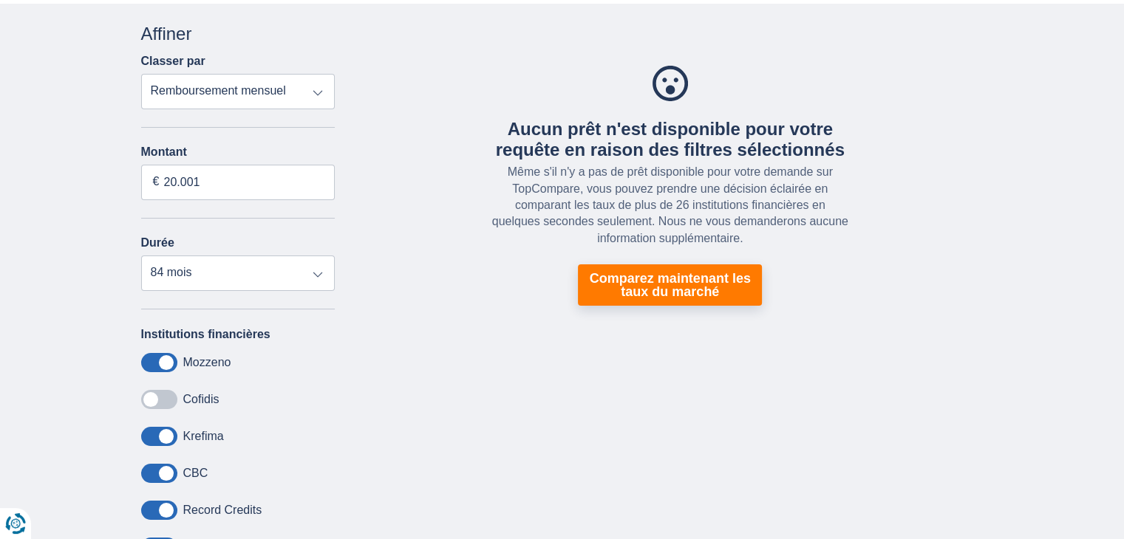
scroll to position [98, 0]
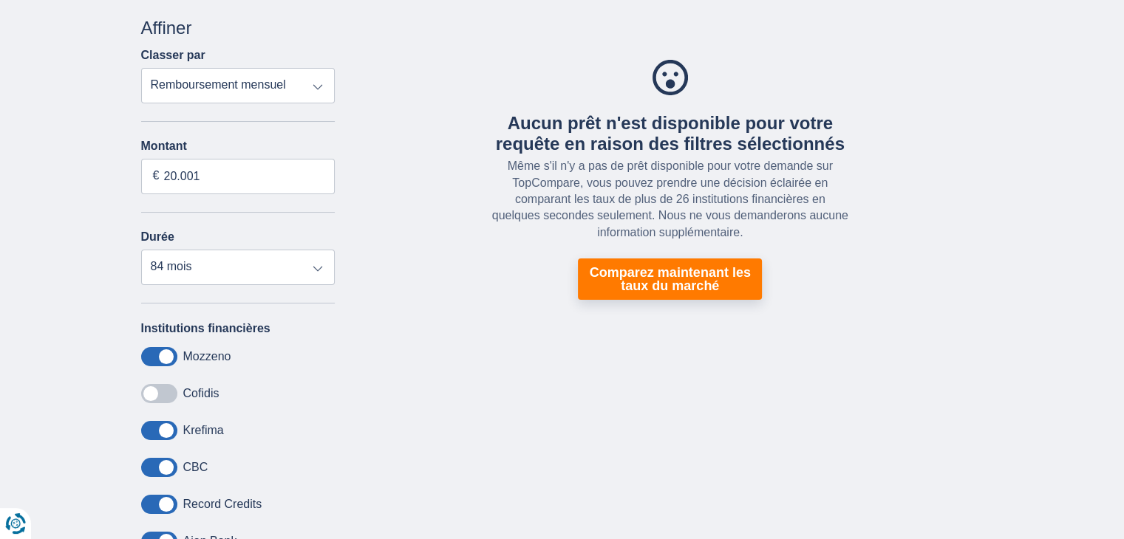
click at [168, 402] on span at bounding box center [159, 393] width 36 height 19
click at [0, 0] on input "checkbox" at bounding box center [0, 0] width 0 height 0
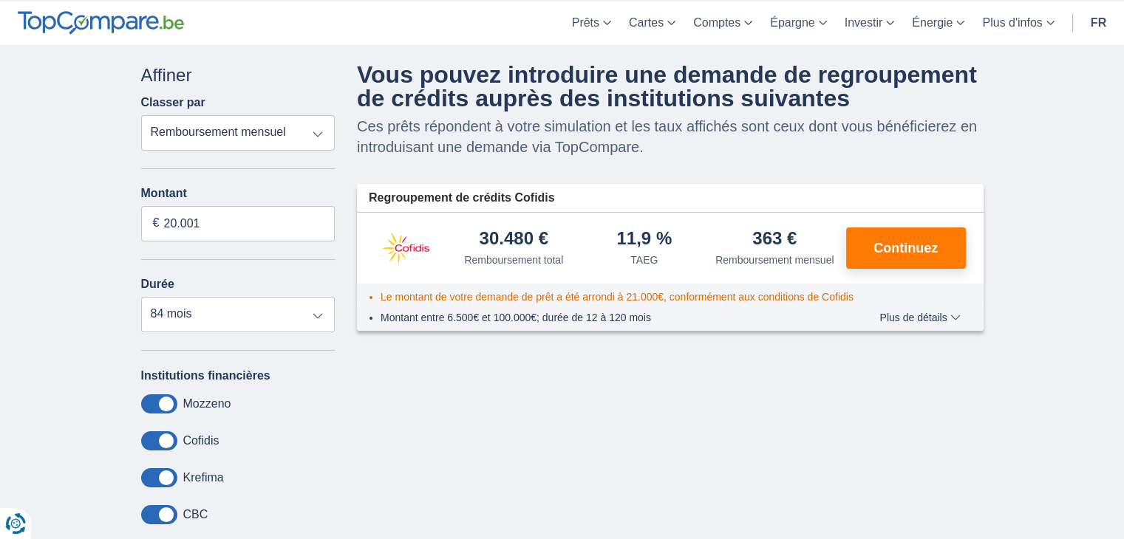
scroll to position [0, 0]
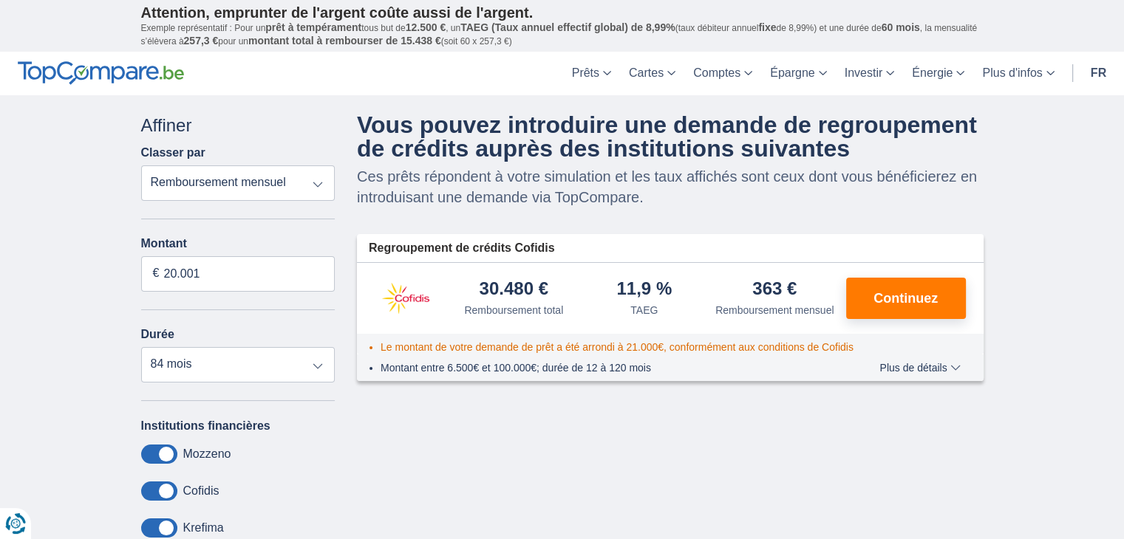
drag, startPoint x: 55, startPoint y: 4, endPoint x: 50, endPoint y: 290, distance: 286.7
click at [50, 290] on div "× widget.non-eligible-application.title widget.non-eligible-application.text no…" at bounding box center [562, 533] width 1124 height 876
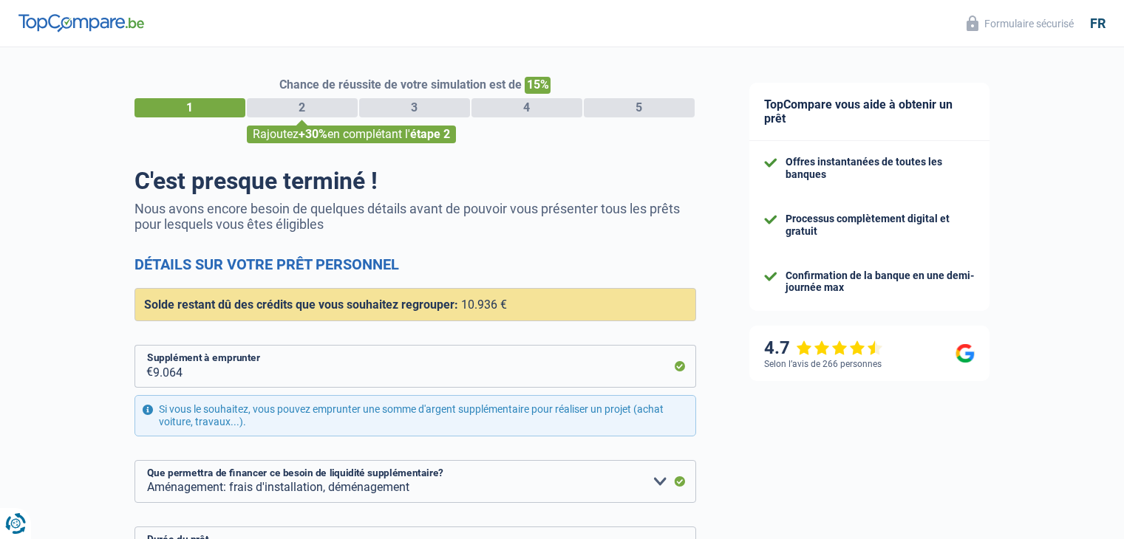
select select "refinancing"
select select "movingOrInstallation"
select select "84"
select select "16-18"
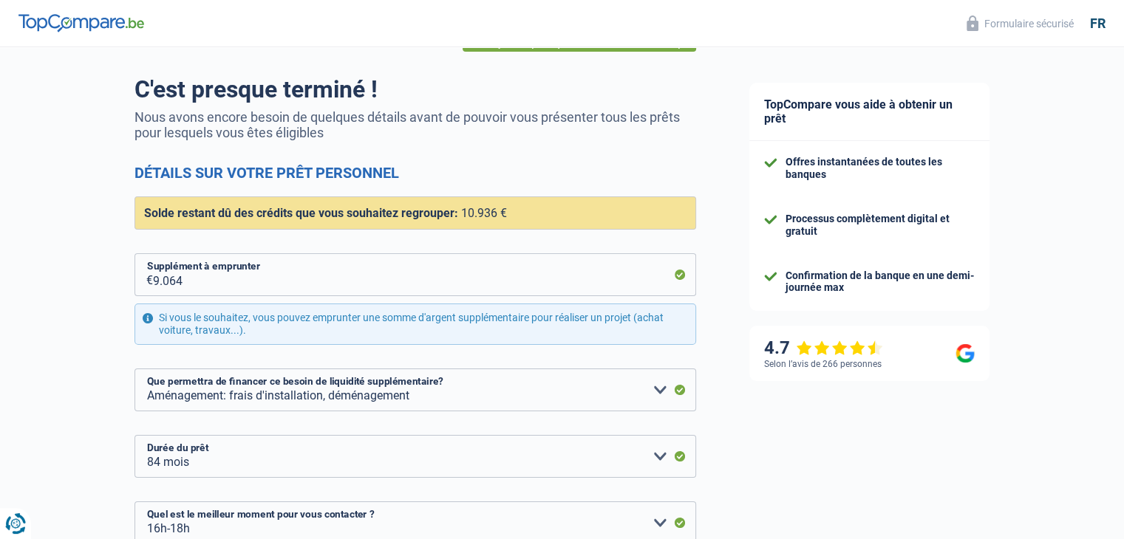
scroll to position [236, 0]
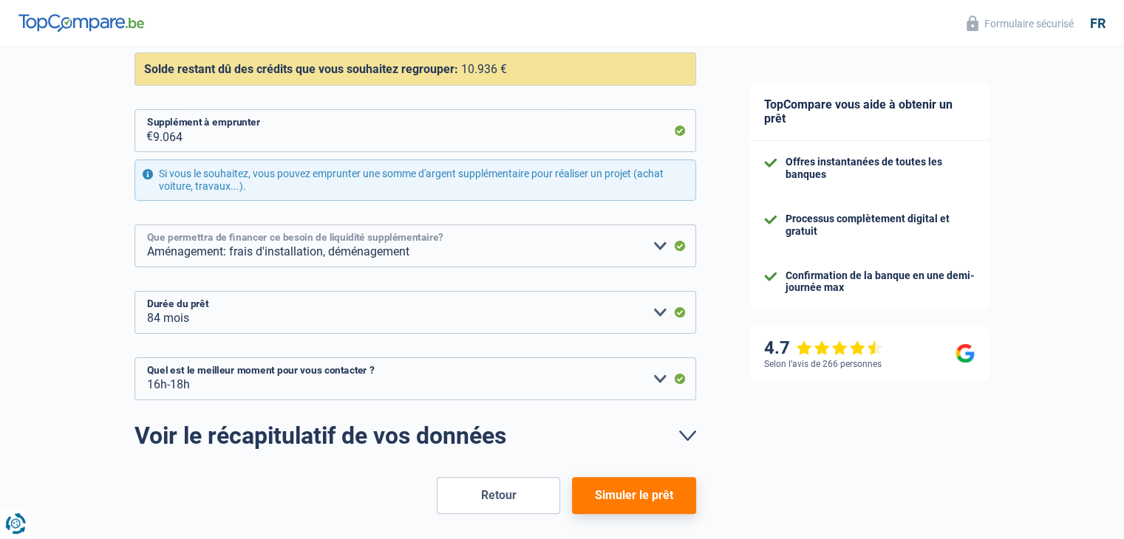
click at [260, 247] on select "Confort maison: meubles, textile, peinture, électroménager, outillage non-profe…" at bounding box center [415, 246] width 562 height 43
select select "renovation"
click at [134, 225] on select "Confort maison: meubles, textile, peinture, électroménager, outillage non-profe…" at bounding box center [415, 246] width 562 height 43
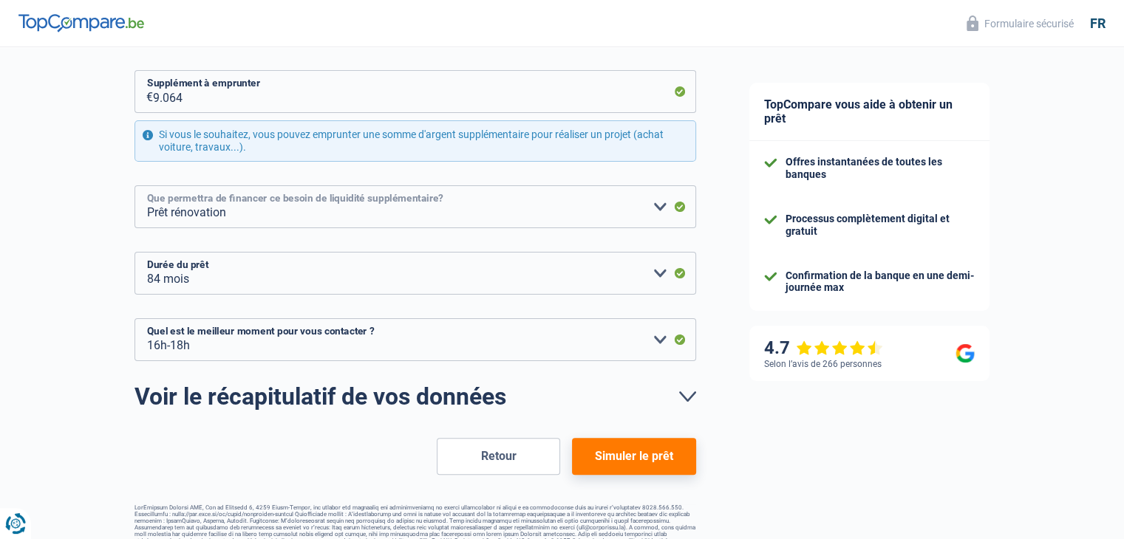
scroll to position [275, 0]
click at [585, 448] on button "Simuler le prêt" at bounding box center [633, 456] width 123 height 37
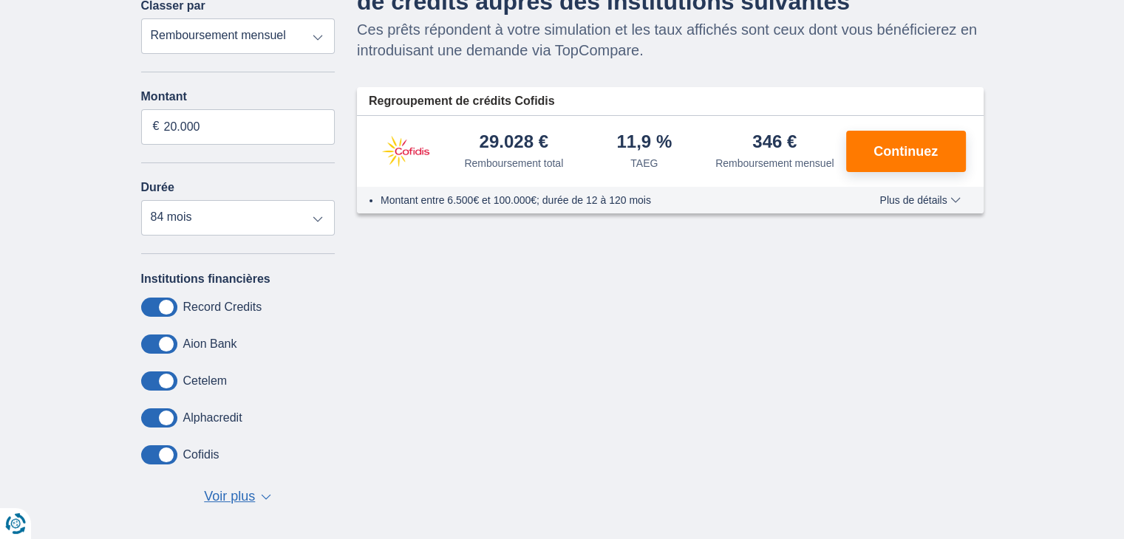
scroll to position [148, 0]
click at [249, 497] on span "Voir plus" at bounding box center [229, 496] width 51 height 19
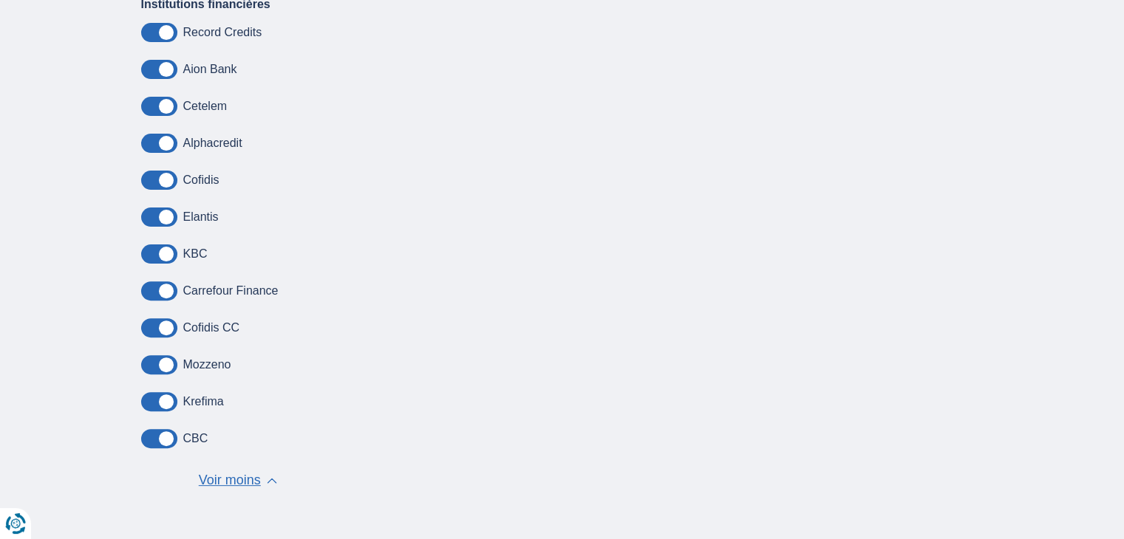
scroll to position [423, 0]
